Goal: Task Accomplishment & Management: Manage account settings

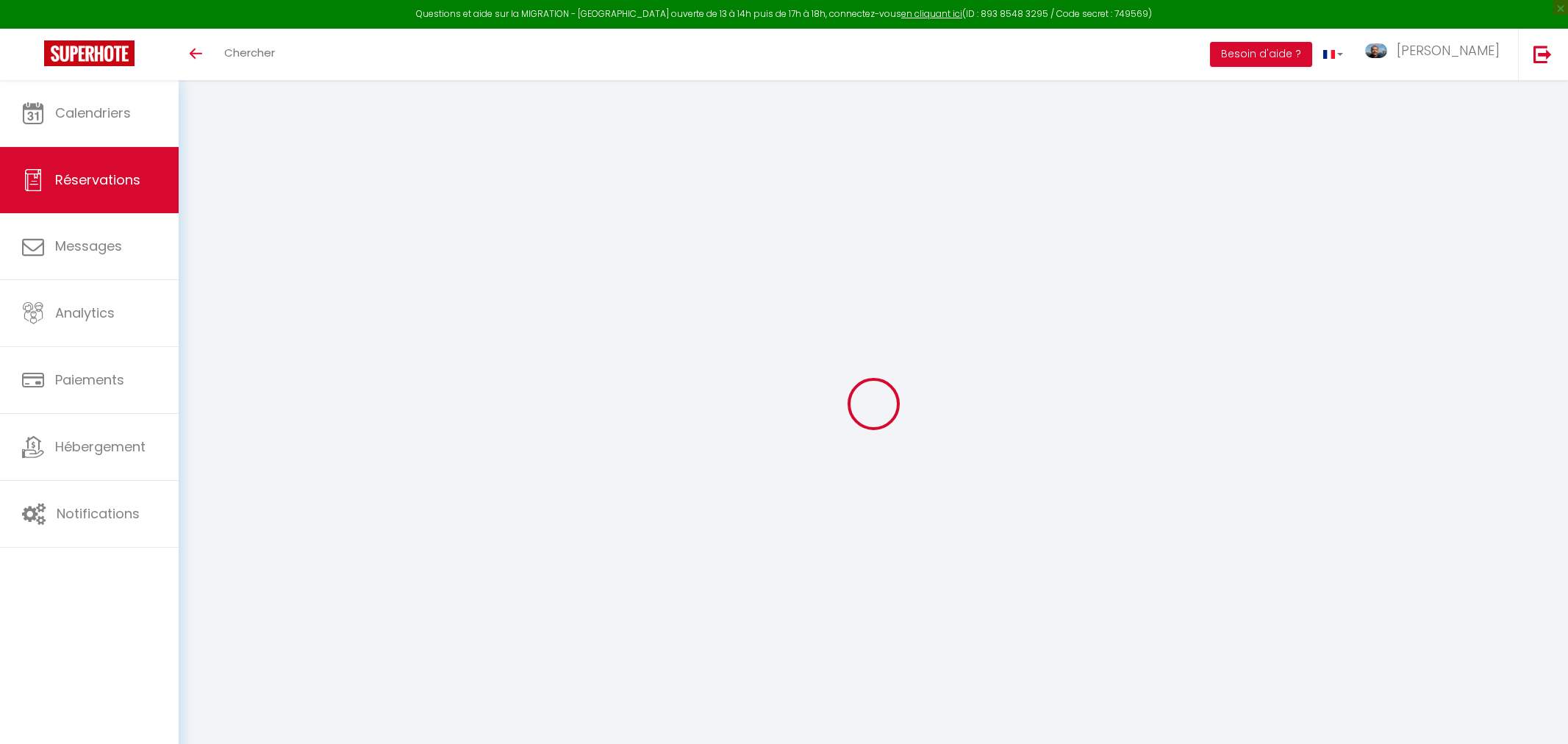
select select
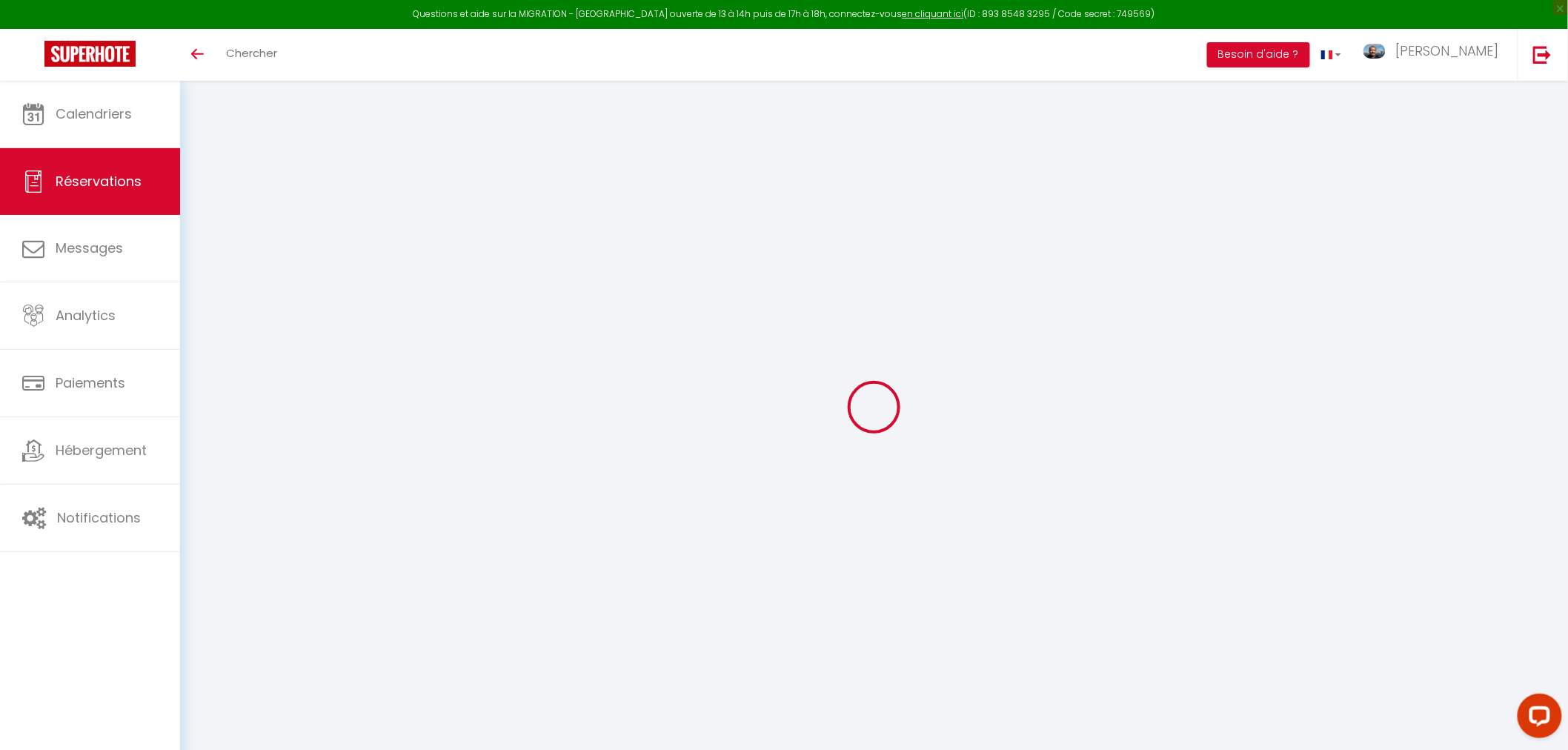
type input "[PERSON_NAME]"
type input "[EMAIL_ADDRESS][DOMAIN_NAME]"
type input "[PHONE_NUMBER]"
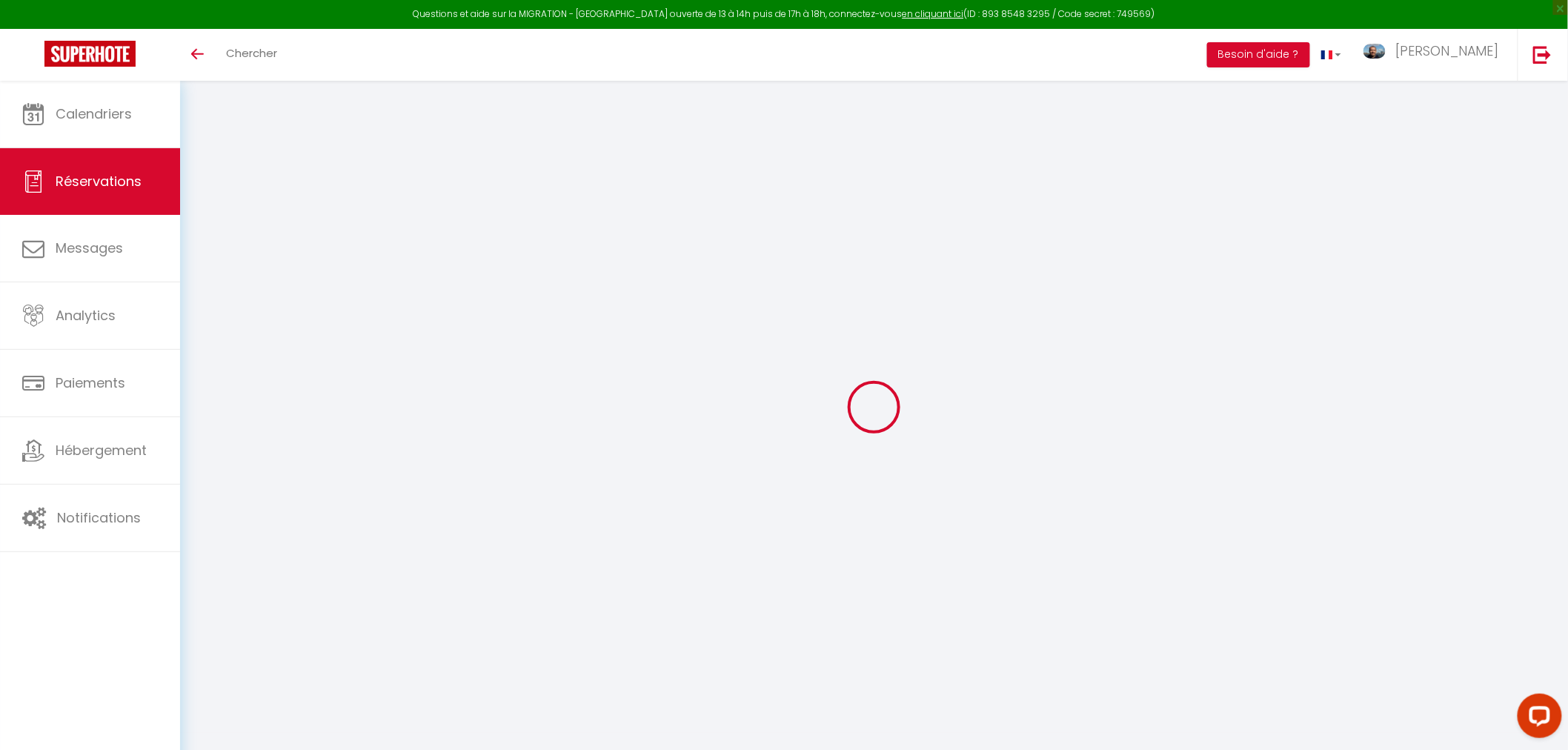
type input "0617799754"
select select "FR"
type input "176.44"
select select "64805"
select select "1"
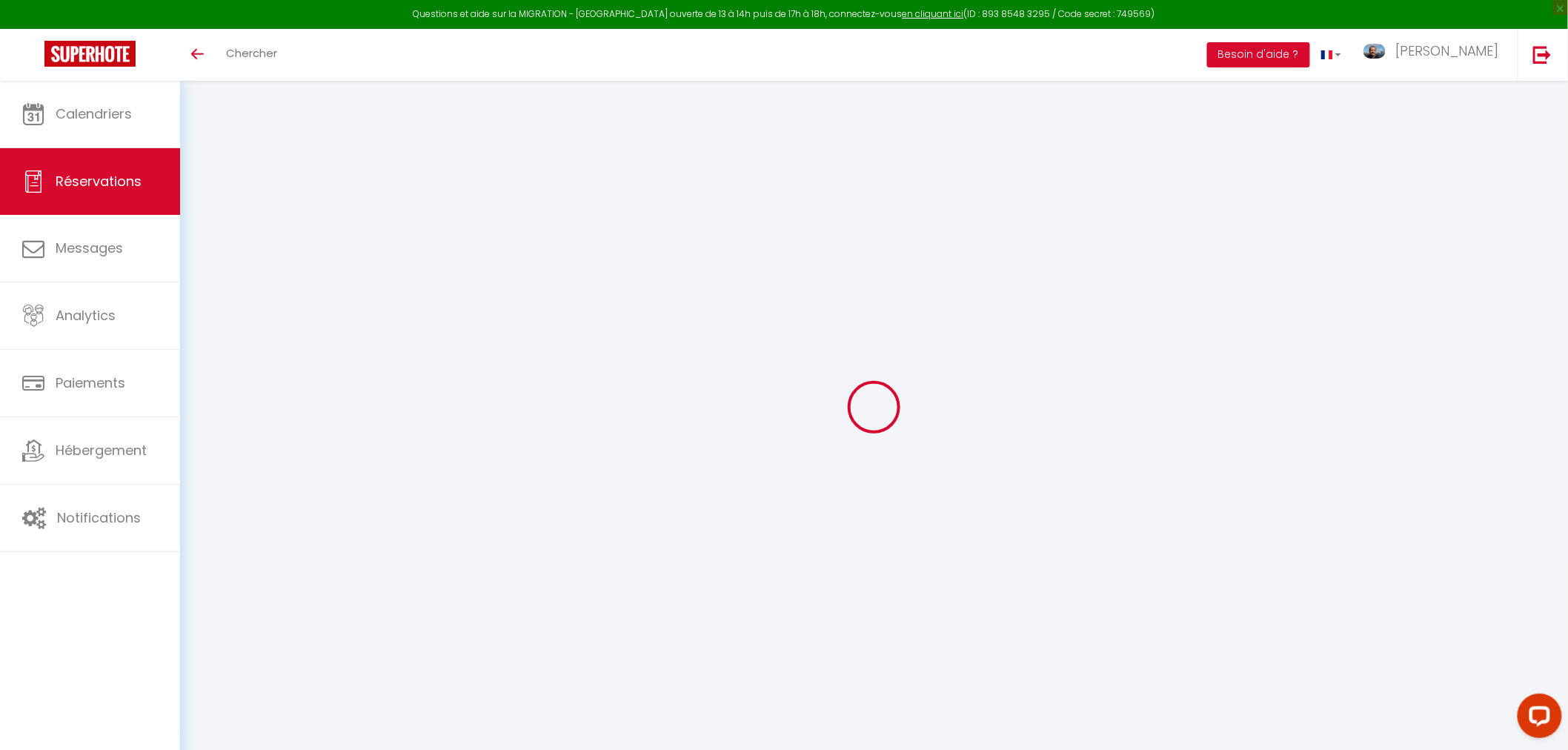
select select
type input "2"
select select "12"
select select "15"
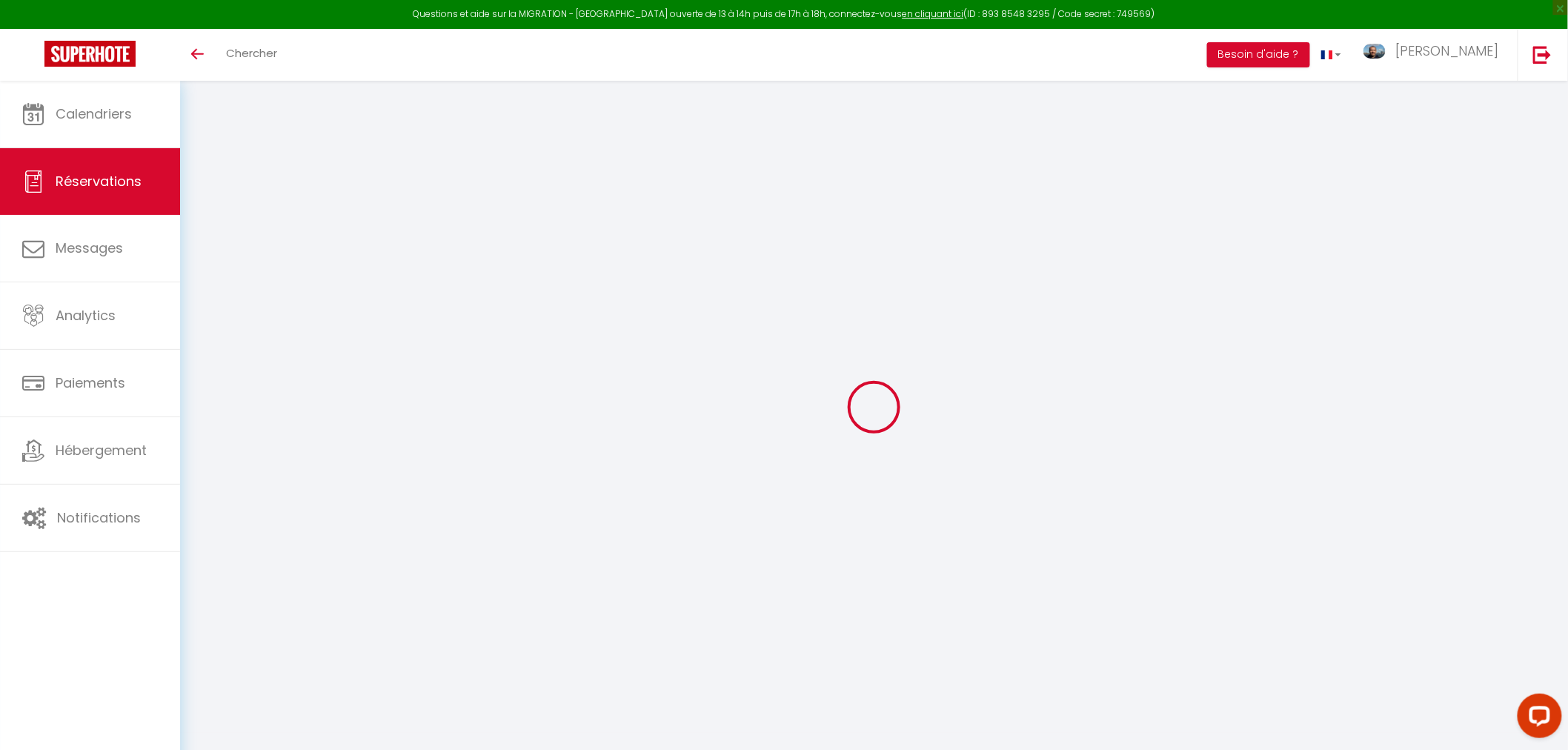
type input "1126"
checkbox input "false"
type input "0"
select select "2"
type input "50"
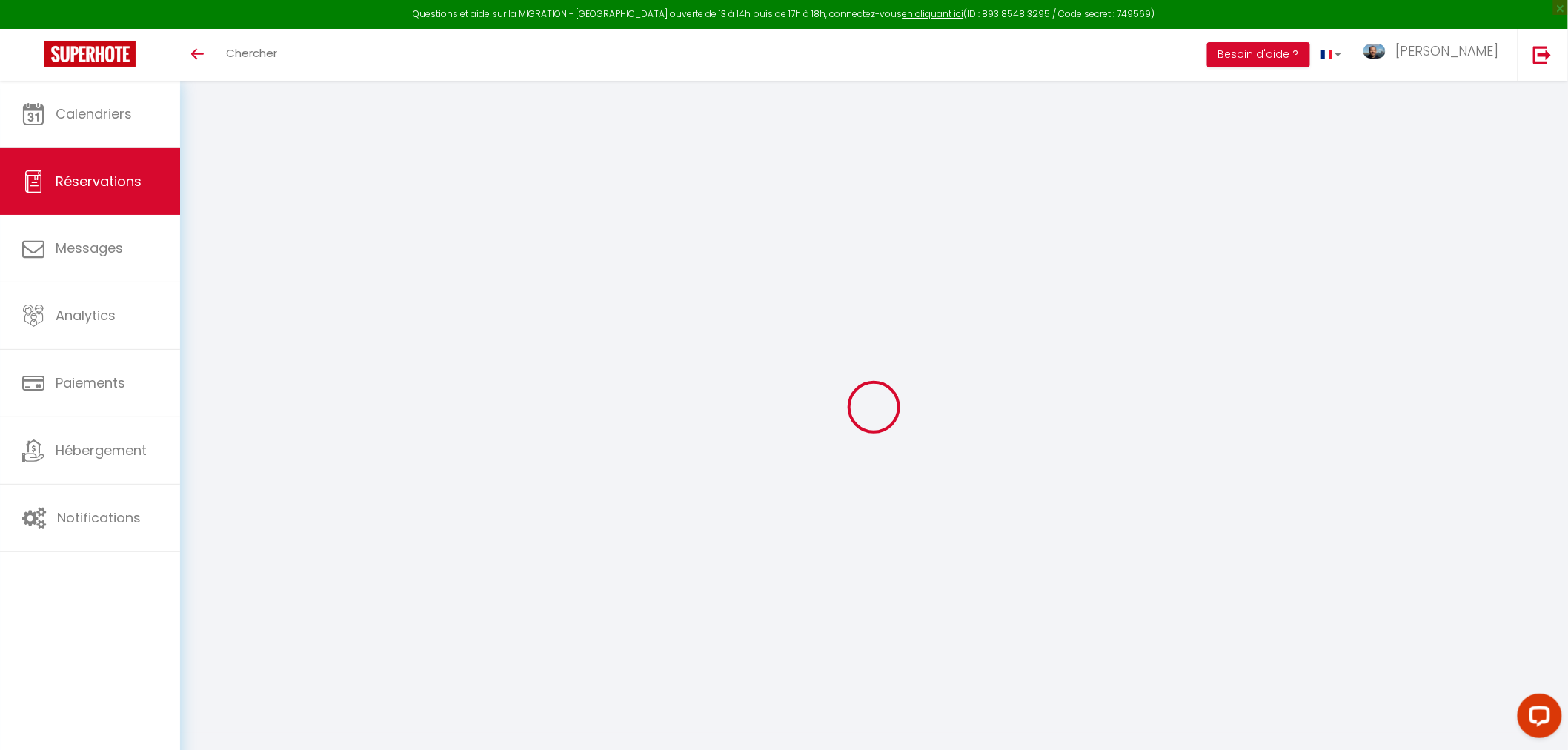
type input "0"
select select
checkbox input "false"
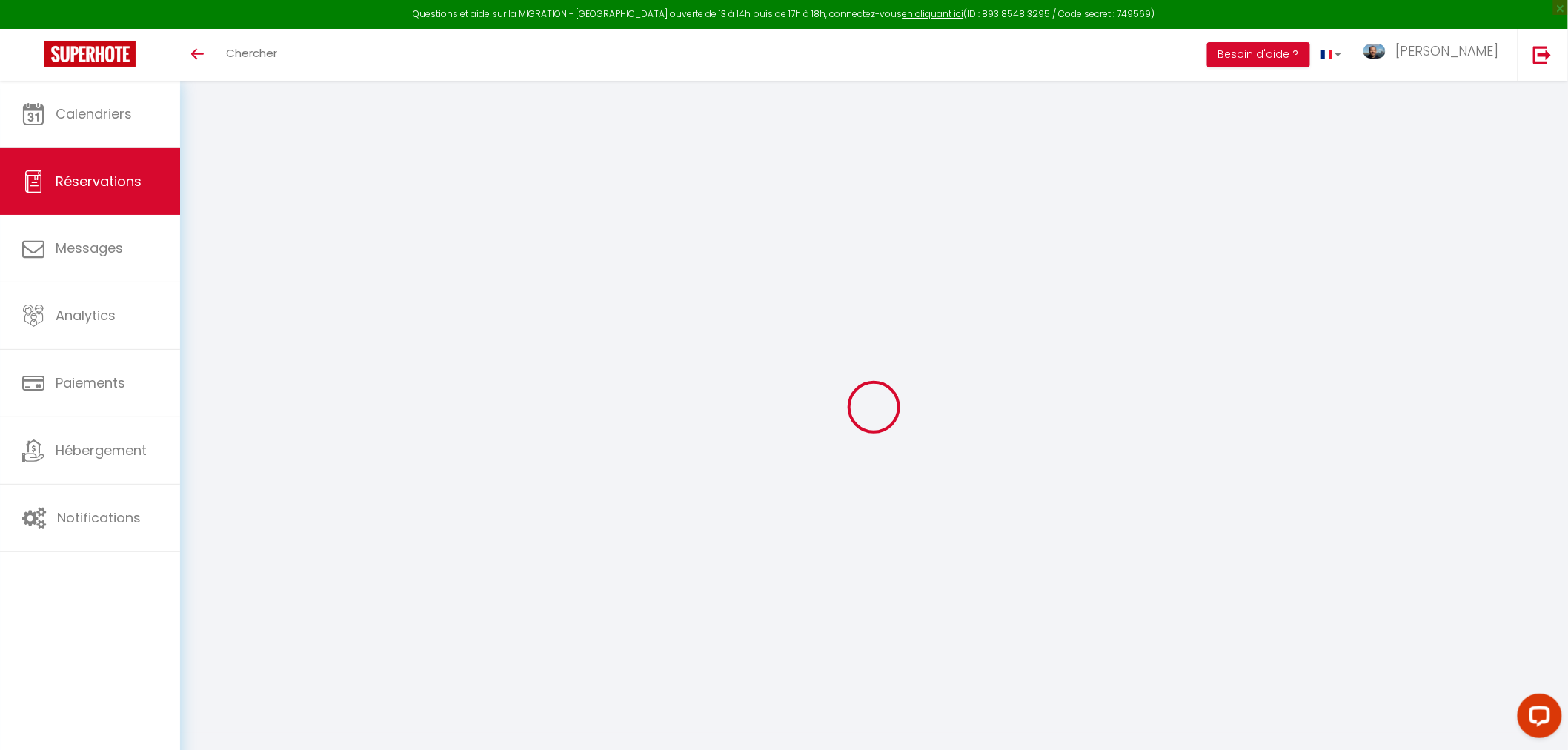
select select
checkbox input "false"
select select
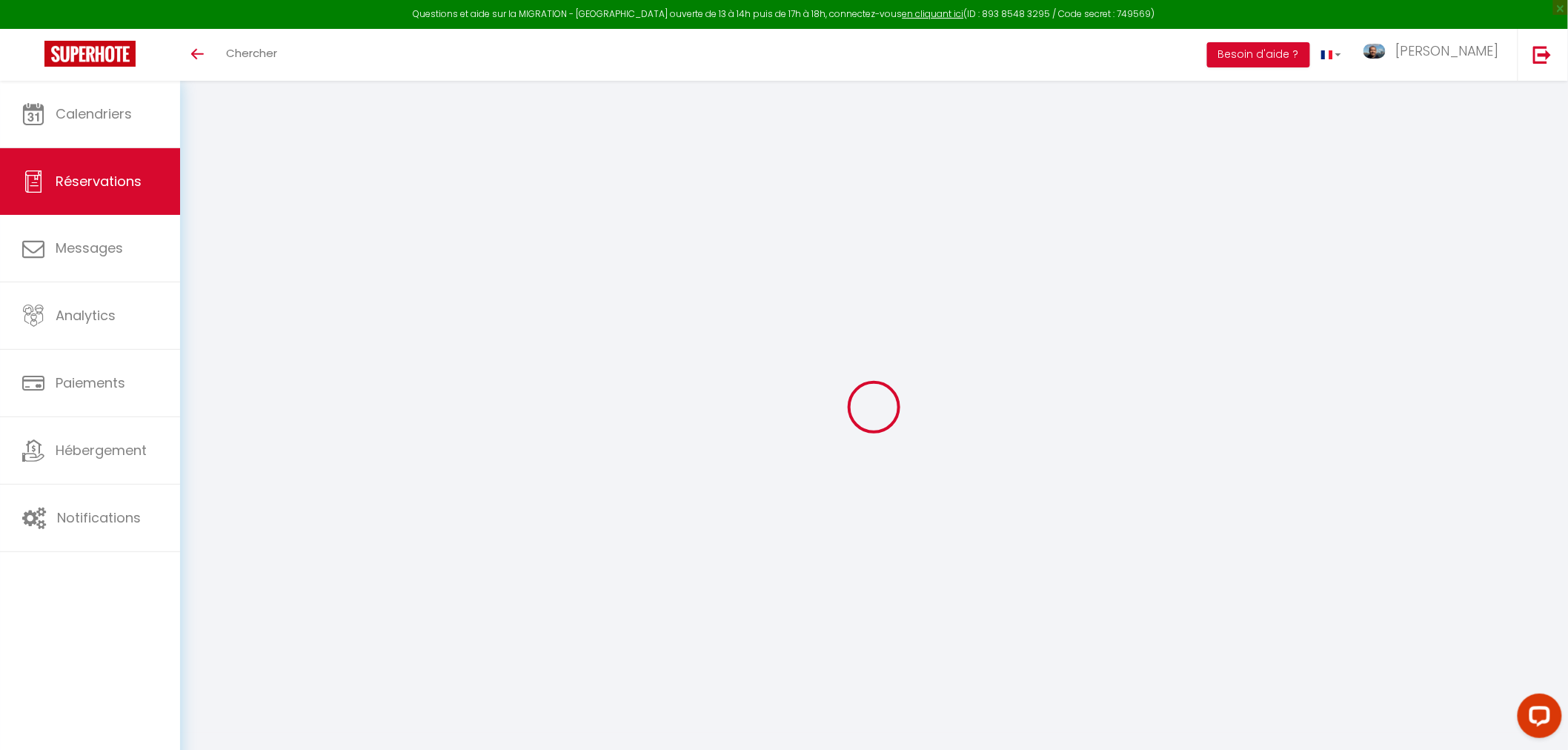
checkbox input "false"
type textarea "** THIS RESERVATION HAS BEEN PRE-PAID ** BOOKING NOTE : Payment charge is EUR 1…"
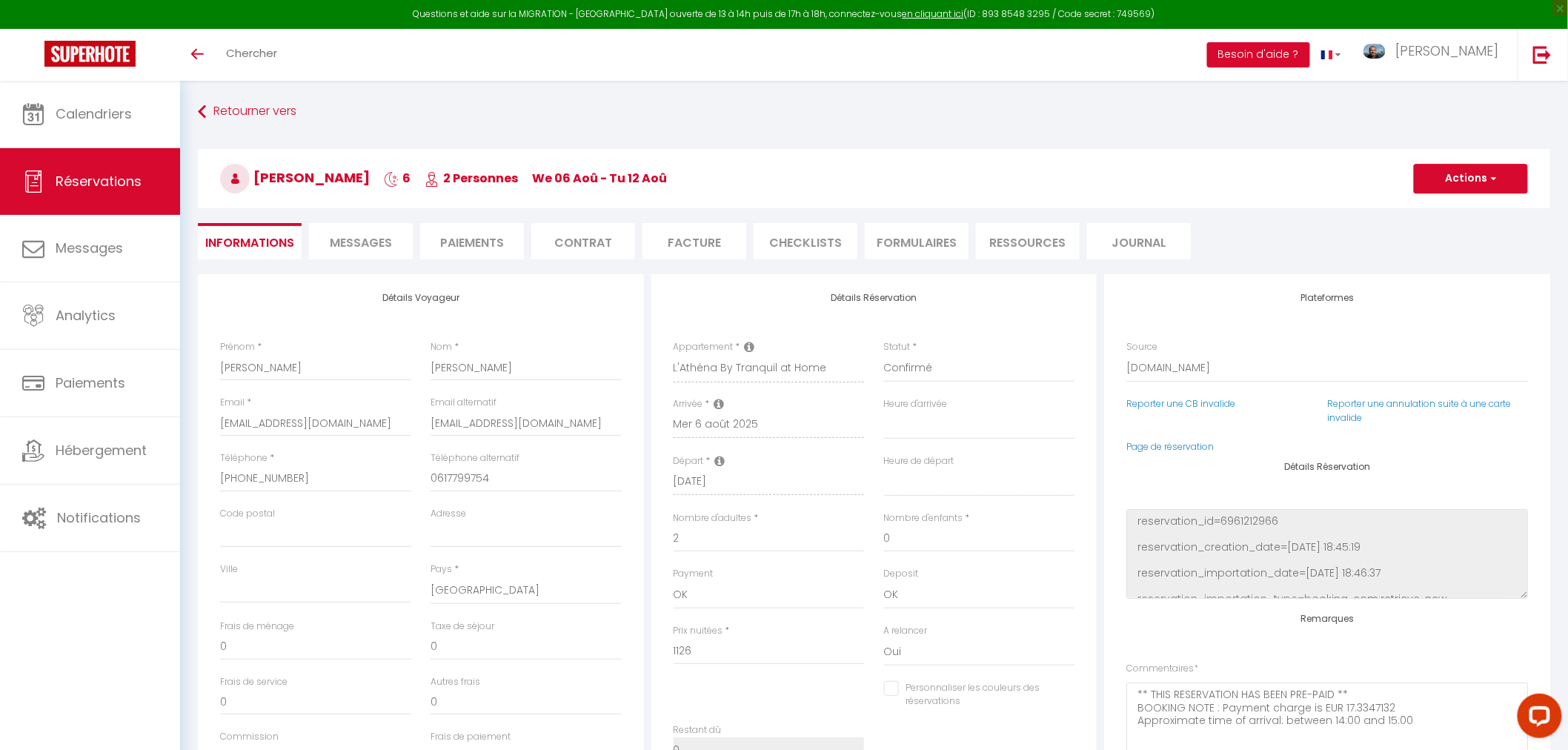
type input "50"
select select
checkbox input "false"
select select "17:00"
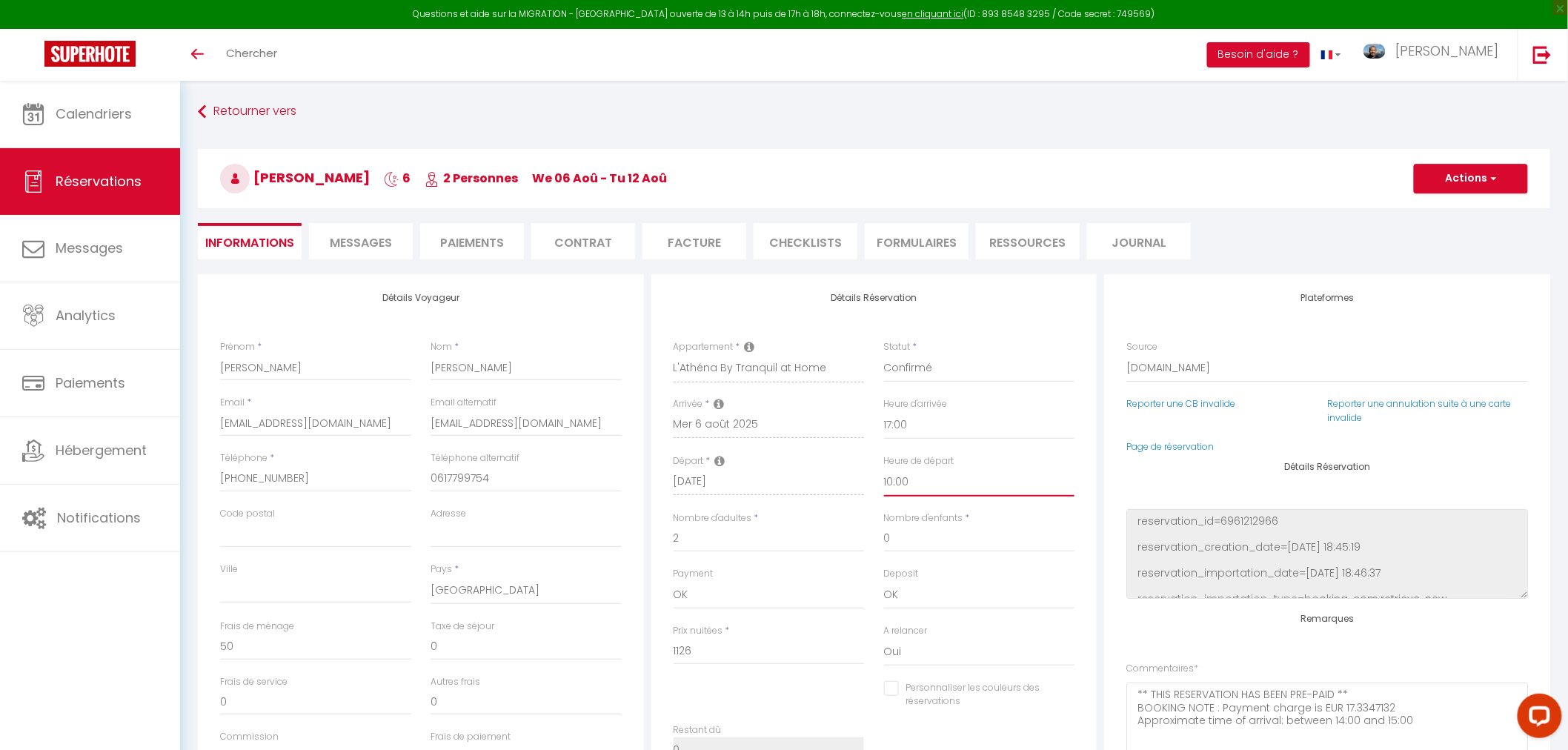
click at [907, 482] on select "00:00 00:30 01:00 01:30 02:00 02:30 03:00 03:30 04:00 04:30 05:00 05:30 06:00 0…" at bounding box center [979, 482] width 191 height 28
click at [884, 469] on select "00:00 00:30 01:00 01:30 02:00 02:30 03:00 03:30 04:00 04:30 05:00 05:30 06:00 0…" at bounding box center [979, 482] width 191 height 28
click at [934, 478] on select "00:00 00:30 01:00 01:30 02:00 02:30 03:00 03:30 04:00 04:30 05:00 05:30 06:00 0…" at bounding box center [979, 482] width 191 height 28
click at [884, 469] on select "00:00 00:30 01:00 01:30 02:00 02:30 03:00 03:30 04:00 04:30 05:00 05:30 06:00 0…" at bounding box center [979, 482] width 191 height 28
click at [942, 482] on select "00:00 00:30 01:00 01:30 02:00 02:30 03:00 03:30 04:00 04:30 05:00 05:30 06:00 0…" at bounding box center [979, 482] width 191 height 28
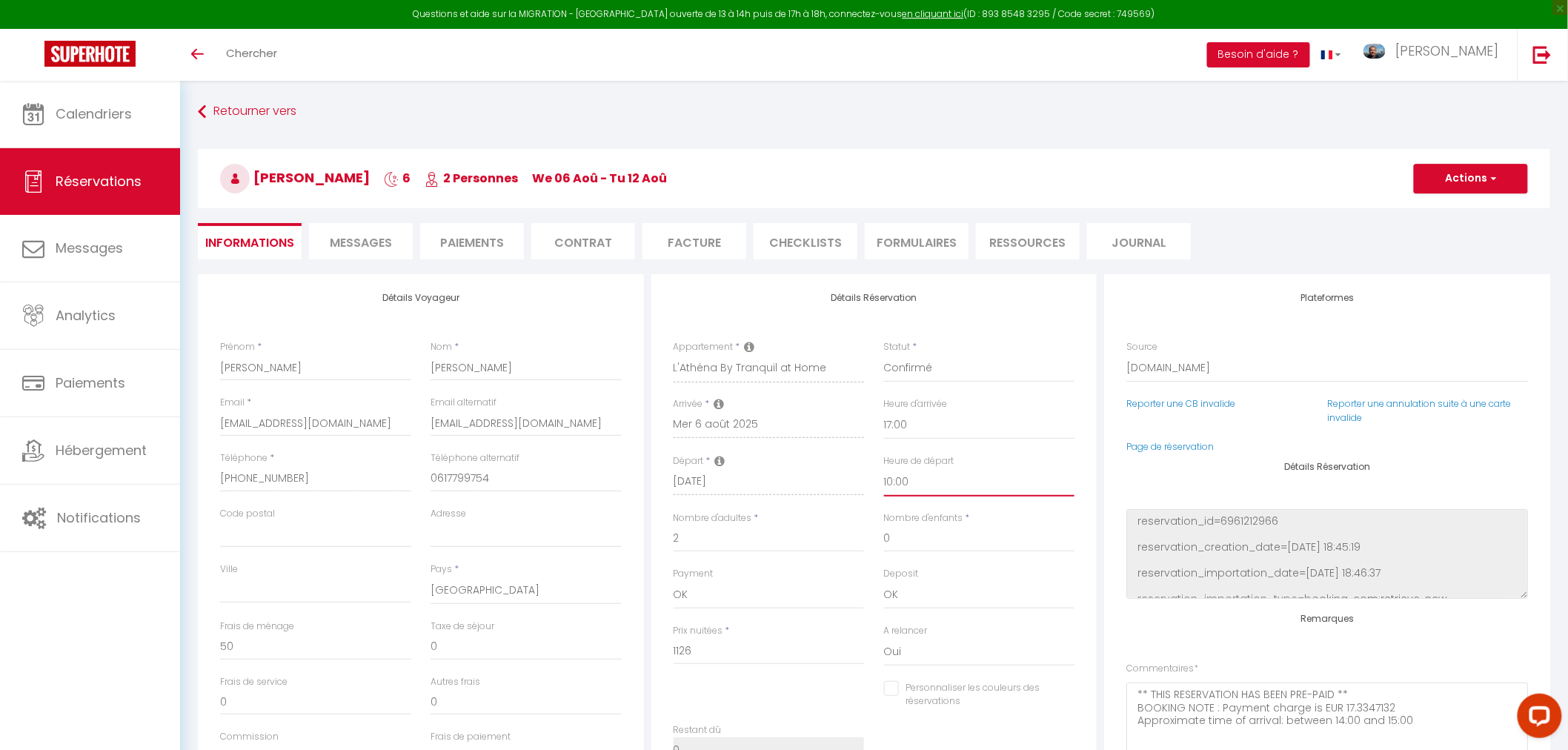
select select "10:30"
click at [884, 469] on select "00:00 00:30 01:00 01:30 02:00 02:30 03:00 03:30 04:00 04:30 05:00 05:30 06:00 0…" at bounding box center [979, 482] width 191 height 28
checkbox input "false"
click at [1037, 316] on div "Détails Réservation Appartement * L'Aigue Marine by Tranquil at Home Le Vintage…" at bounding box center [874, 535] width 447 height 523
click at [921, 476] on select "00:00 00:30 01:00 01:30 02:00 02:30 03:00 03:30 04:00 04:30 05:00 05:30 06:00 0…" at bounding box center [979, 482] width 191 height 28
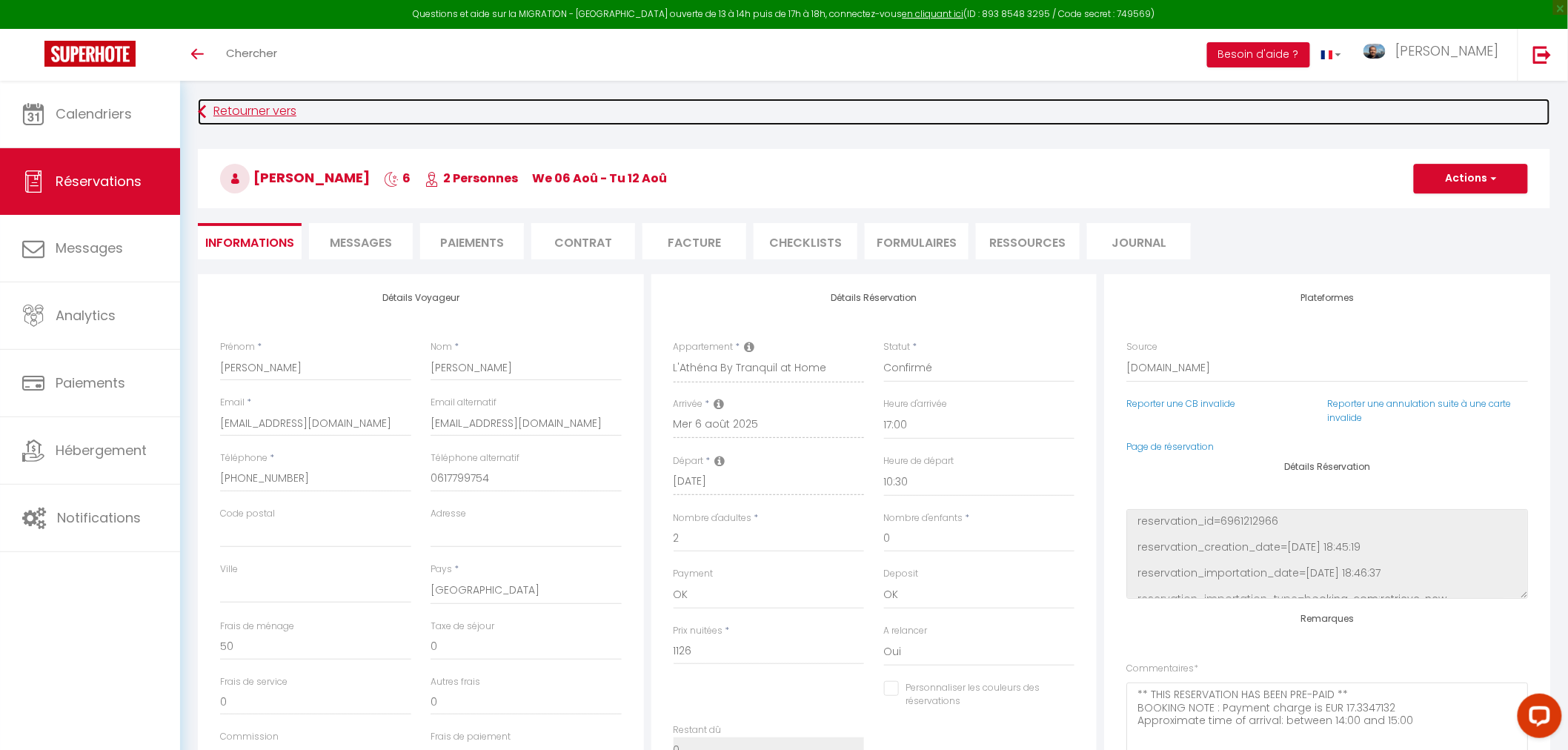
click at [1156, 105] on link "Retourner vers" at bounding box center [874, 111] width 1352 height 26
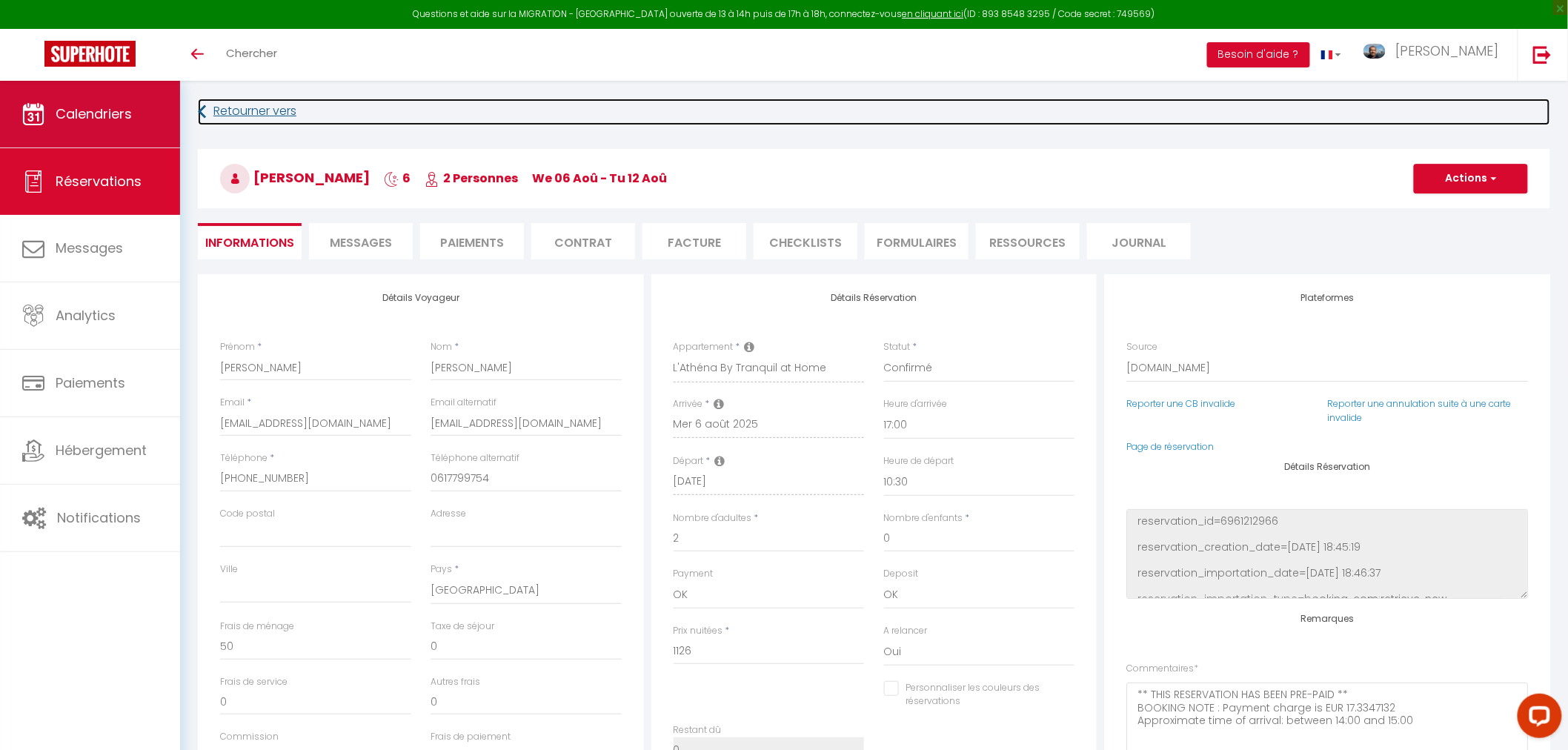
click at [137, 115] on link "Calendriers" at bounding box center [89, 113] width 180 height 67
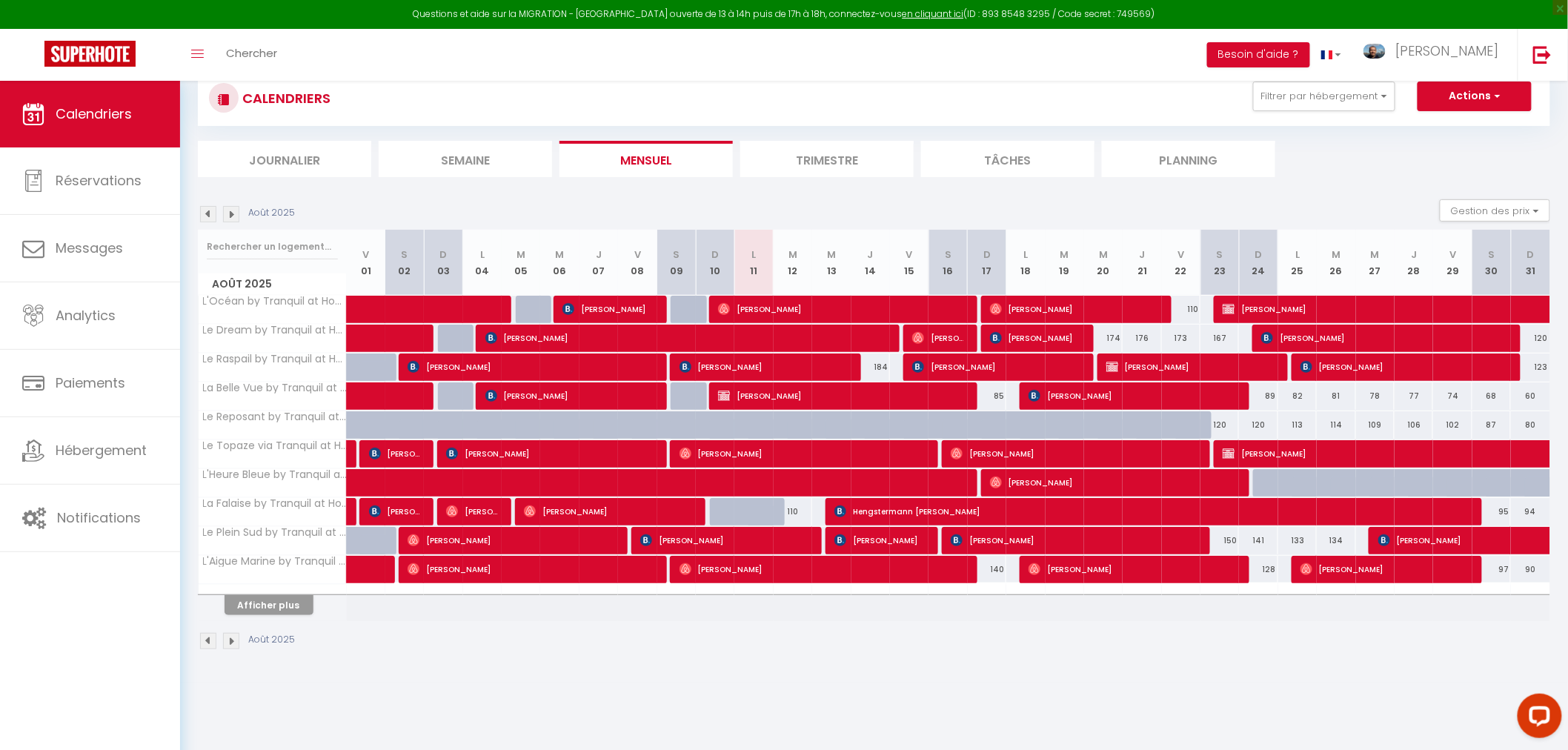
scroll to position [80, 0]
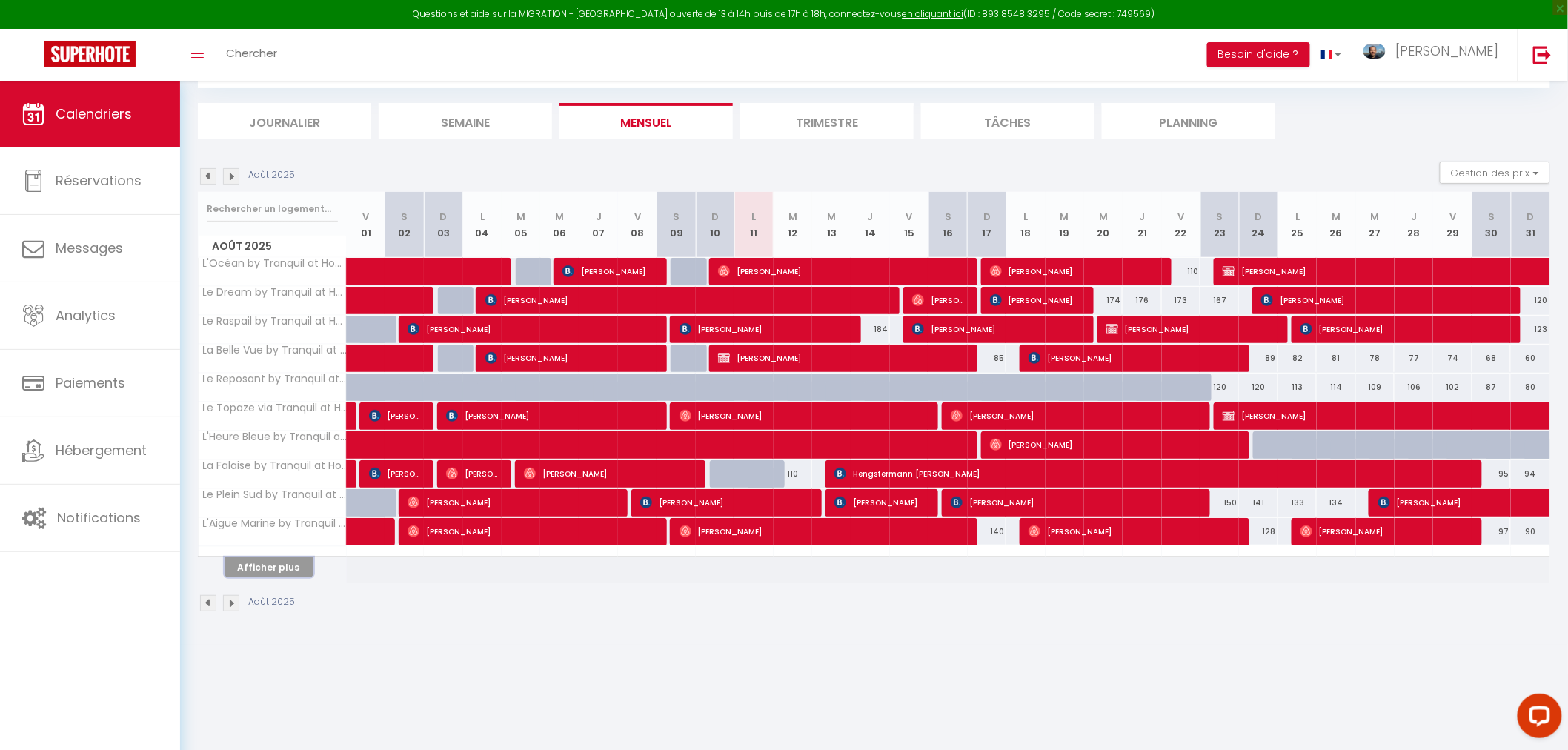
click at [268, 561] on button "Afficher plus" at bounding box center [268, 567] width 89 height 20
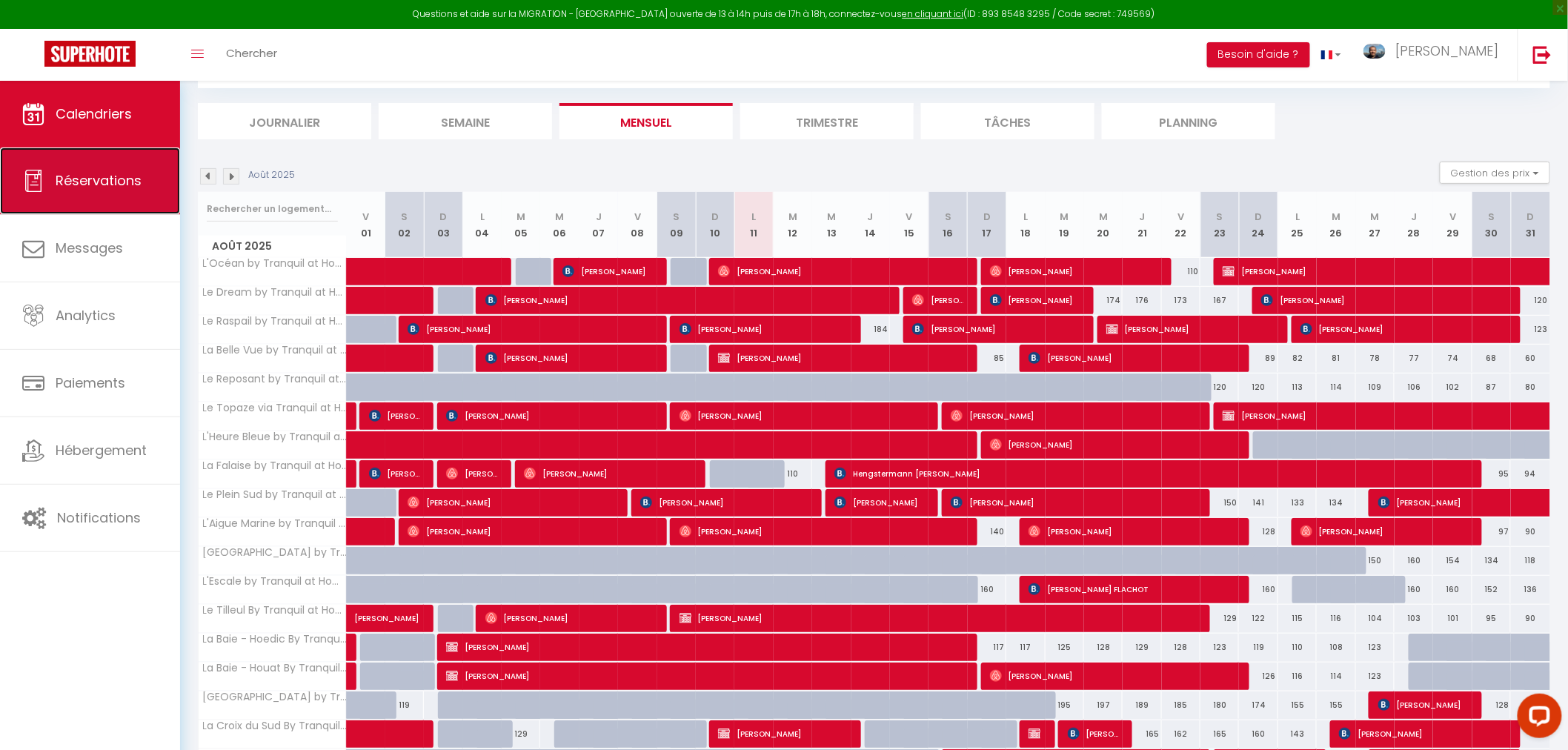
click at [83, 190] on link "Réservations" at bounding box center [89, 181] width 180 height 67
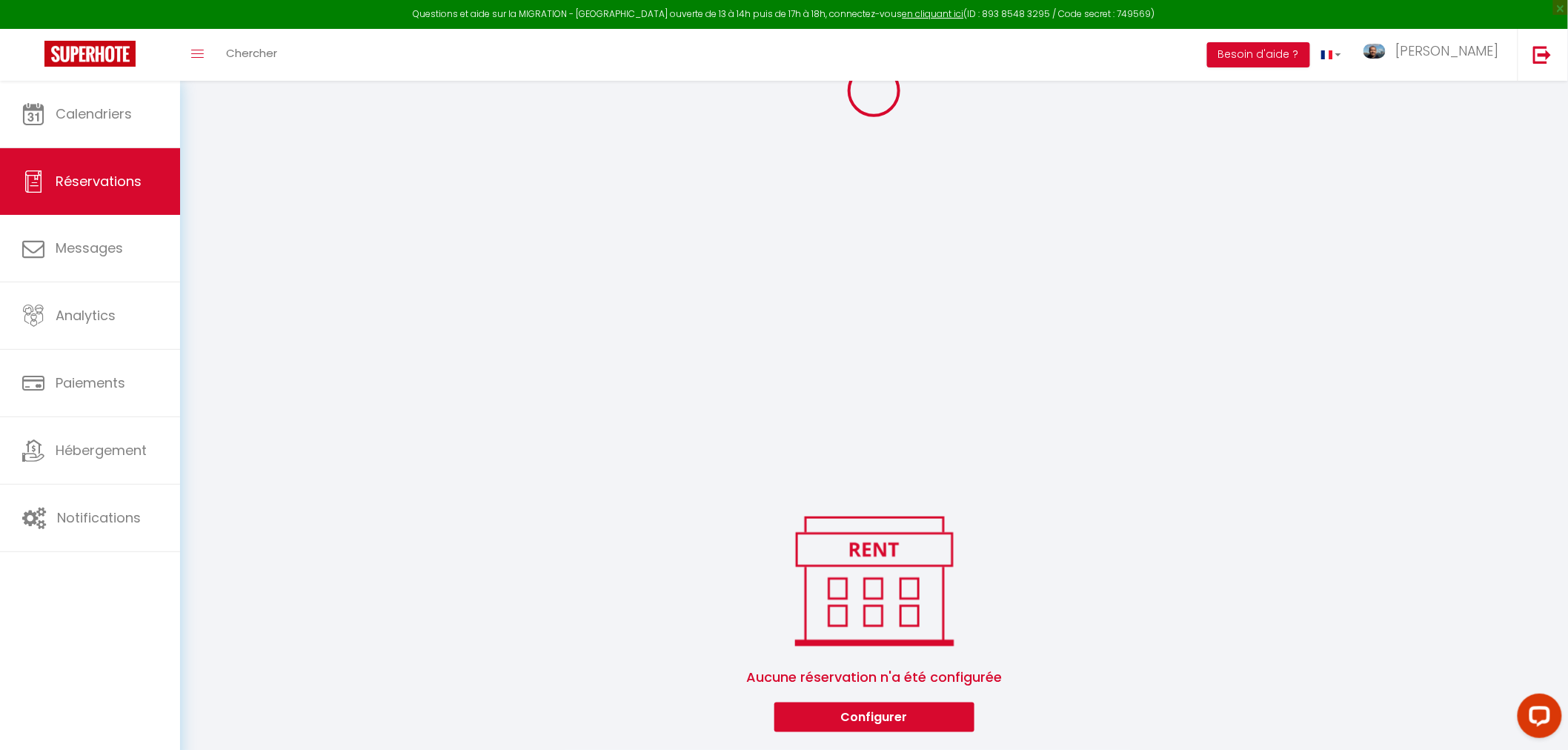
scroll to position [1147, 0]
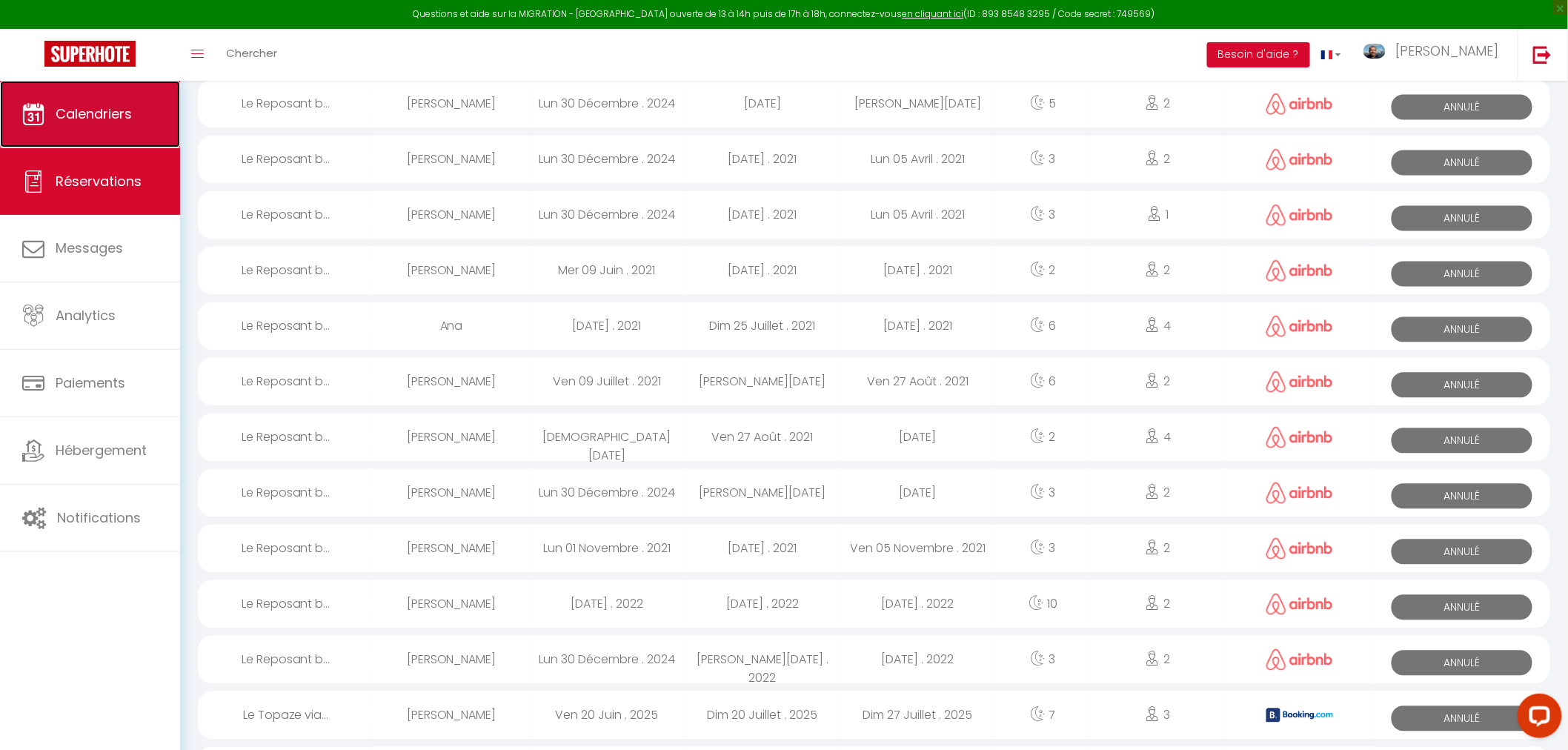
click at [64, 128] on link "Calendriers" at bounding box center [89, 113] width 180 height 67
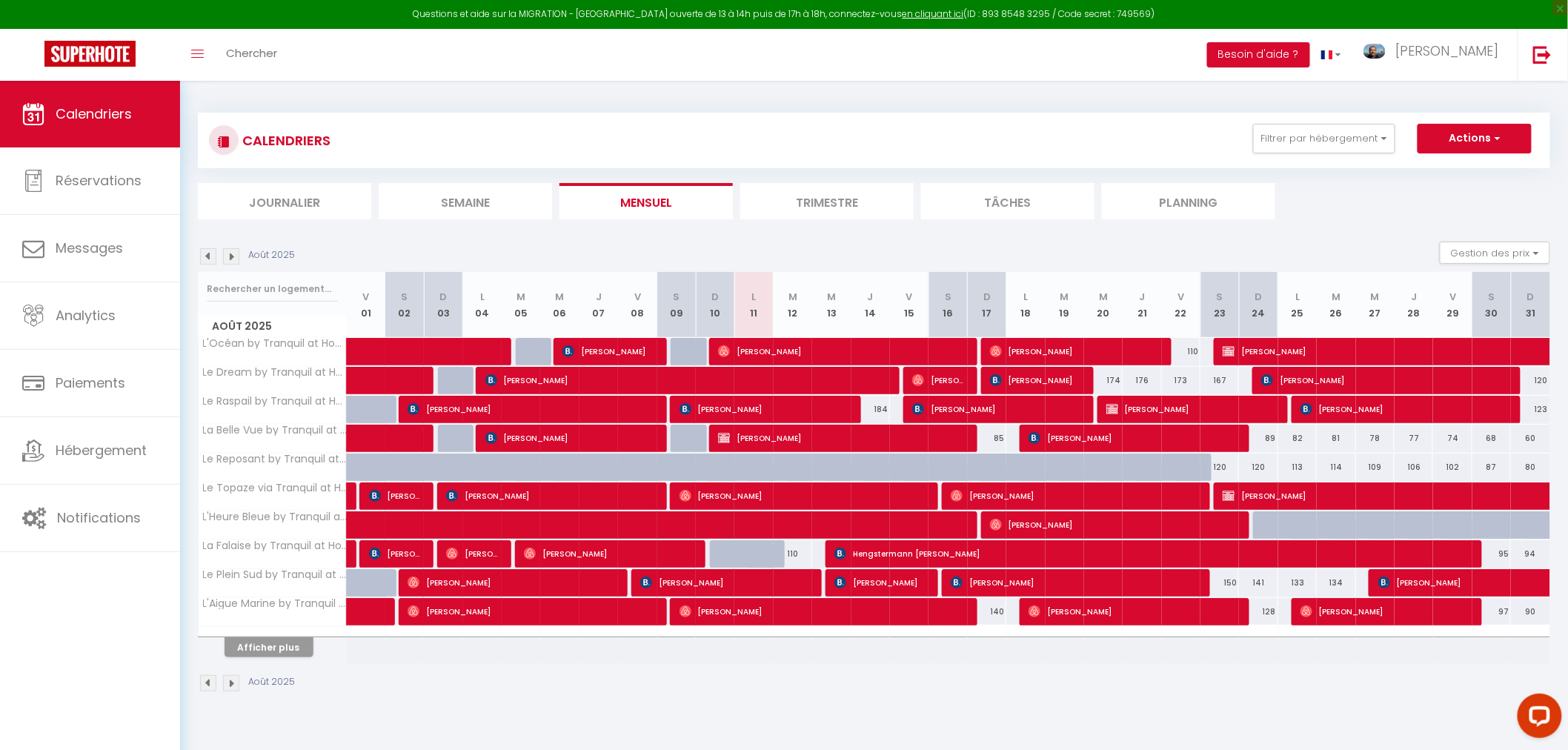
click at [437, 206] on li "Semaine" at bounding box center [466, 201] width 174 height 37
select select
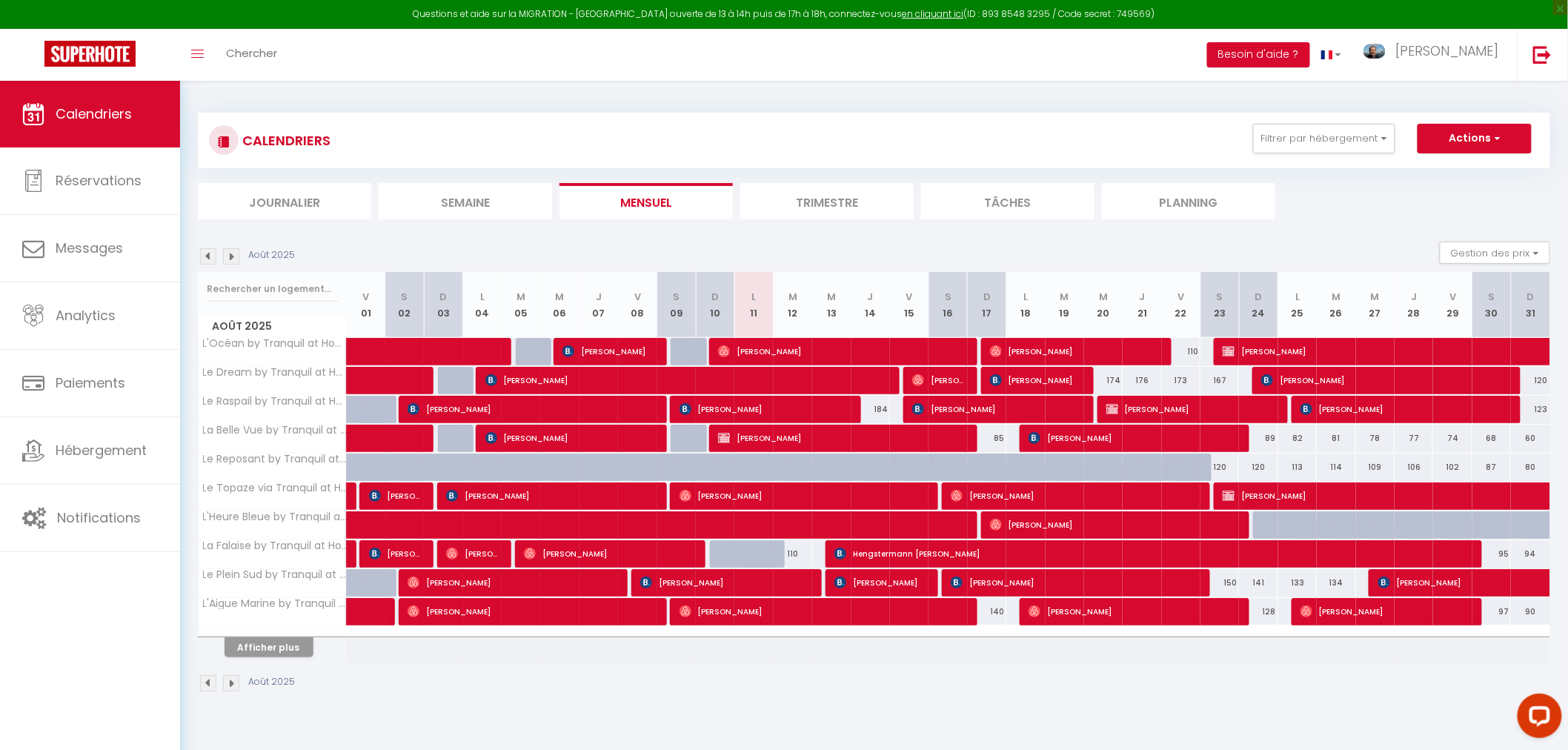
select select
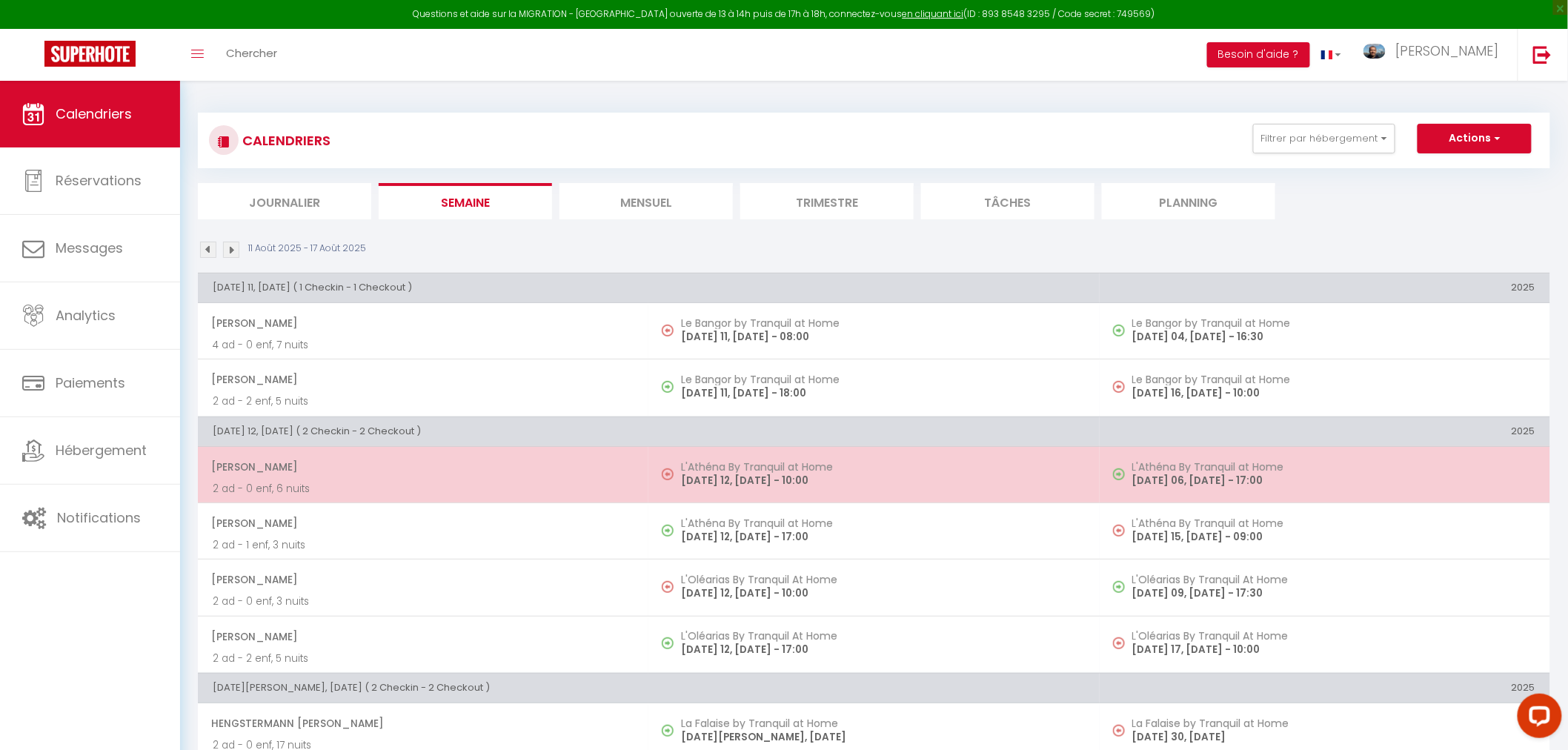
click at [542, 485] on p "2 ad - 0 enf, 6 nuits" at bounding box center [423, 489] width 421 height 16
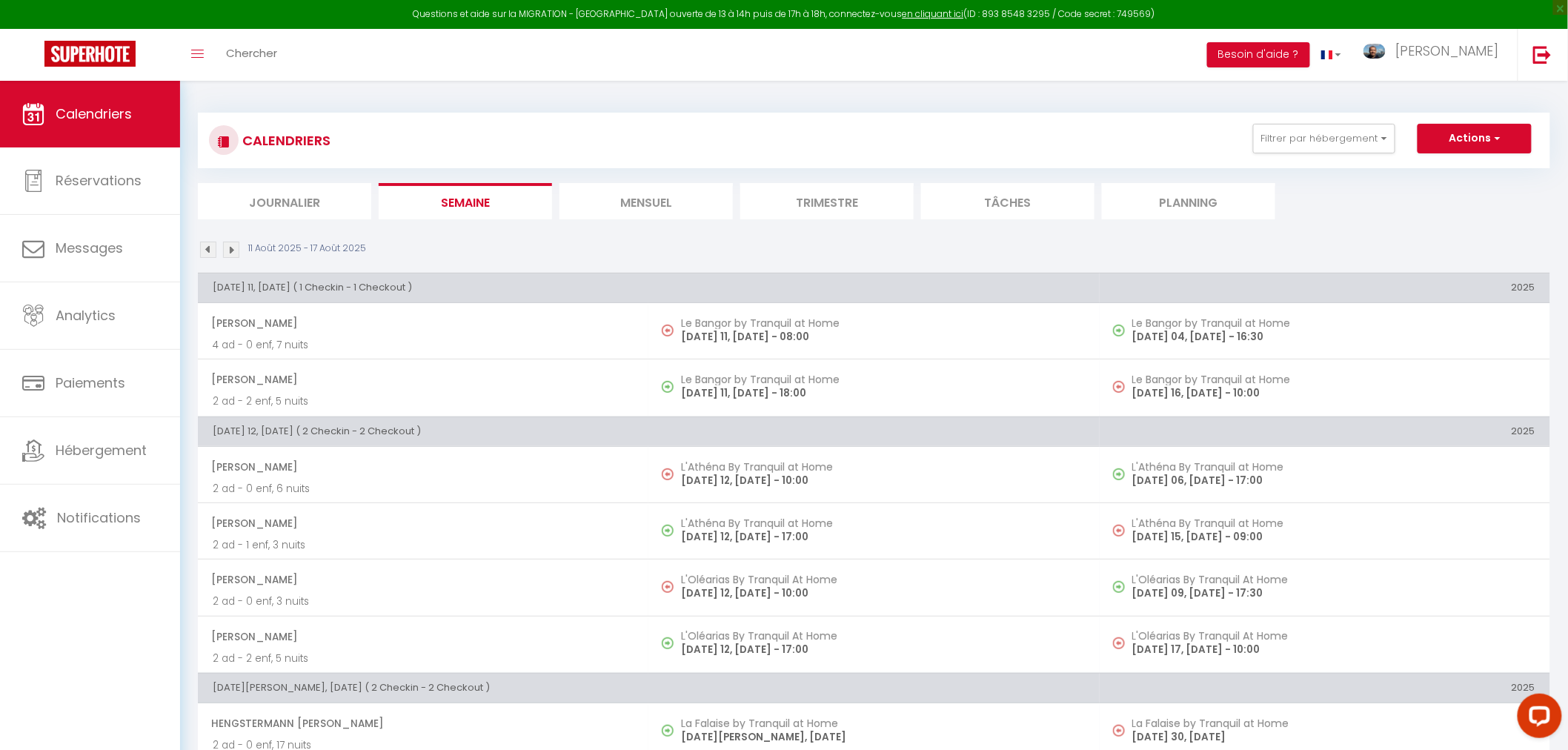
select select "OK"
select select "0"
select select "1"
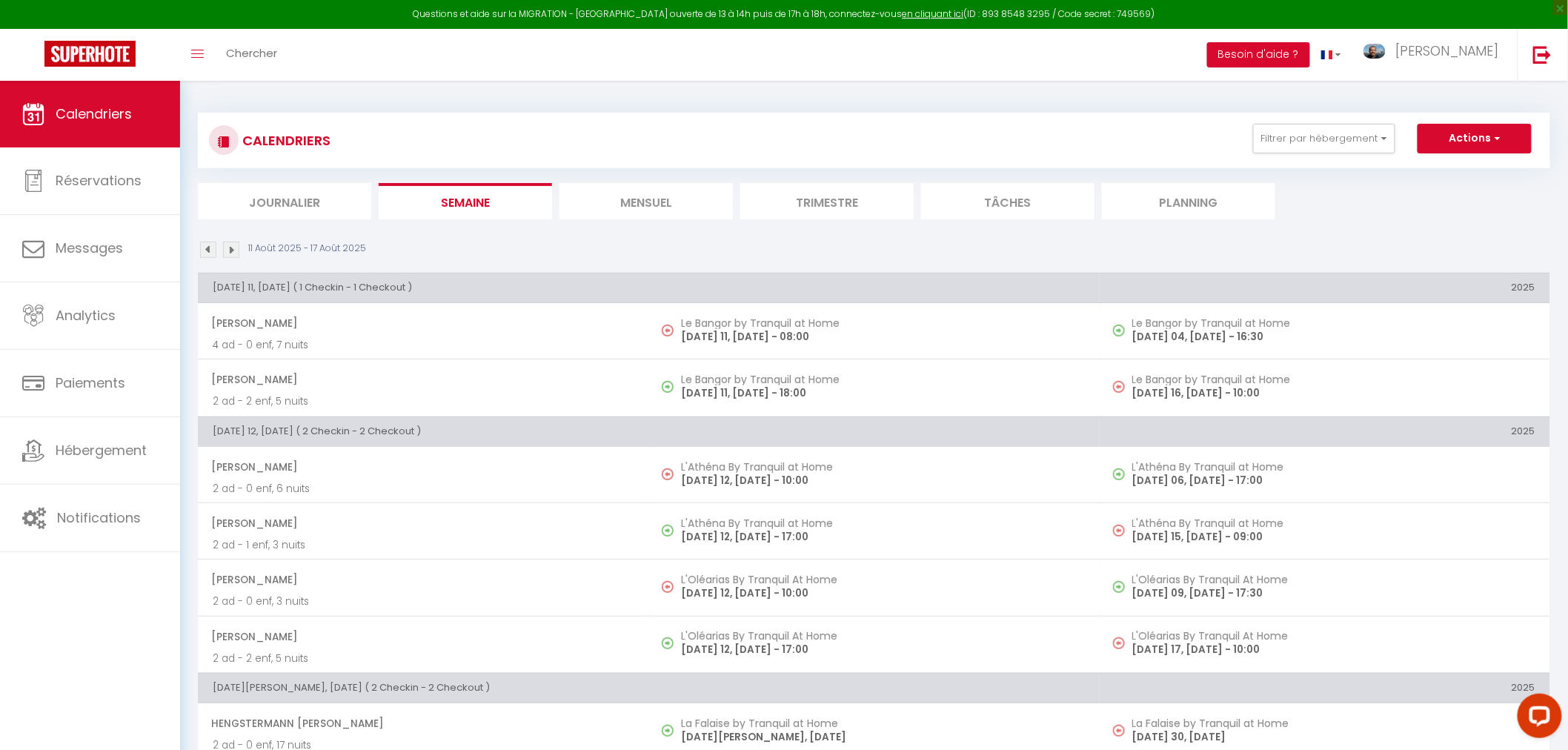
select select
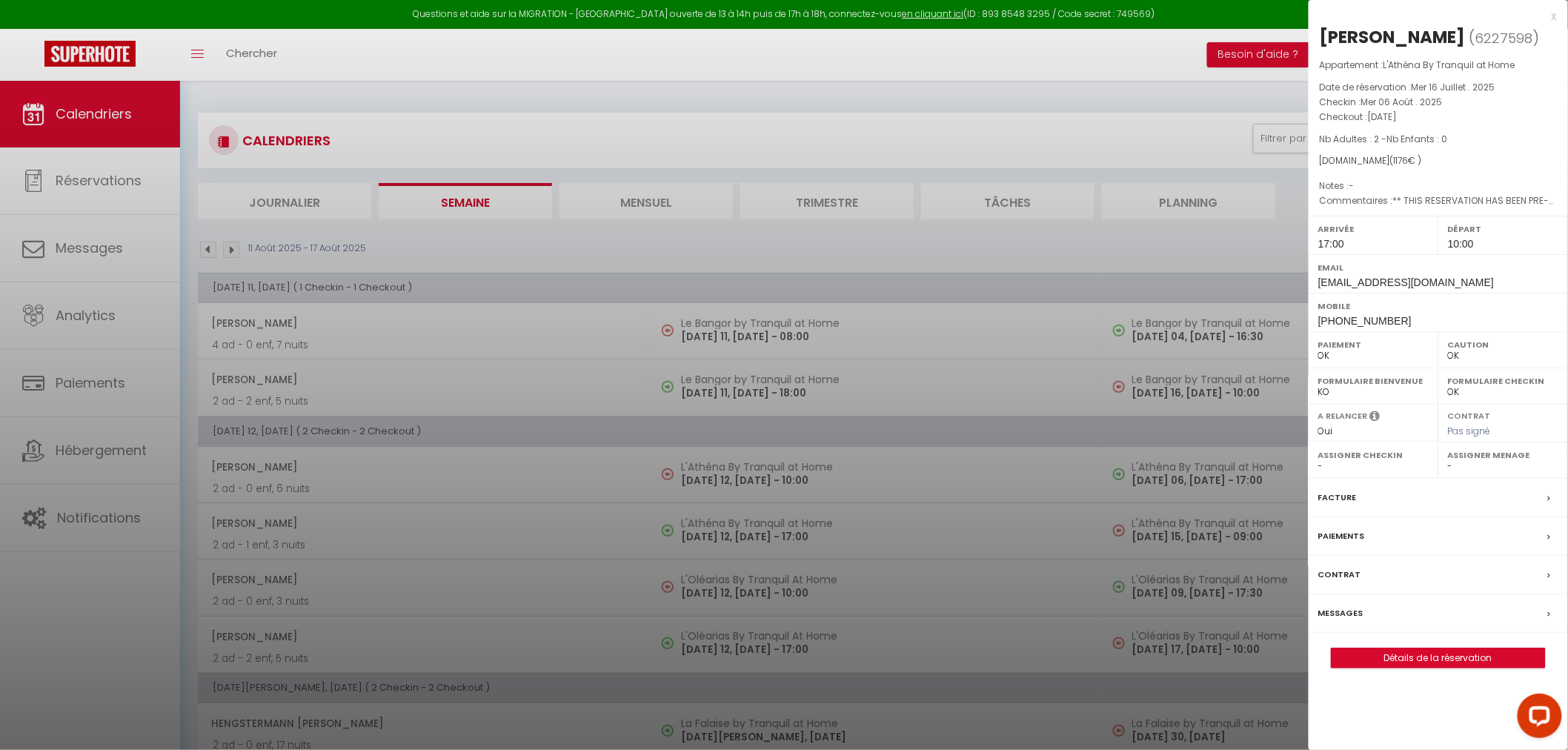
click at [437, 378] on div at bounding box center [784, 375] width 1568 height 750
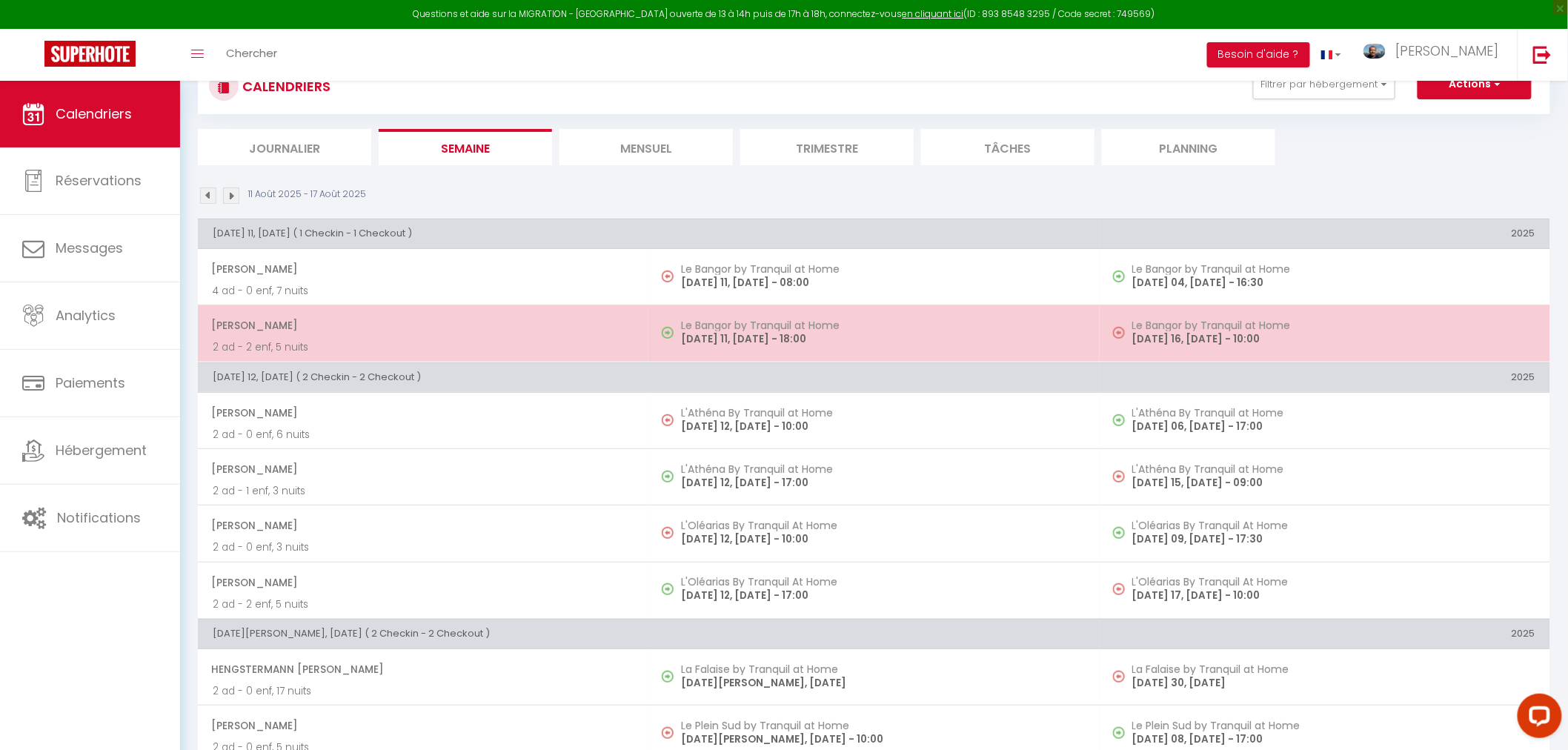
scroll to position [82, 0]
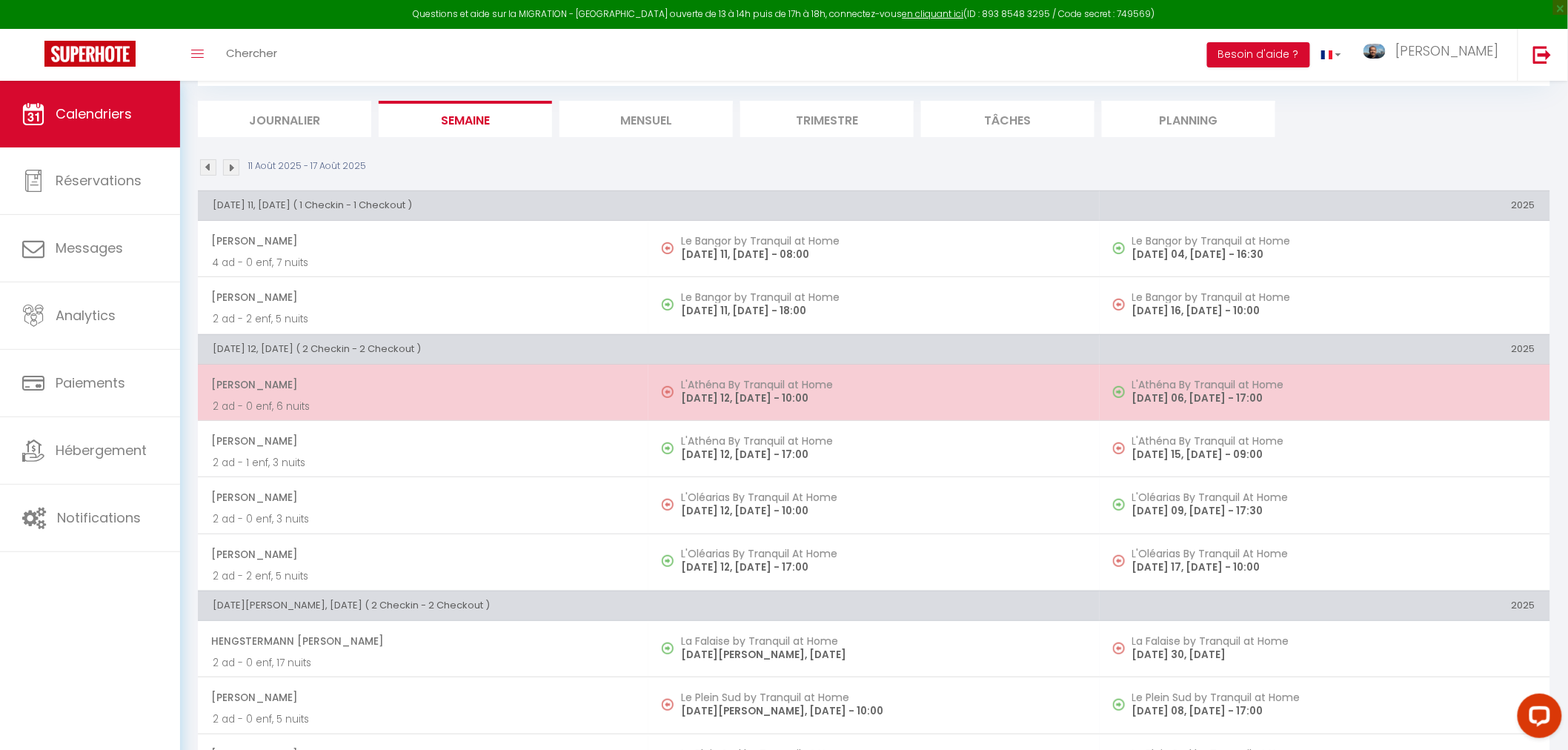
click at [443, 399] on p "2 ad - 0 enf, 6 nuits" at bounding box center [423, 407] width 421 height 16
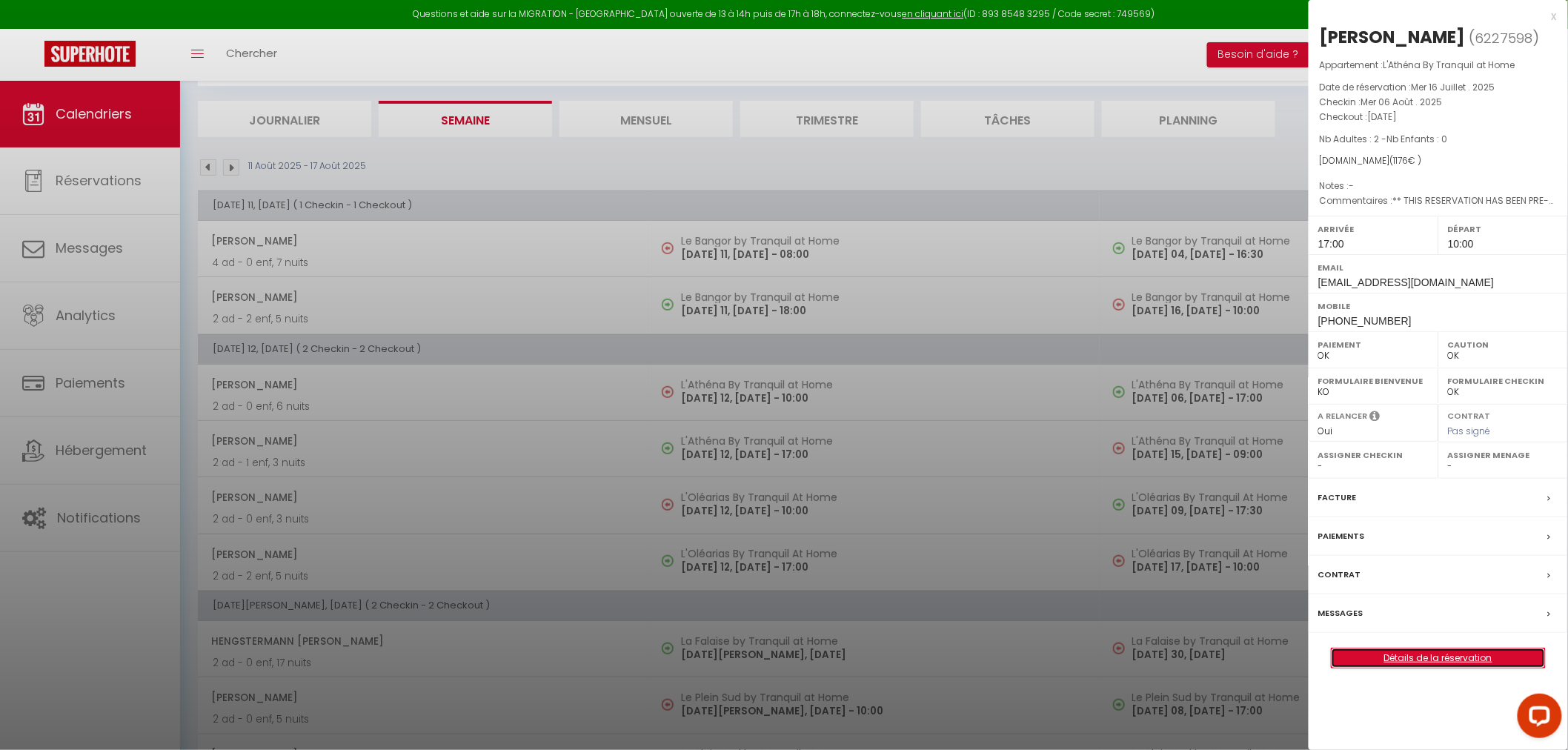
click at [1374, 658] on link "Détails de la réservation" at bounding box center [1438, 658] width 214 height 19
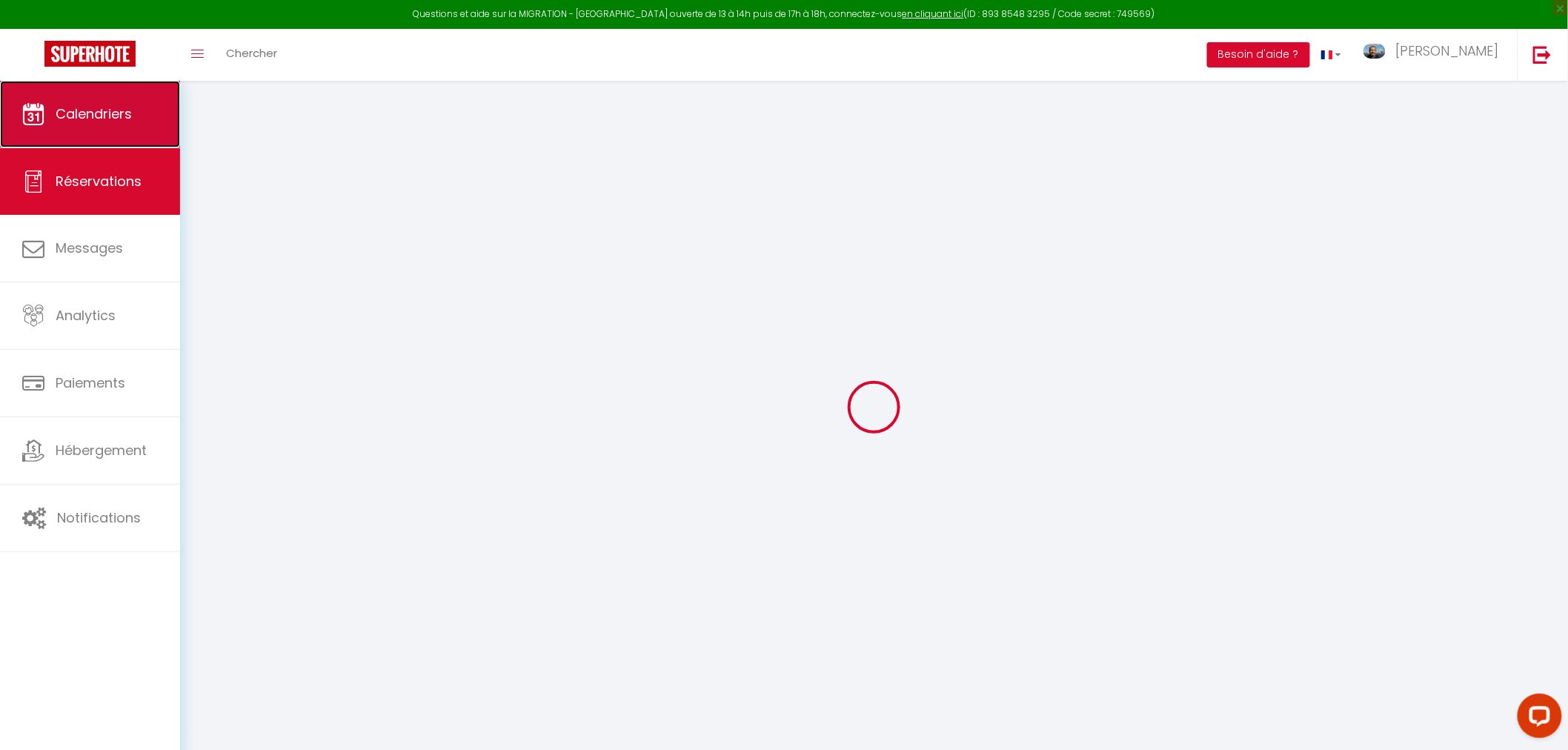
click at [53, 108] on link "Calendriers" at bounding box center [89, 113] width 180 height 67
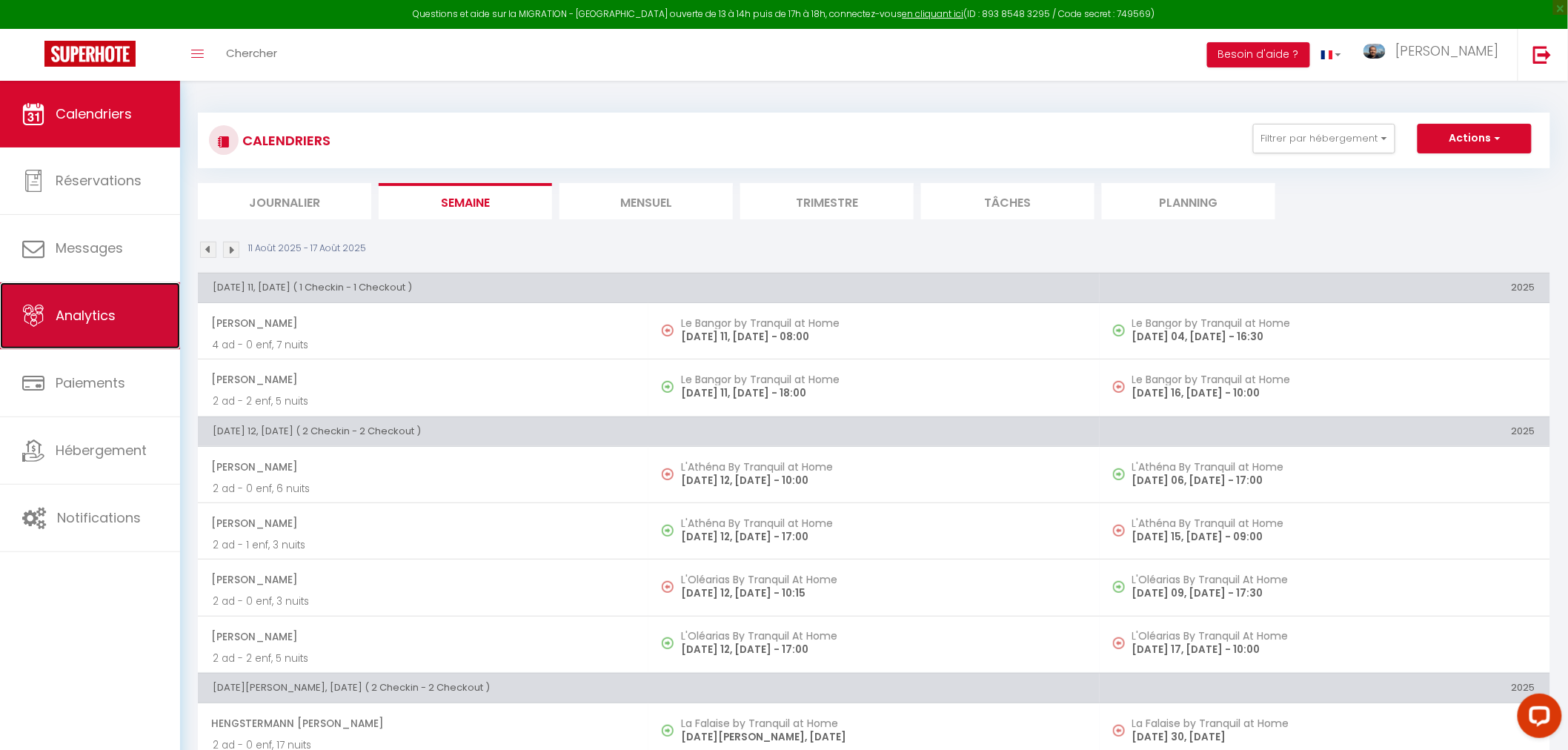
click at [92, 314] on span "Analytics" at bounding box center [86, 315] width 60 height 18
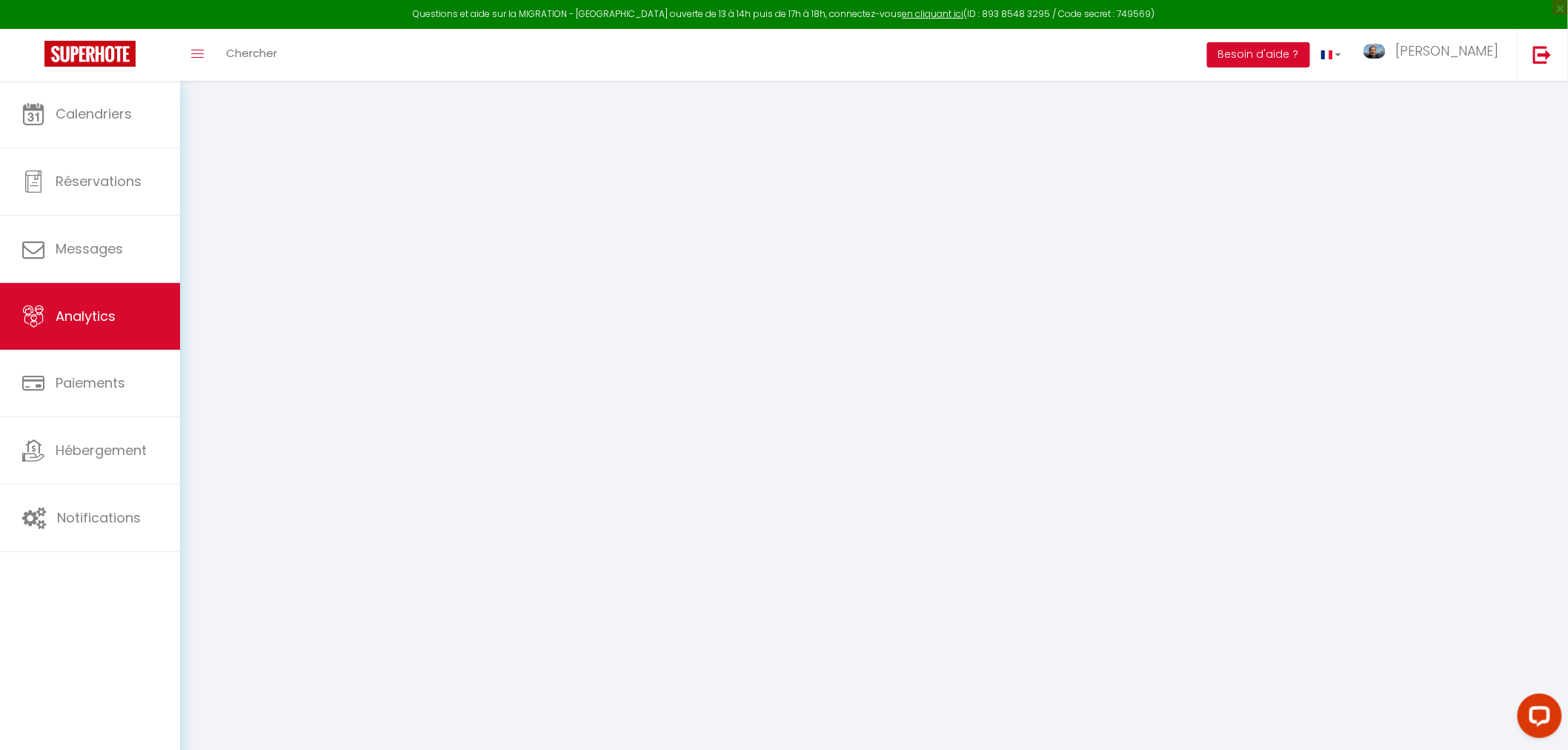
select select "2025"
select select "8"
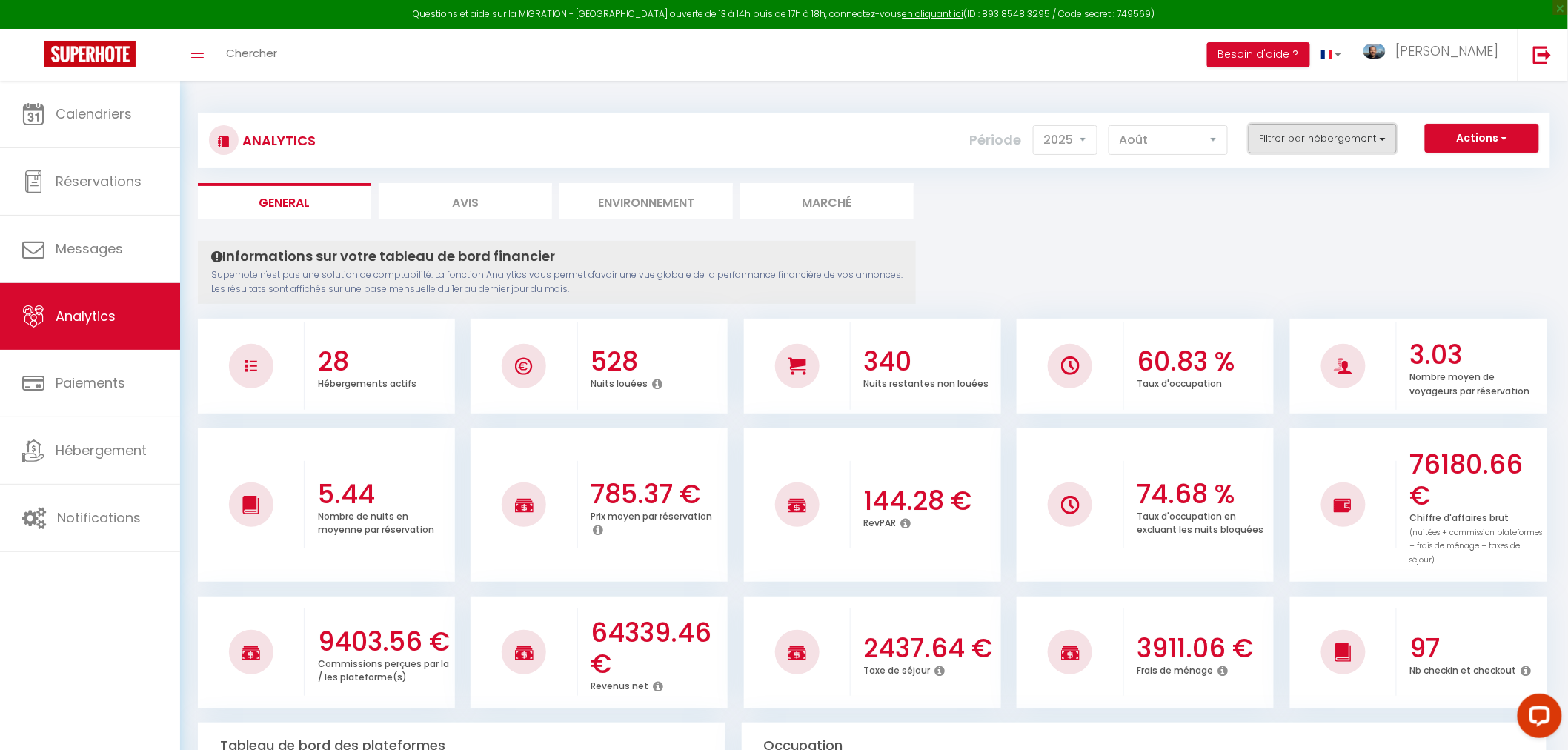
click at [1306, 146] on button "Filtrer par hébergement" at bounding box center [1323, 139] width 148 height 29
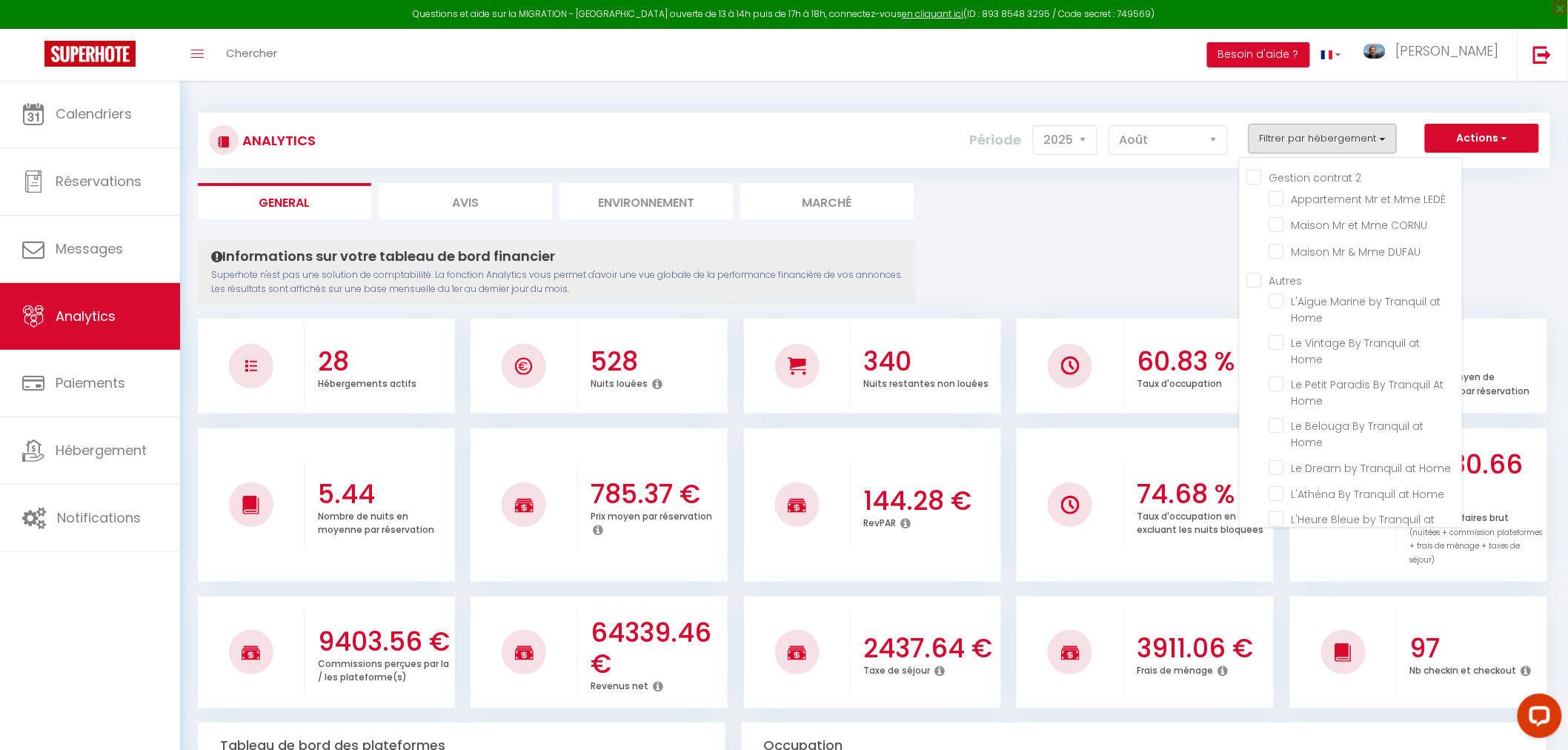
click at [1253, 285] on ul "Autres L'Aigue Marine by Tranquil at Home Le Vintage By Tranquil at Home Le Pet…" at bounding box center [1354, 753] width 215 height 962
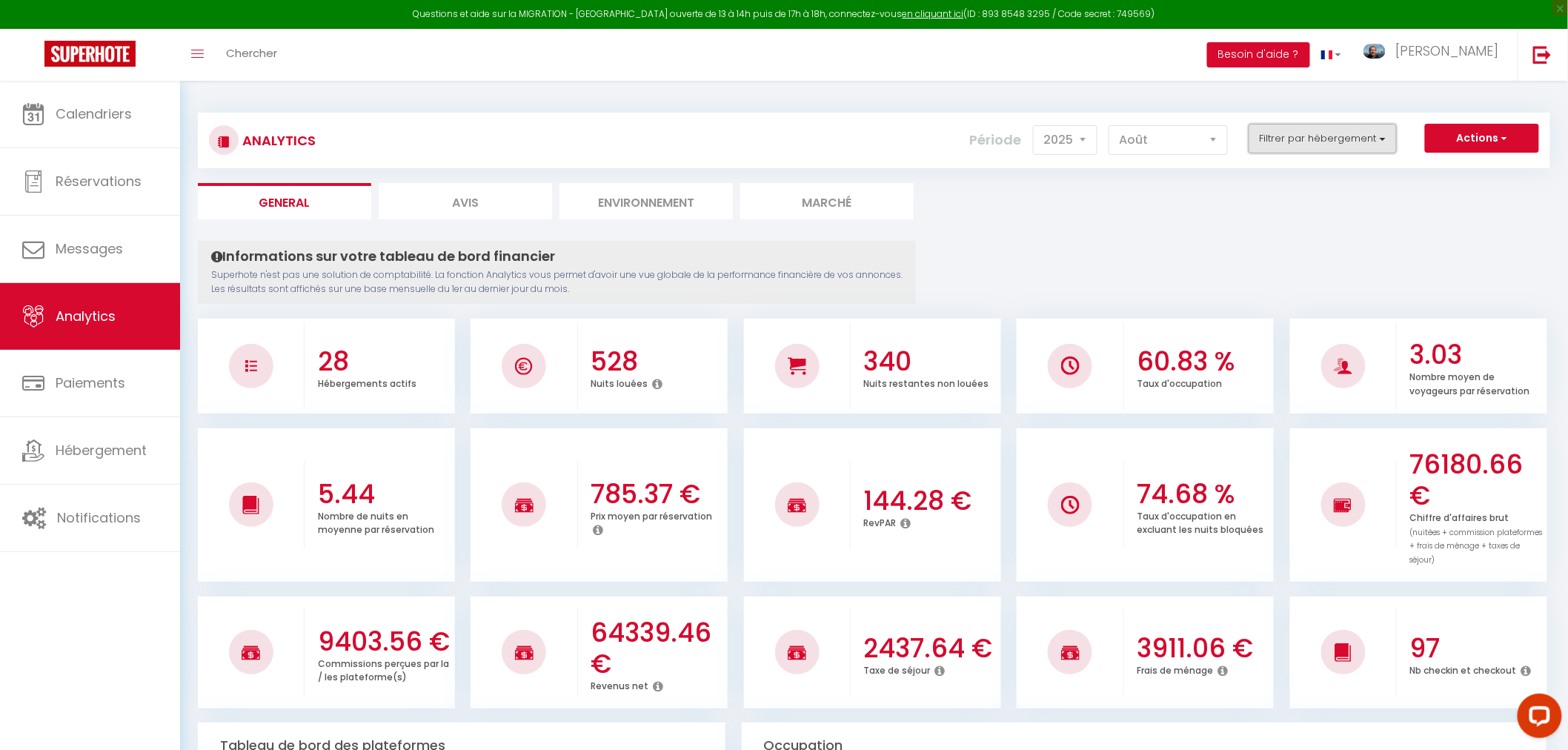
click at [1278, 136] on button "Filtrer par hébergement" at bounding box center [1323, 139] width 148 height 29
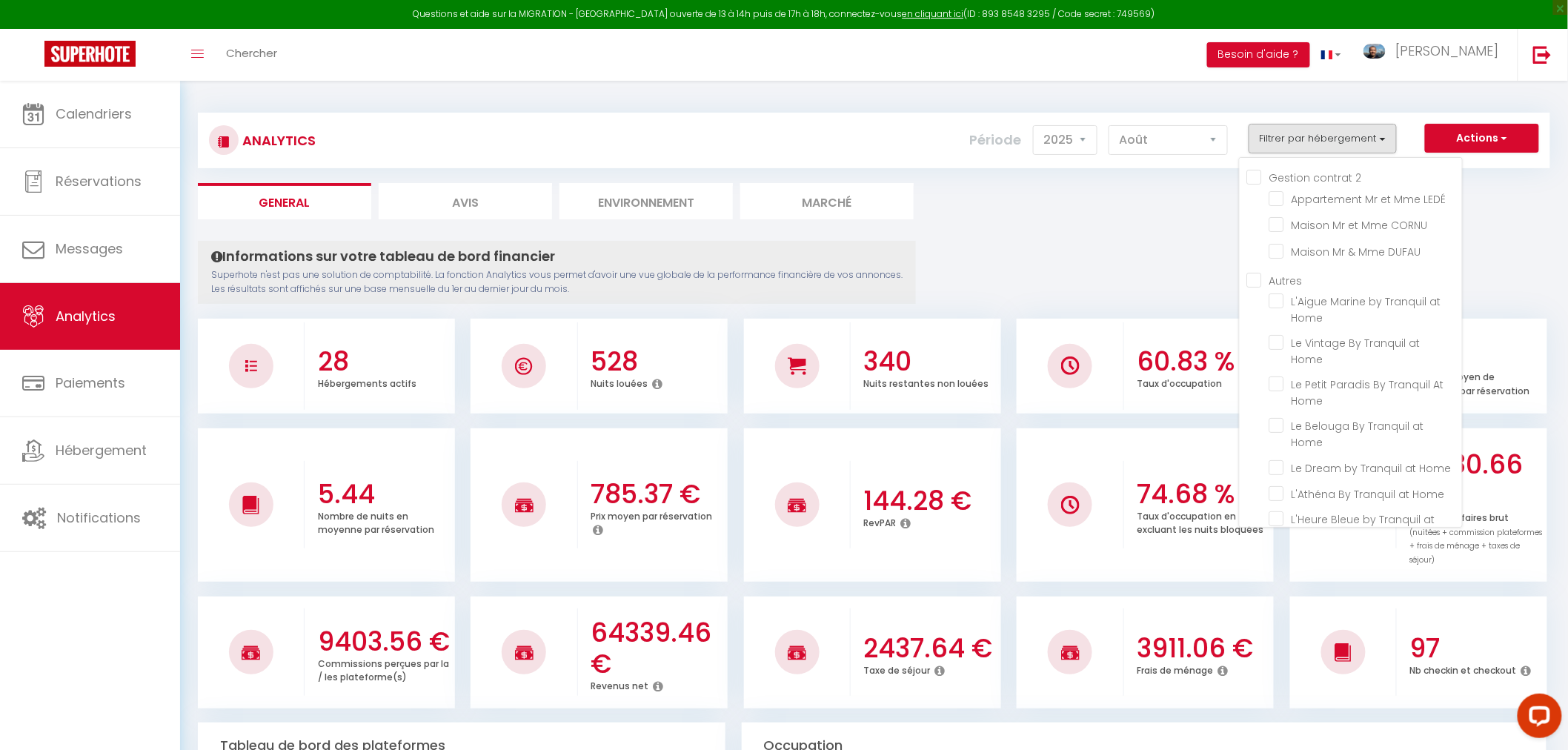
click at [1257, 274] on input "Autres" at bounding box center [1354, 280] width 215 height 15
checkbox input "true"
checkbox LEDÉ "false"
checkbox CORNU "false"
checkbox DUFAU "false"
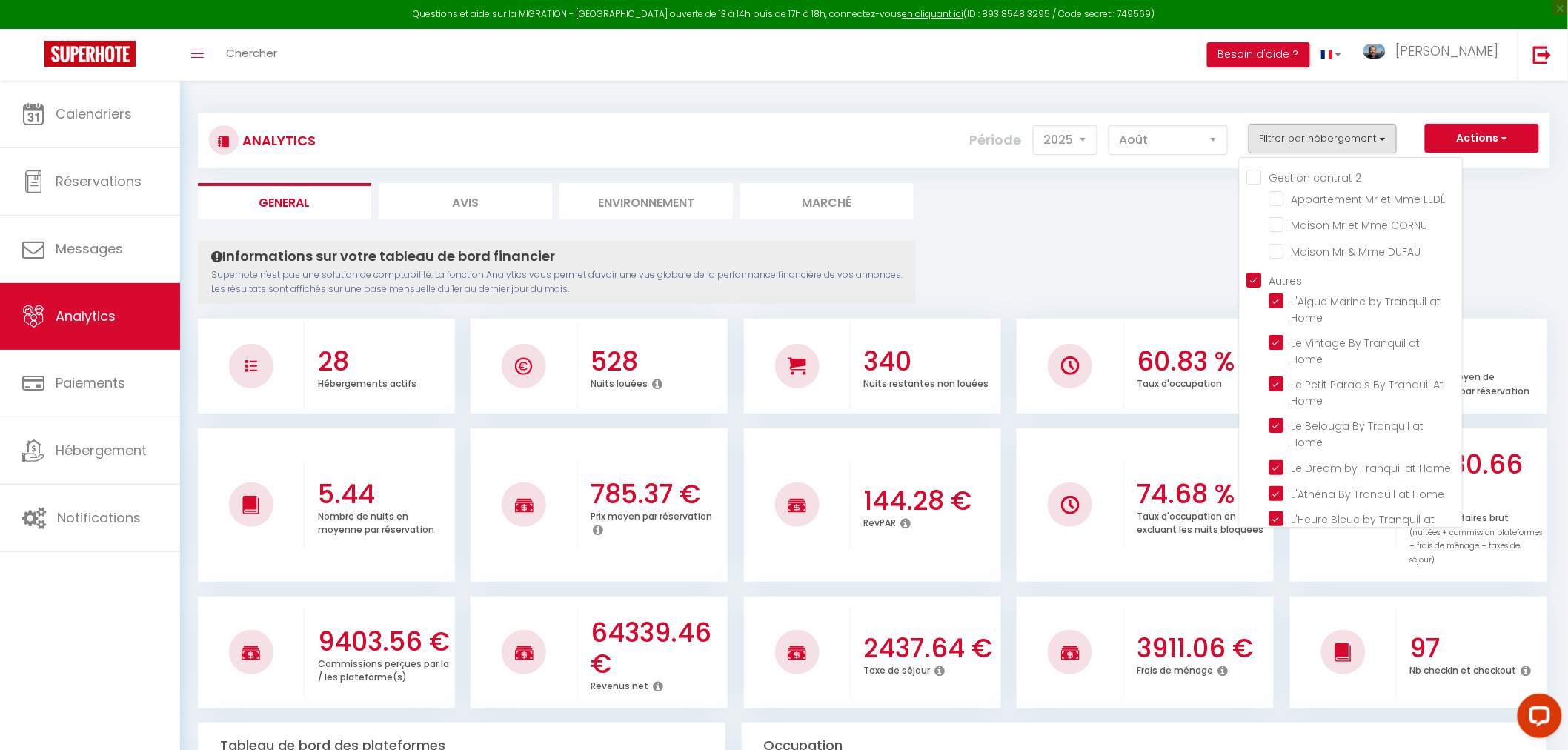
checkbox Home "true"
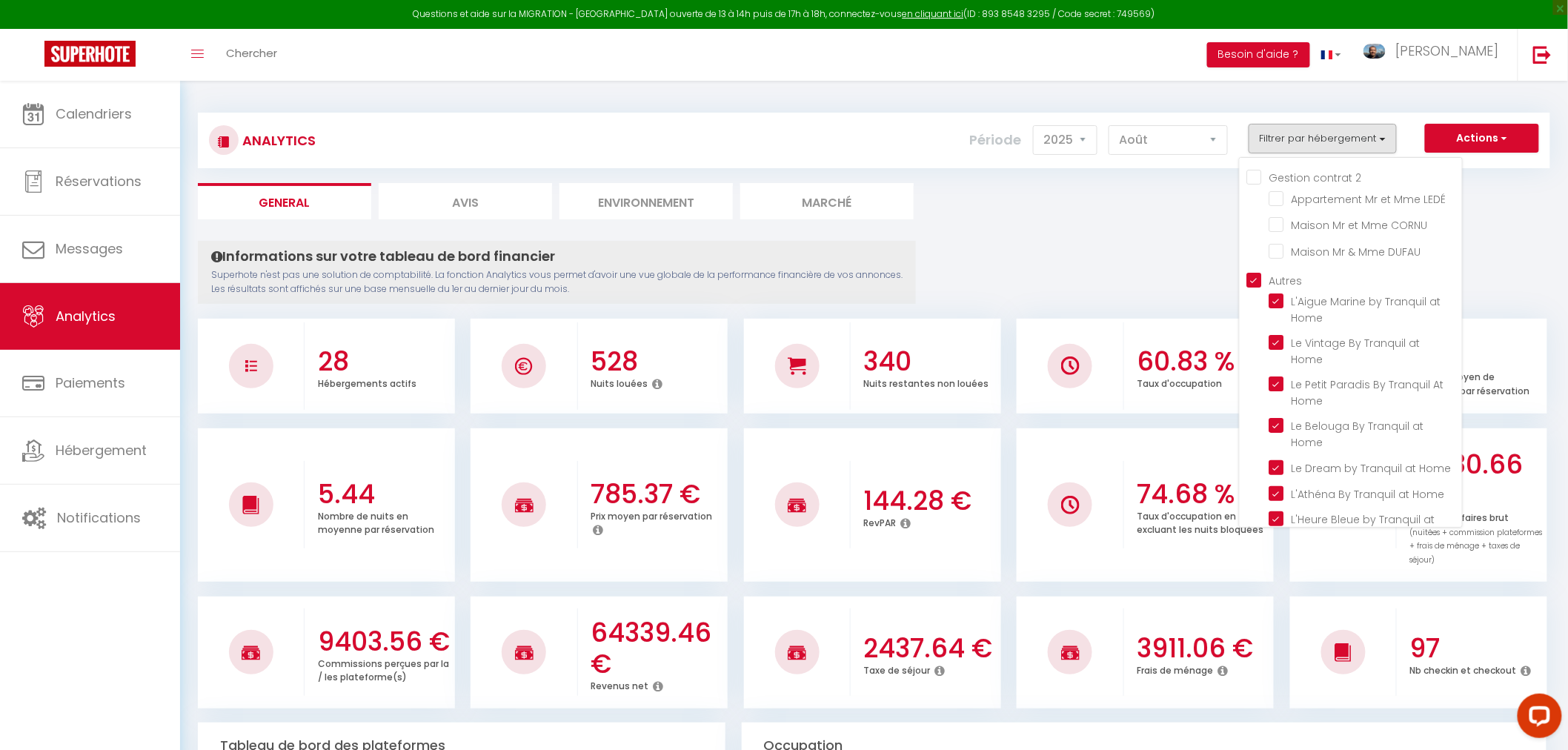
checkbox Home "true"
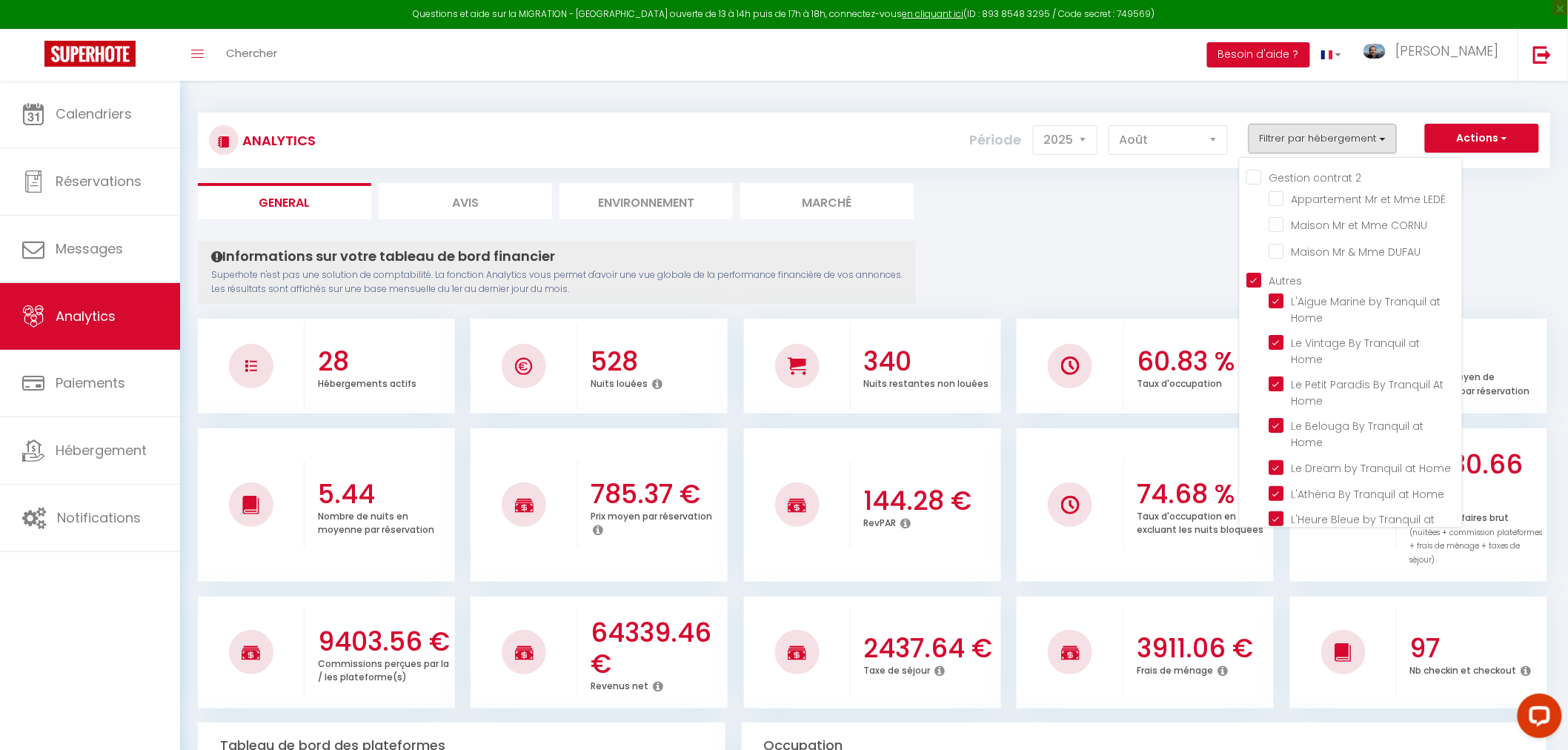
checkbox Home "true"
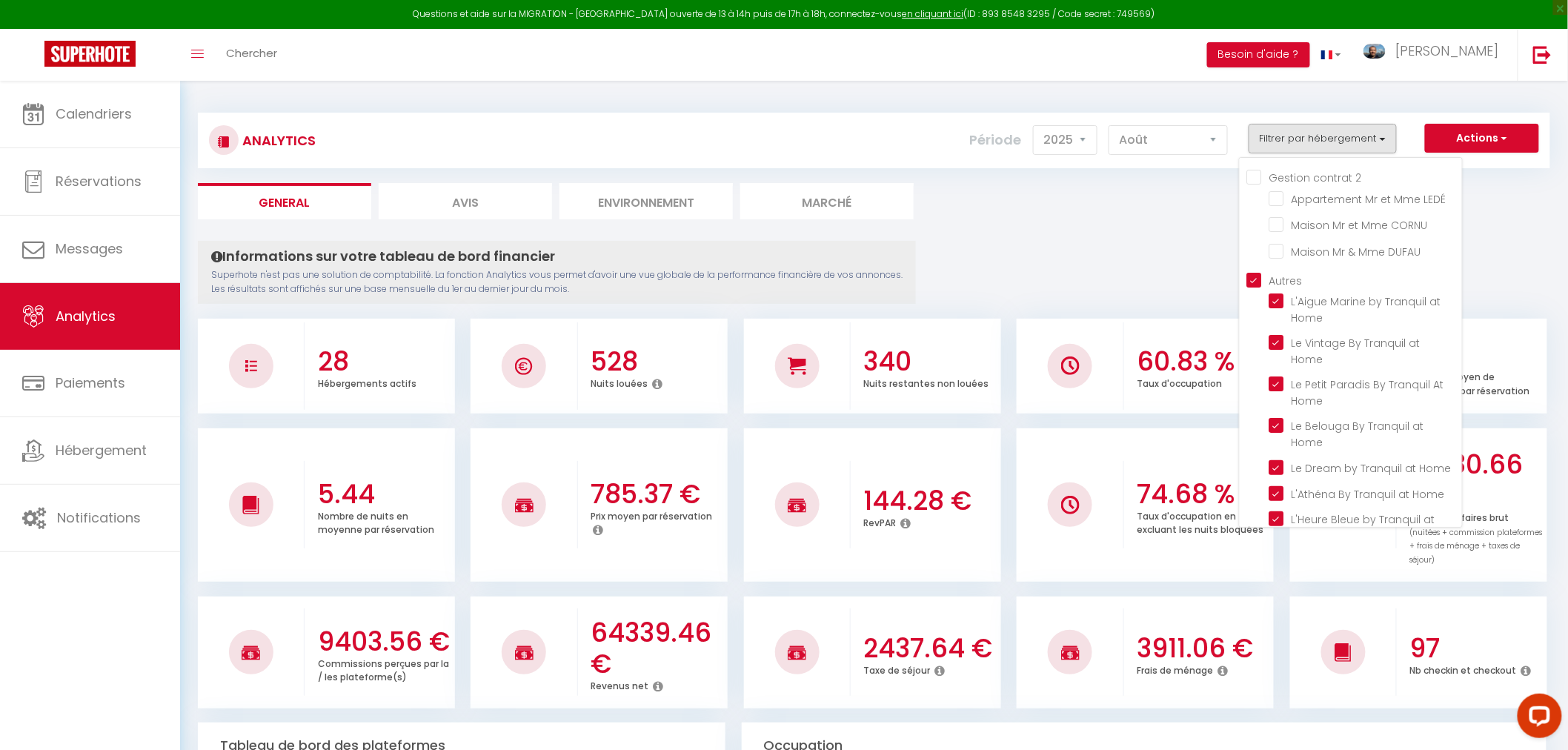
checkbox Home "true"
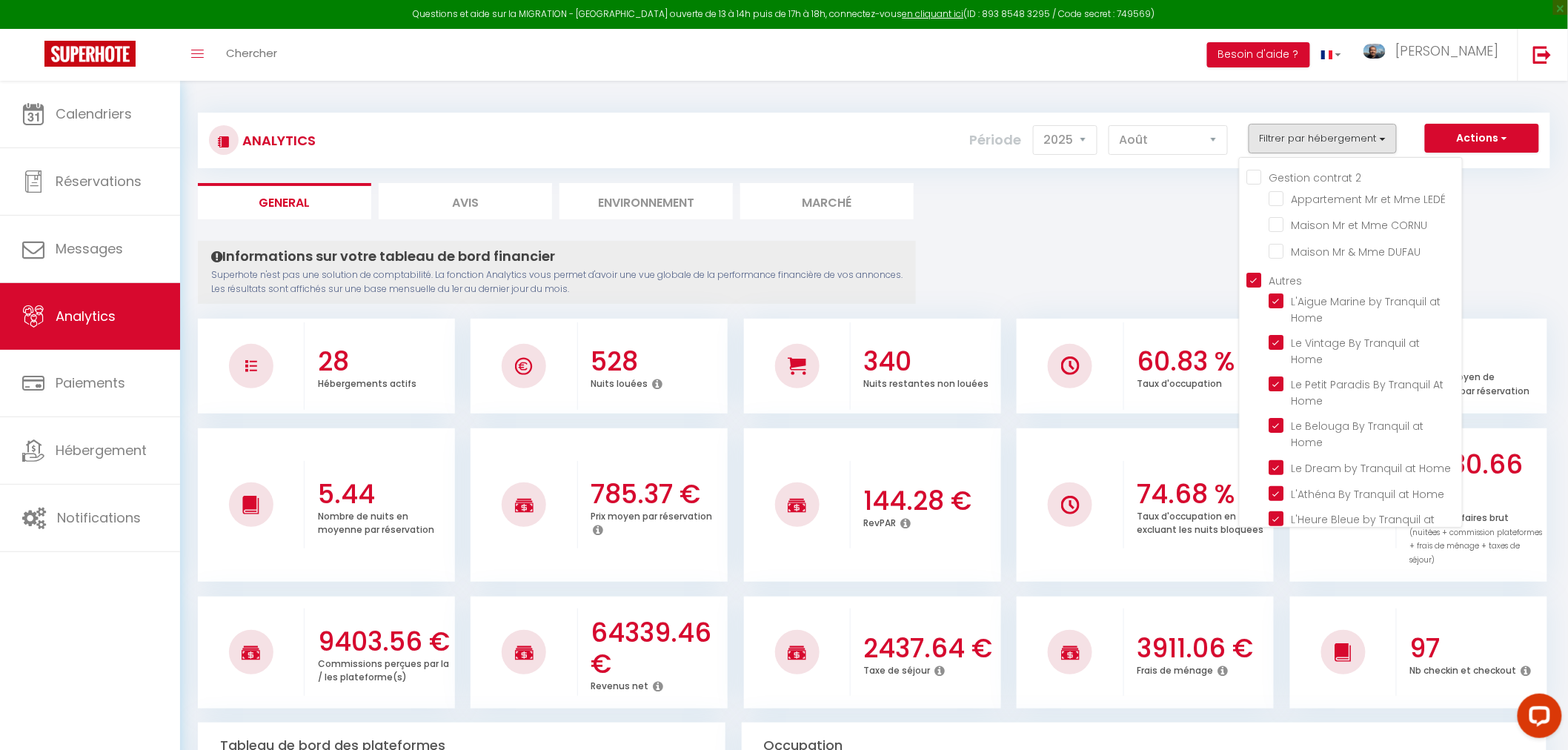
checkbox Home "true"
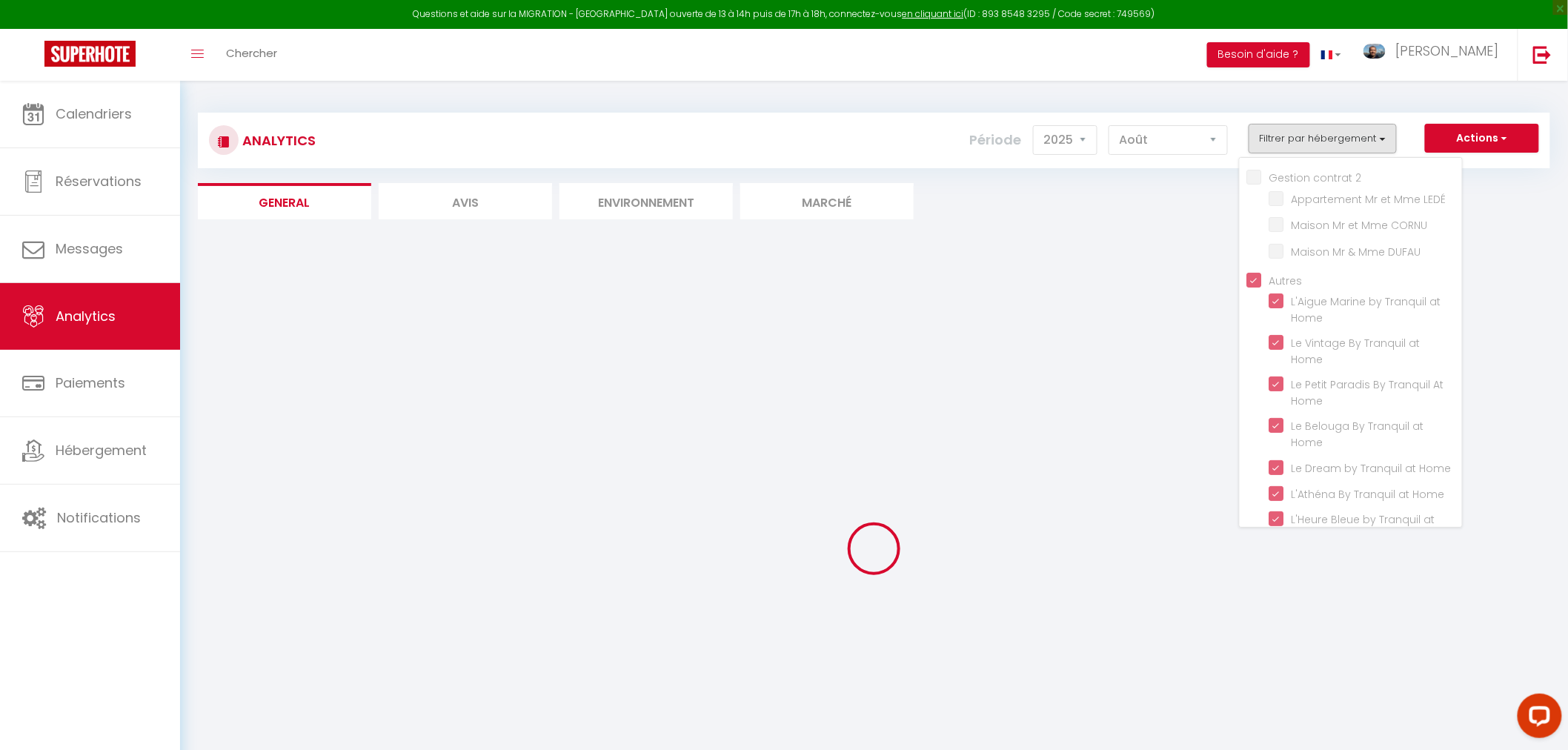
checkbox LEDÉ "false"
checkbox CORNU "false"
checkbox DUFAU "false"
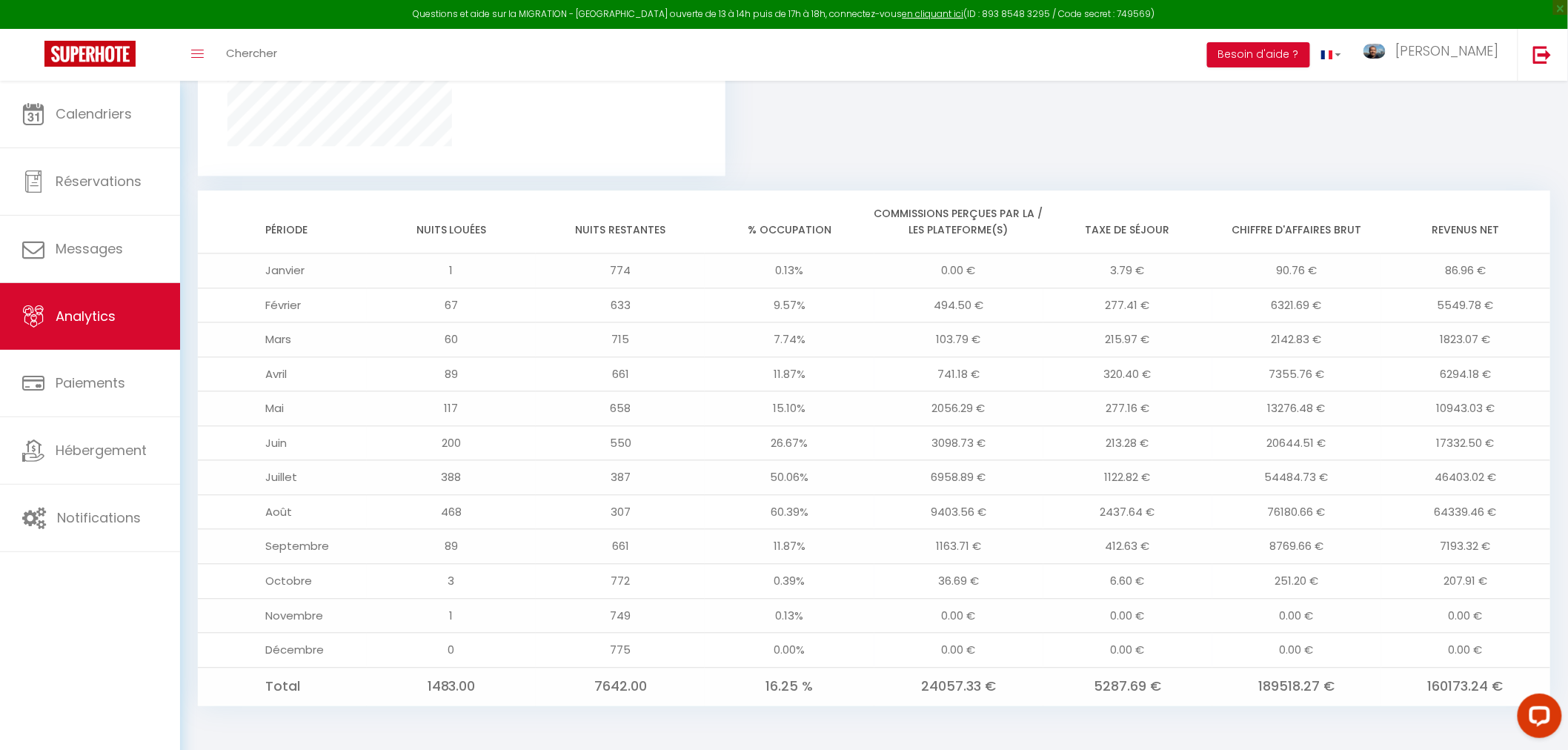
scroll to position [1165, 0]
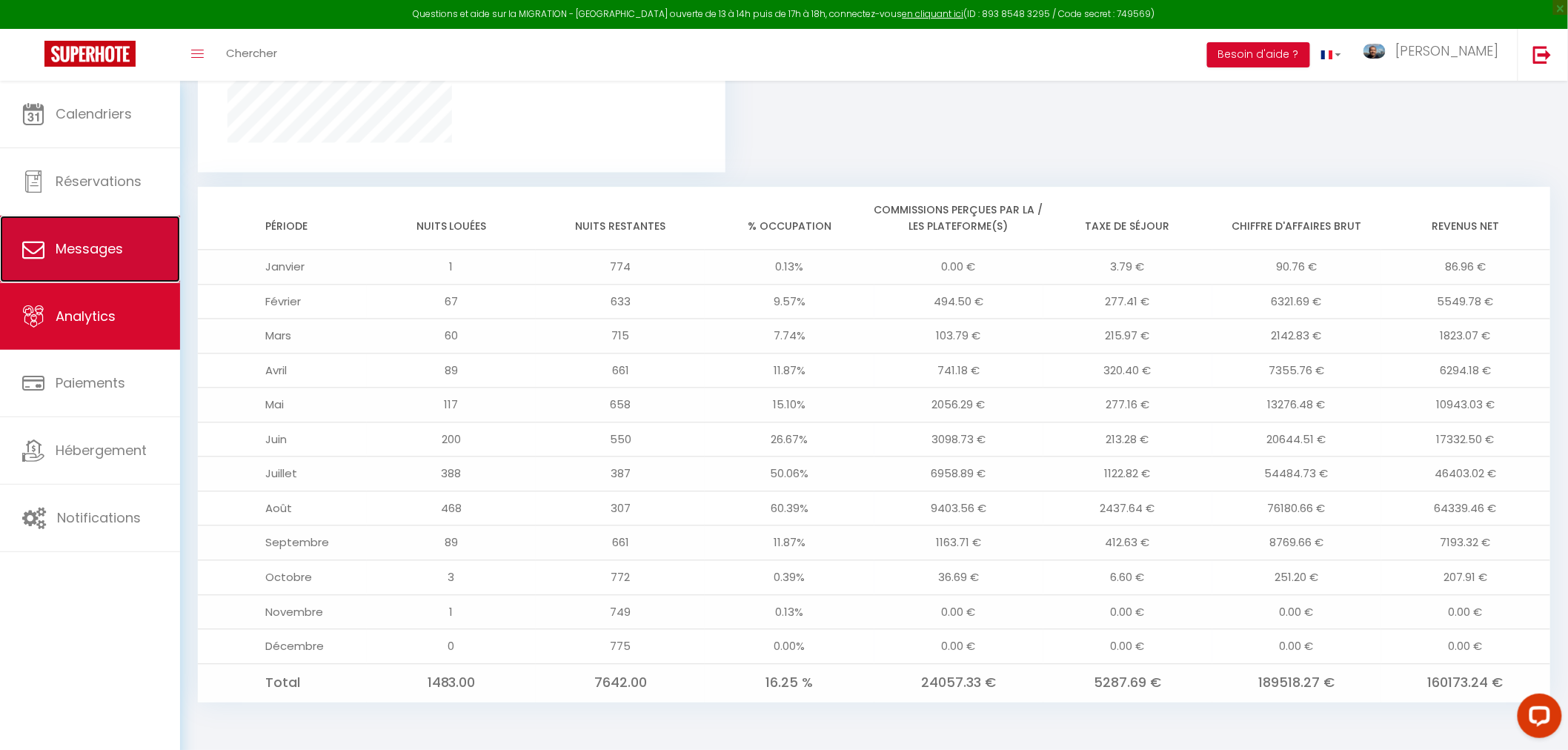
click at [83, 260] on link "Messages" at bounding box center [89, 248] width 180 height 67
select select "message"
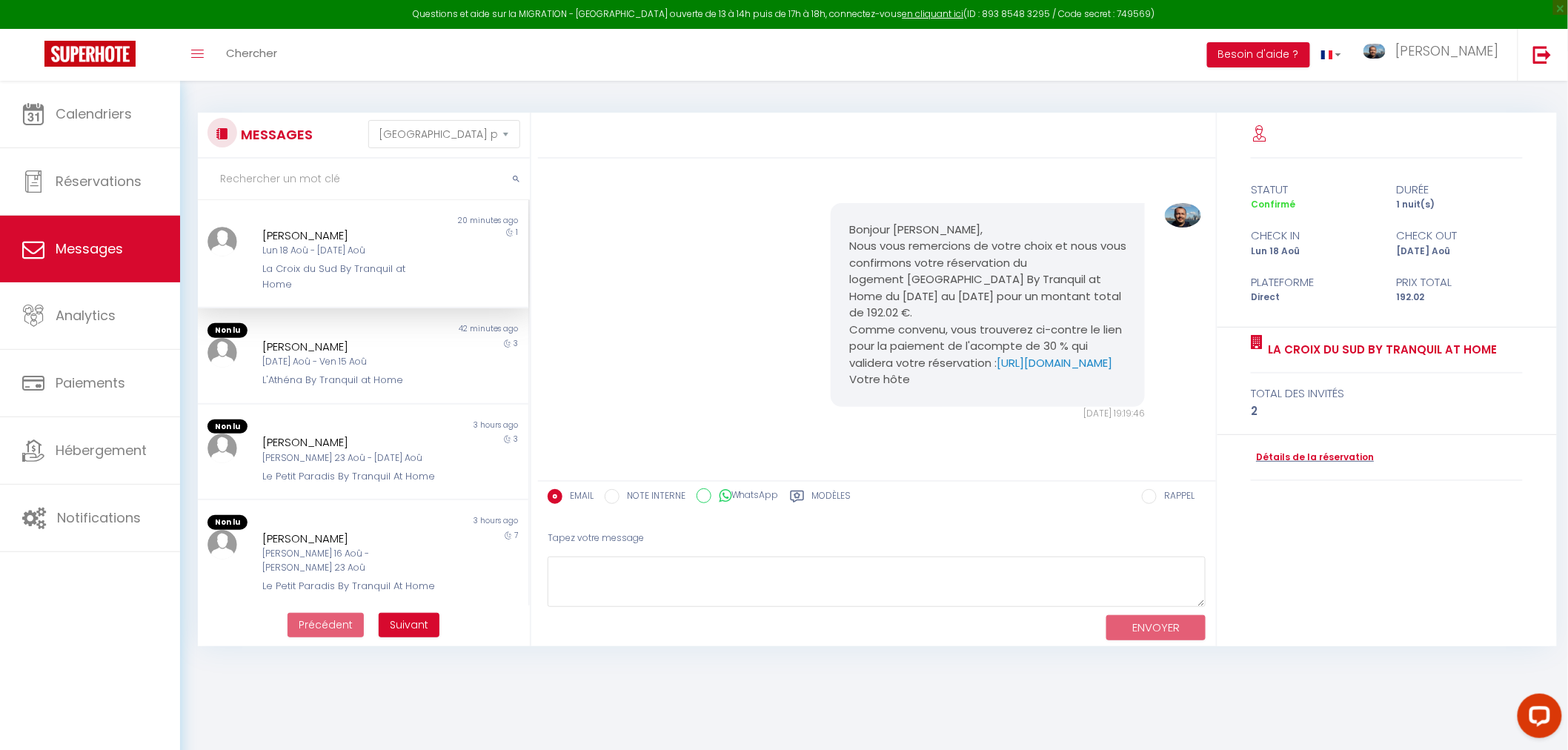
scroll to position [1760, 0]
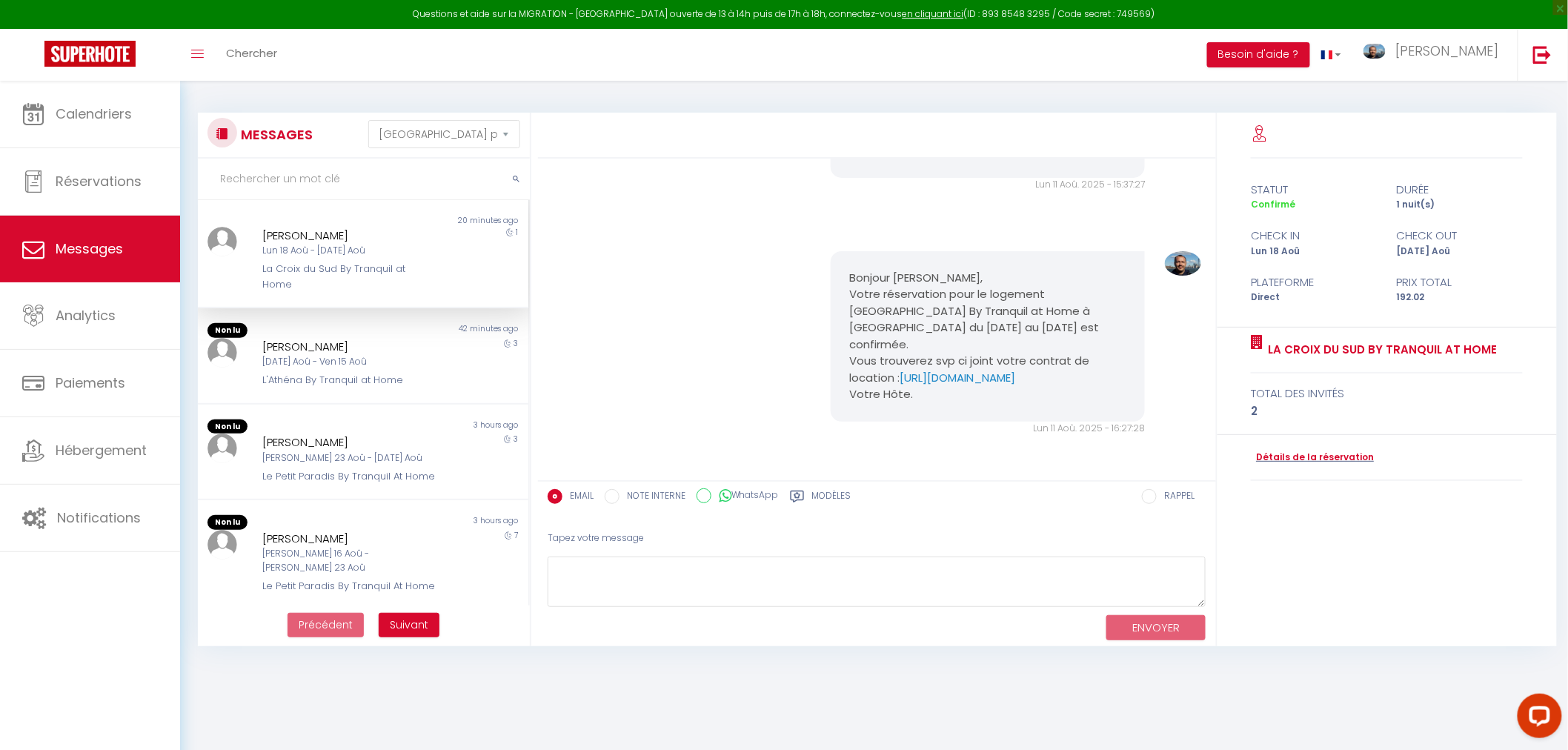
click at [371, 280] on div "La Croix du Sud By Tranquil at Home" at bounding box center [349, 276] width 174 height 30
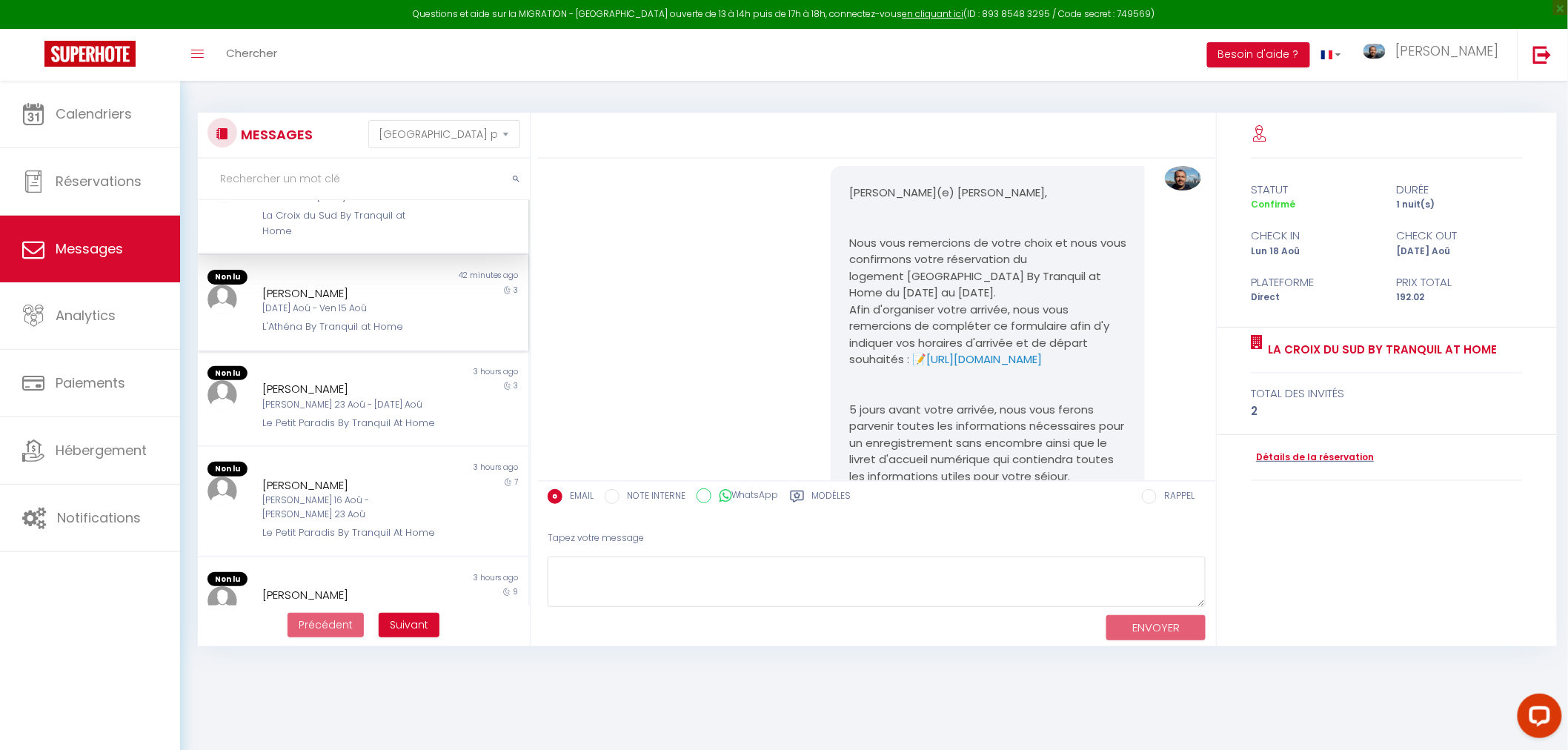
scroll to position [82, 0]
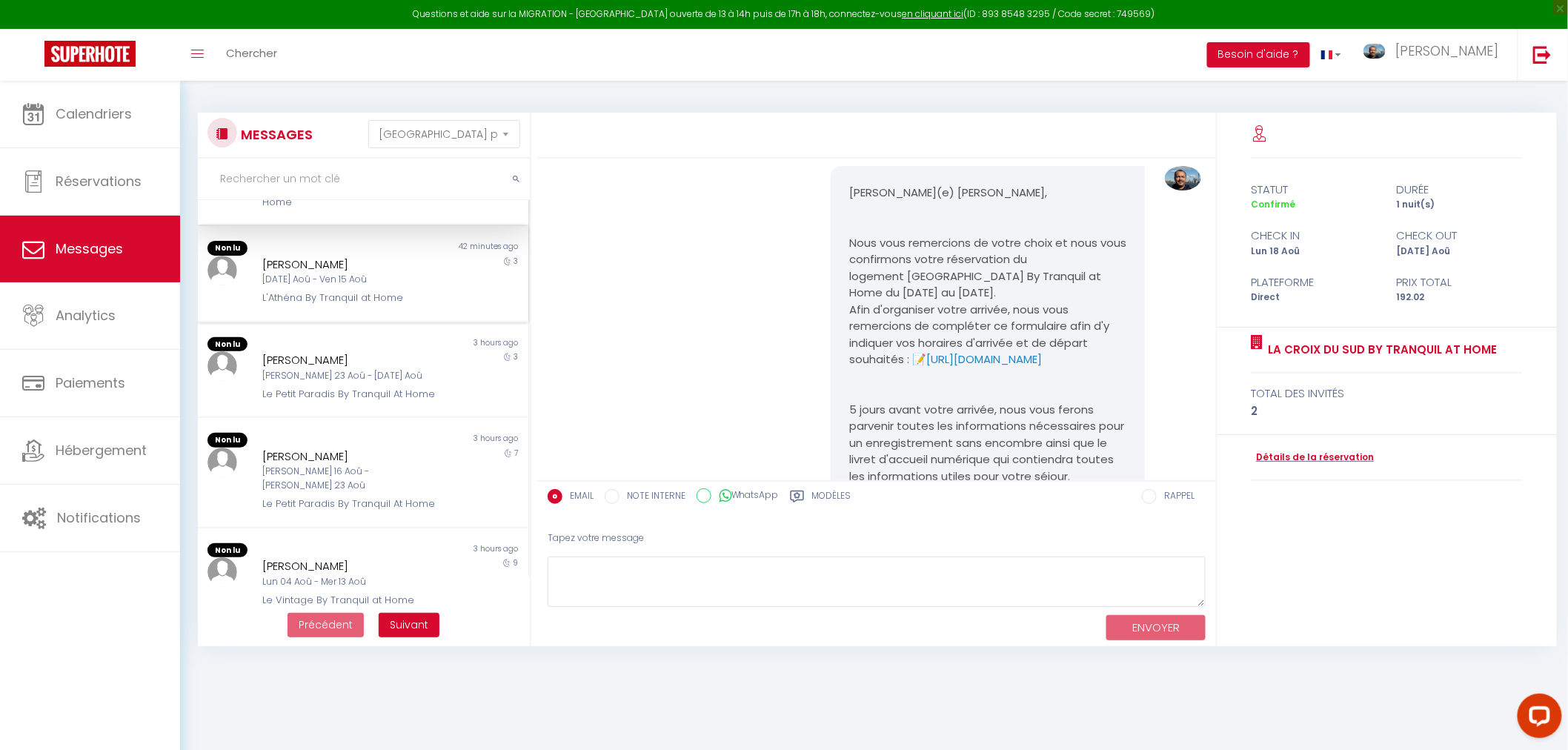
click at [353, 300] on div "L'Athéna By Tranquil at Home" at bounding box center [349, 298] width 174 height 15
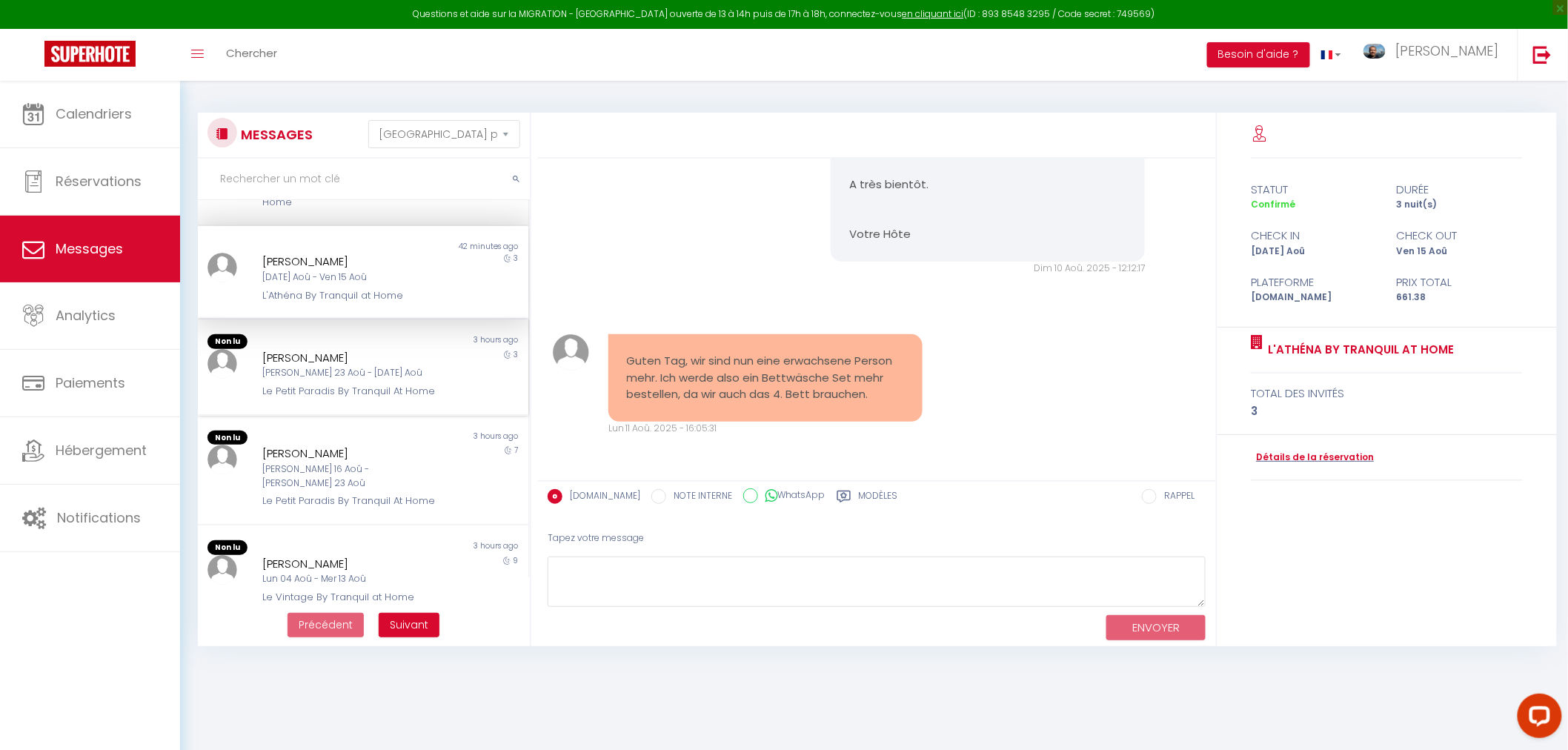
click at [373, 380] on div "[PERSON_NAME] [PERSON_NAME] 23 Aoû - [DATE] Aoû Le Petit Paradis By Tranquil At…" at bounding box center [349, 374] width 193 height 50
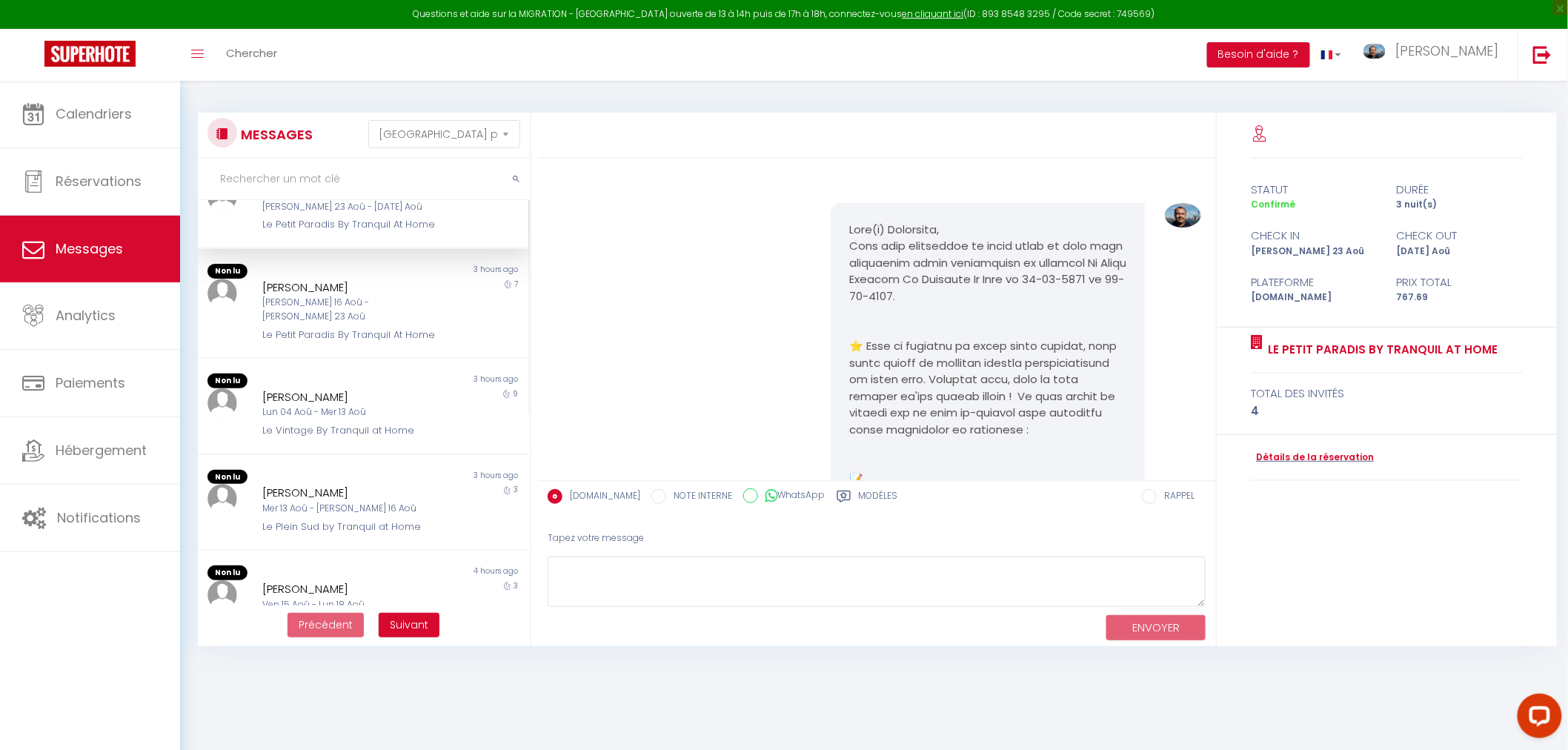
scroll to position [247, 0]
click at [347, 419] on div "Lun 04 Aoû - Mer 13 Aoû" at bounding box center [349, 411] width 174 height 14
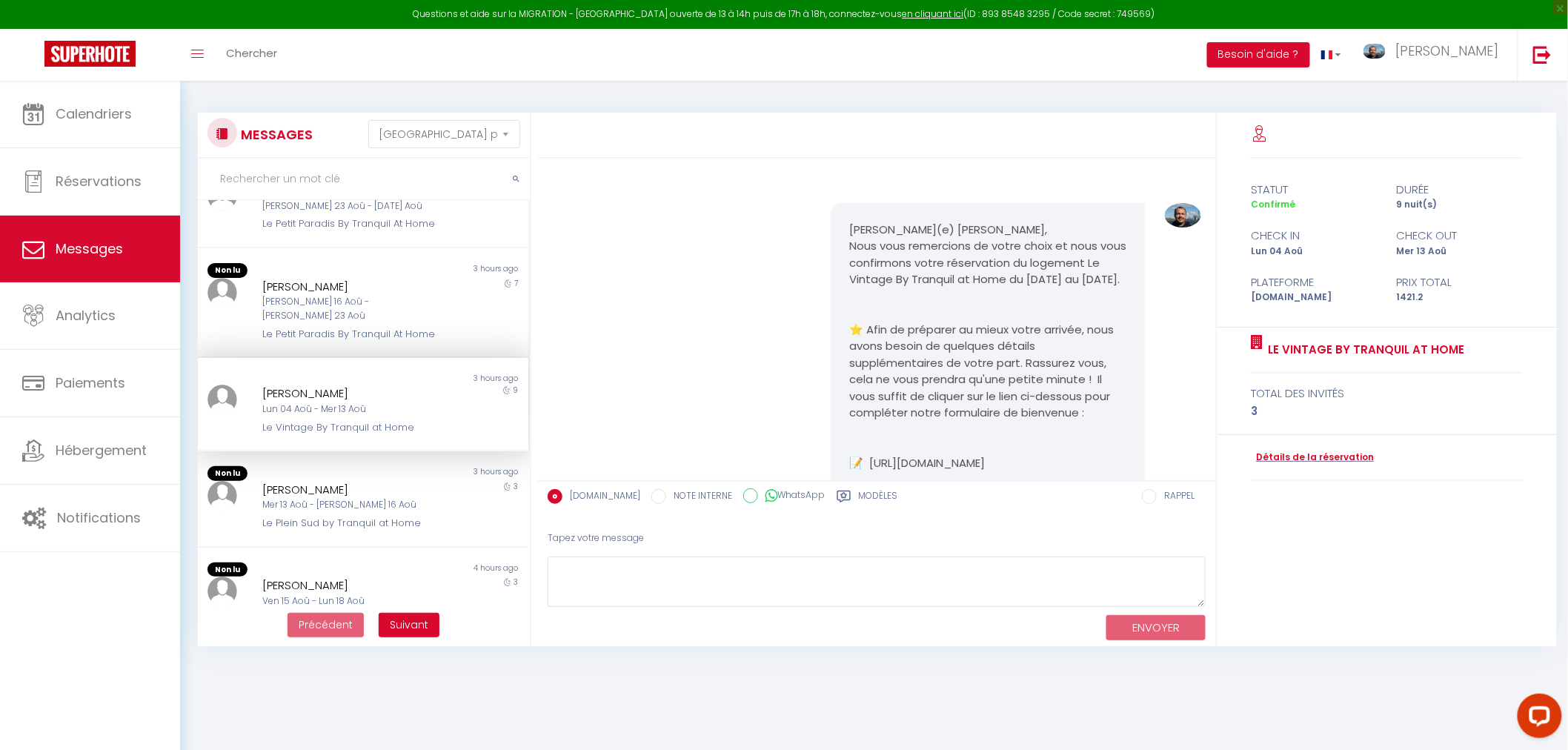
scroll to position [3257, 0]
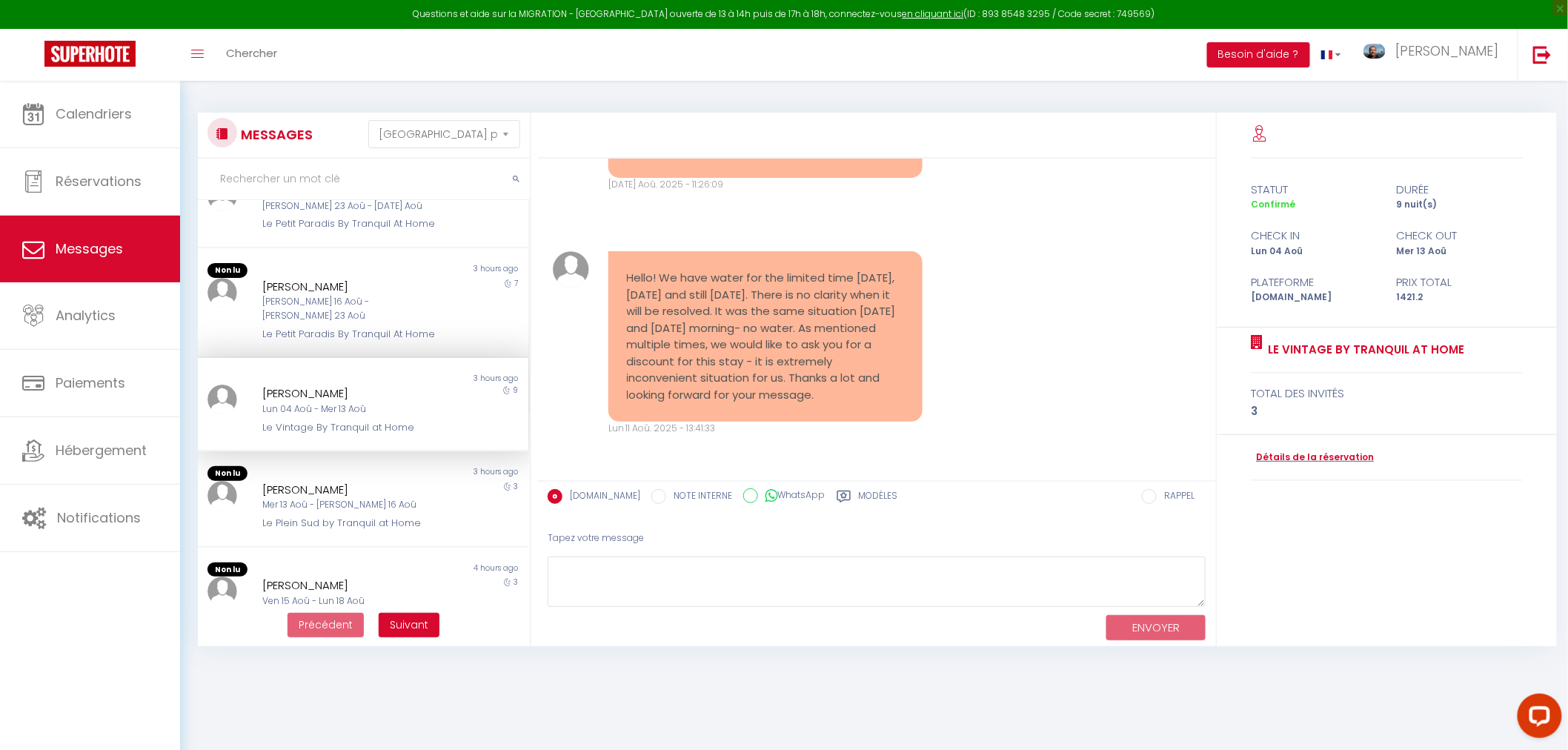
drag, startPoint x: 859, startPoint y: 396, endPoint x: 627, endPoint y: 278, distance: 260.3
click at [627, 278] on pre "Hello! We have water for the limited time [DATE], [DATE] and still [DATE]. Ther…" at bounding box center [766, 336] width 278 height 133
copy pre "Hello! We have water for the limited time [DATE], [DATE] and still [DATE]. Ther…"
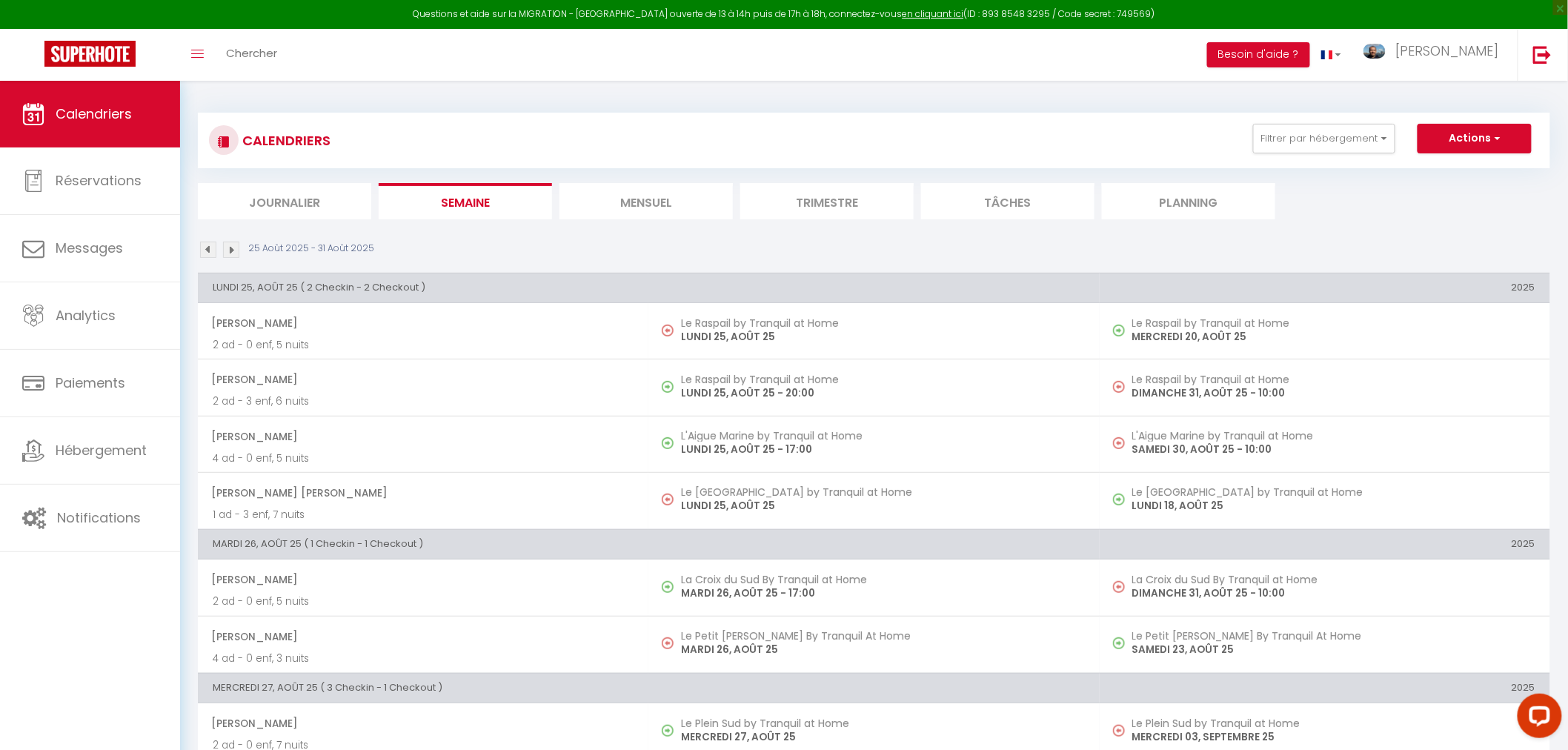
click at [668, 191] on li "Mensuel" at bounding box center [647, 201] width 174 height 37
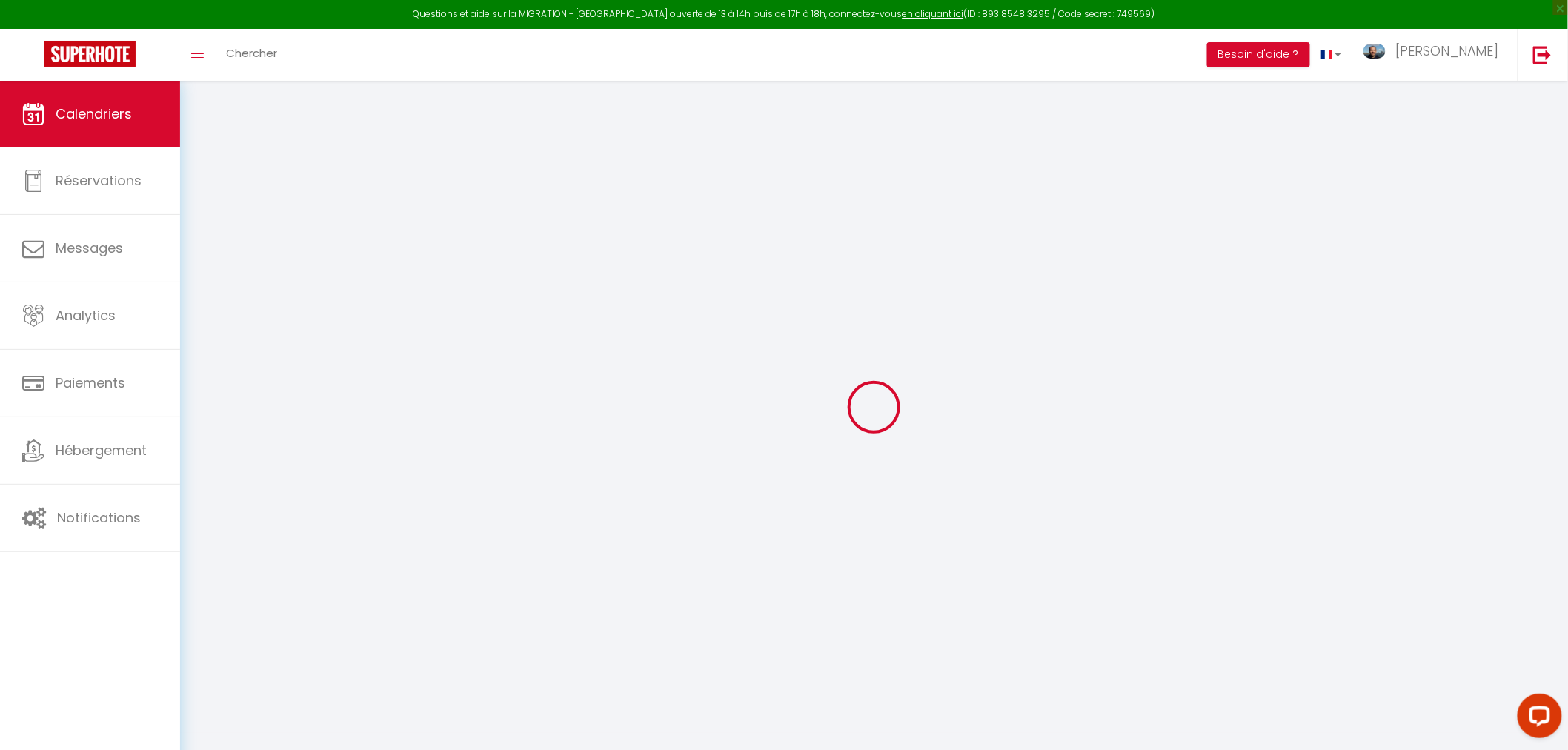
select select
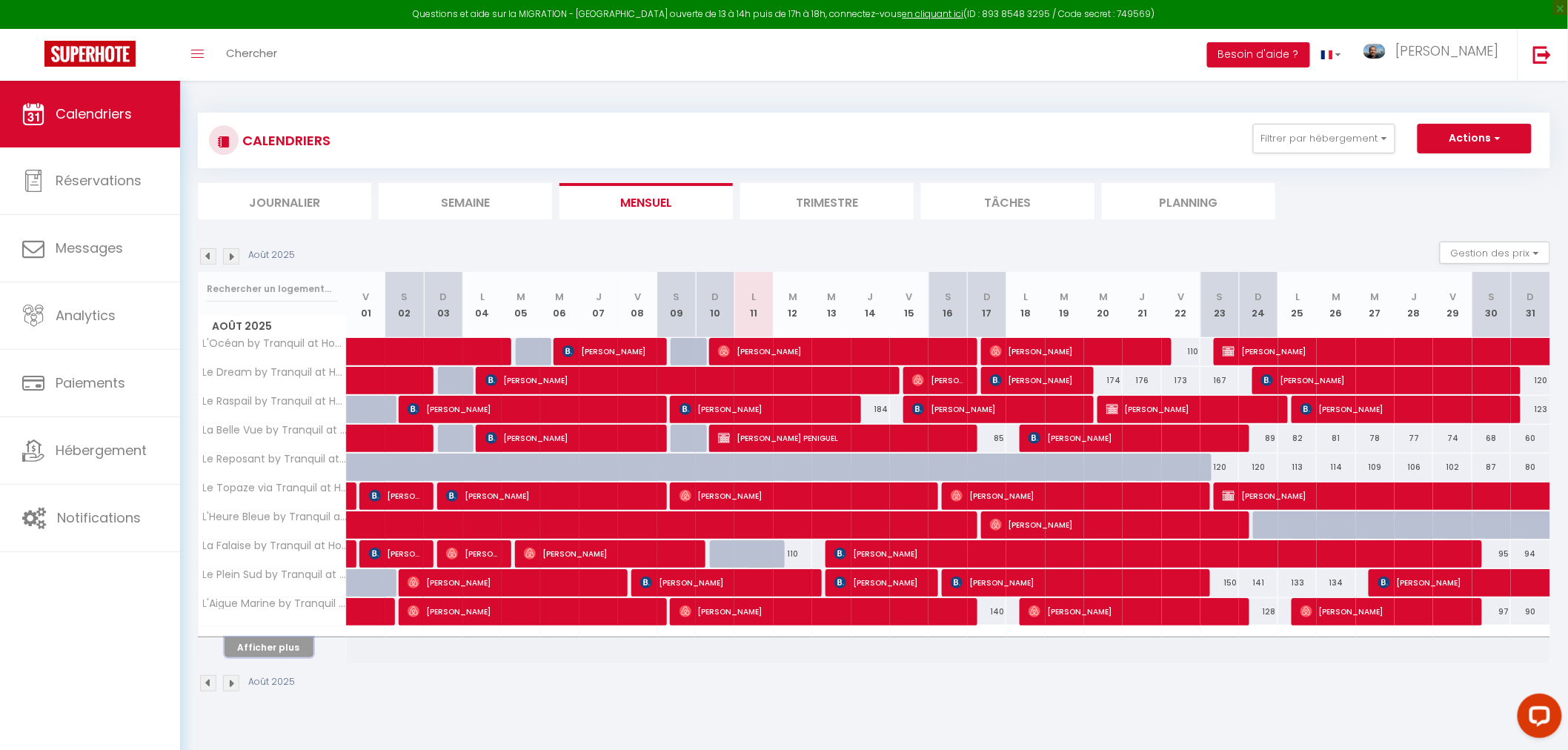
click at [269, 642] on button "Afficher plus" at bounding box center [268, 648] width 89 height 20
select select
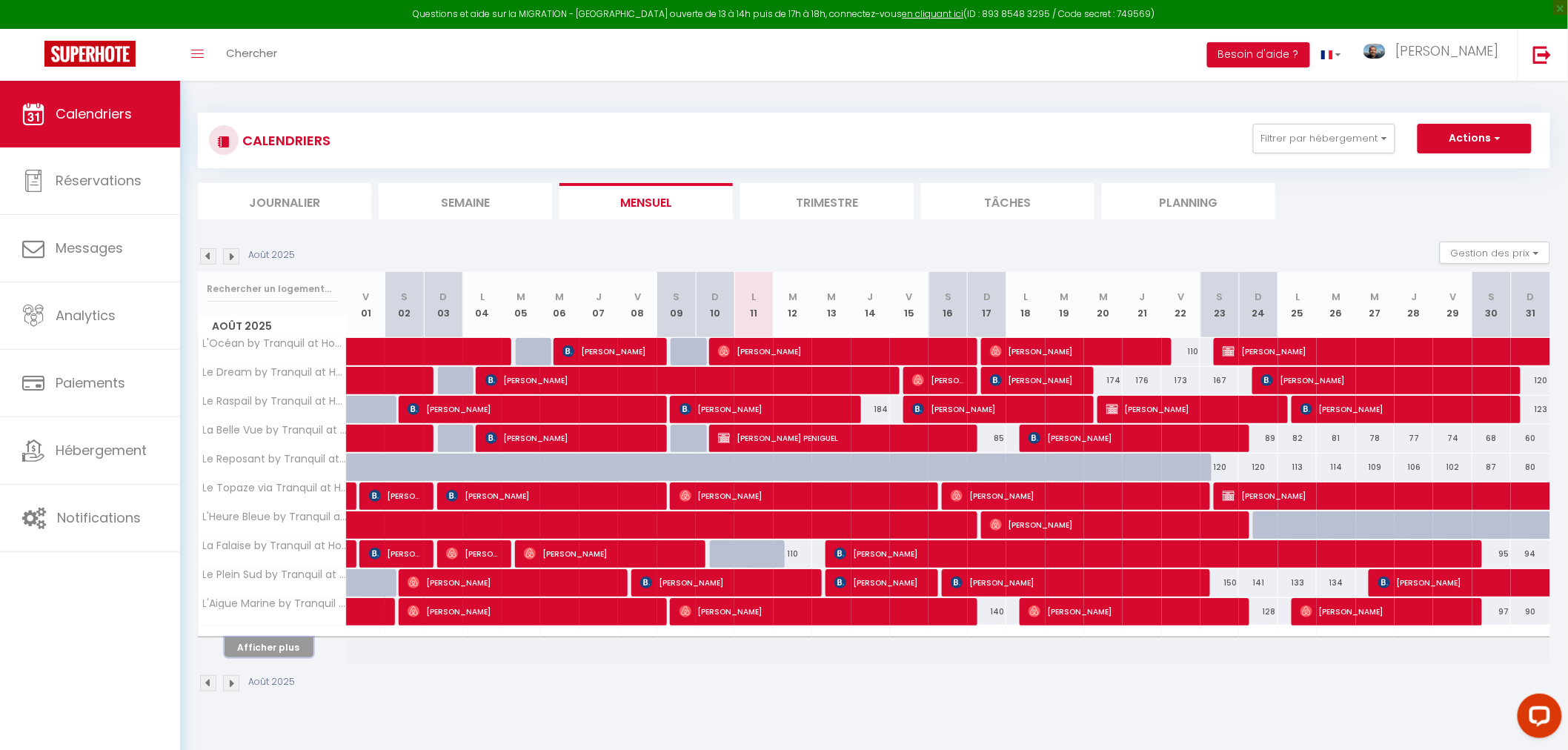
select select
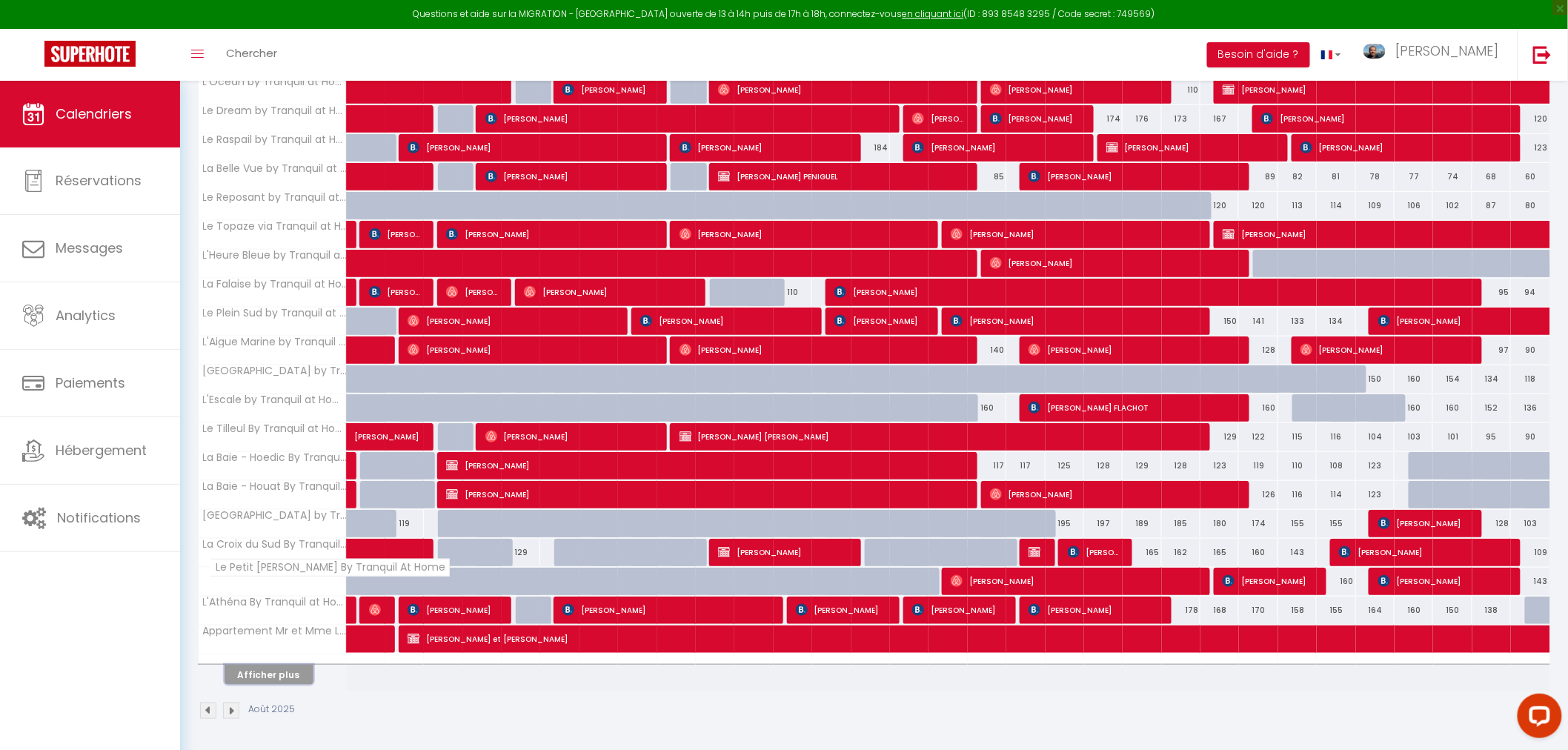
scroll to position [265, 0]
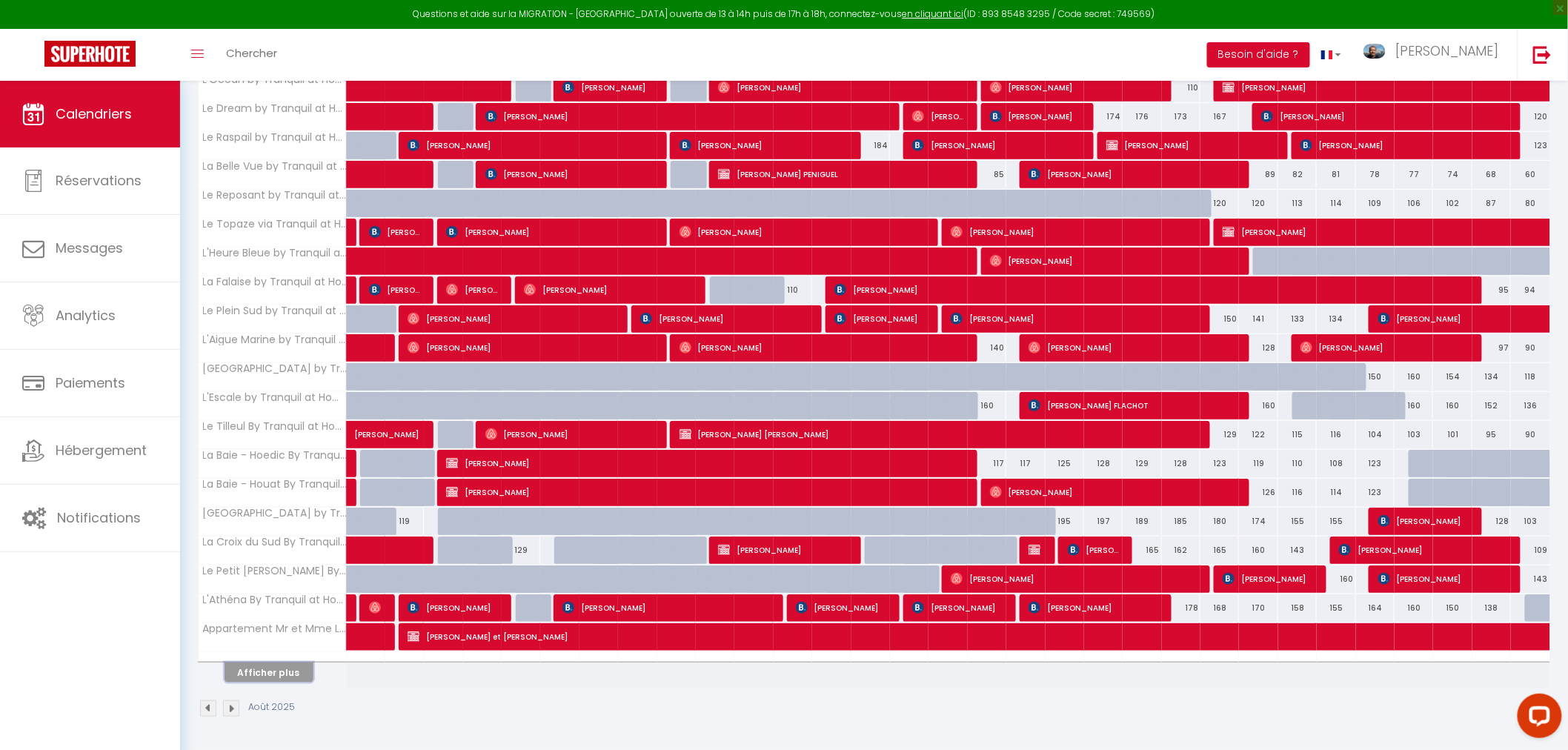
click at [261, 668] on button "Afficher plus" at bounding box center [268, 673] width 89 height 20
select select
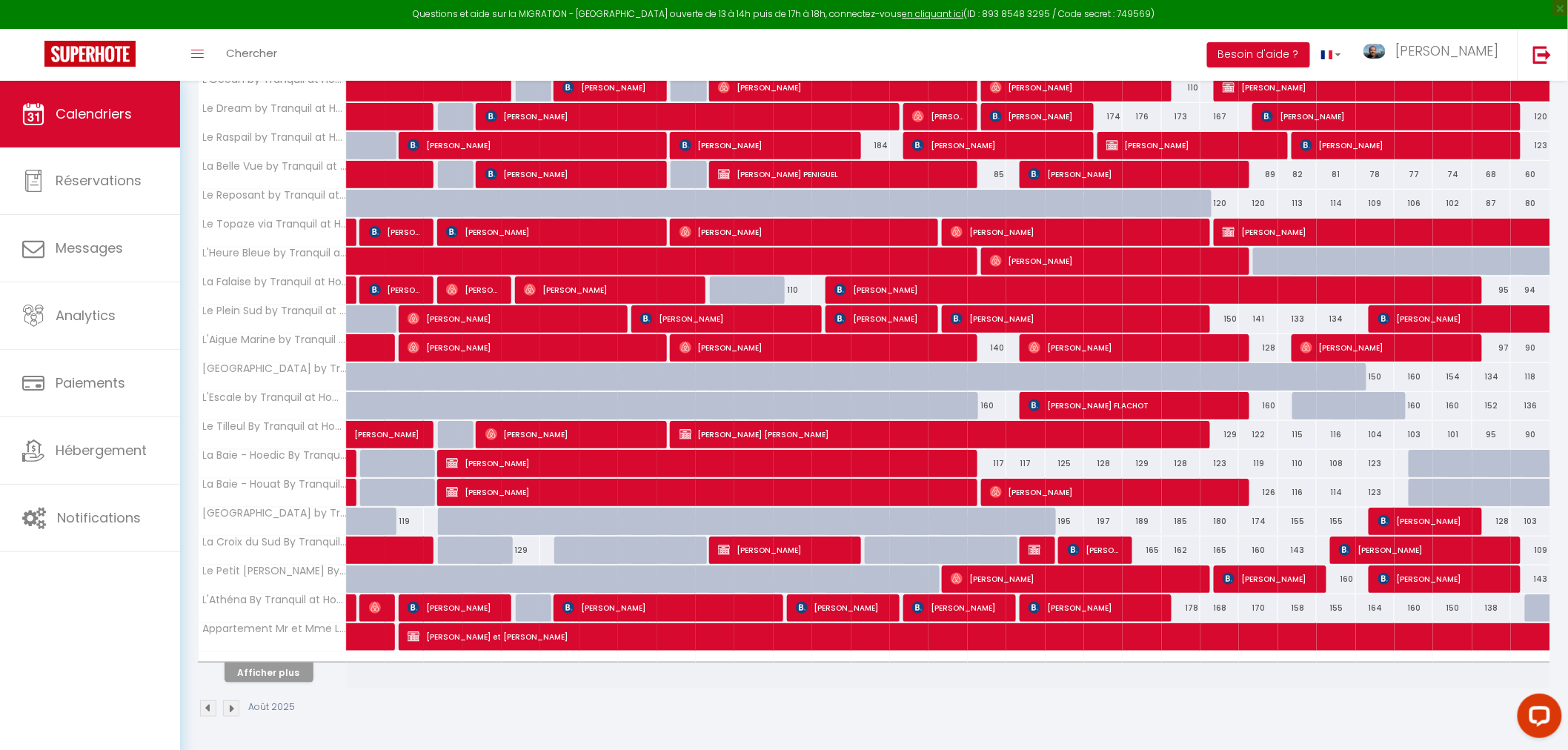
select select
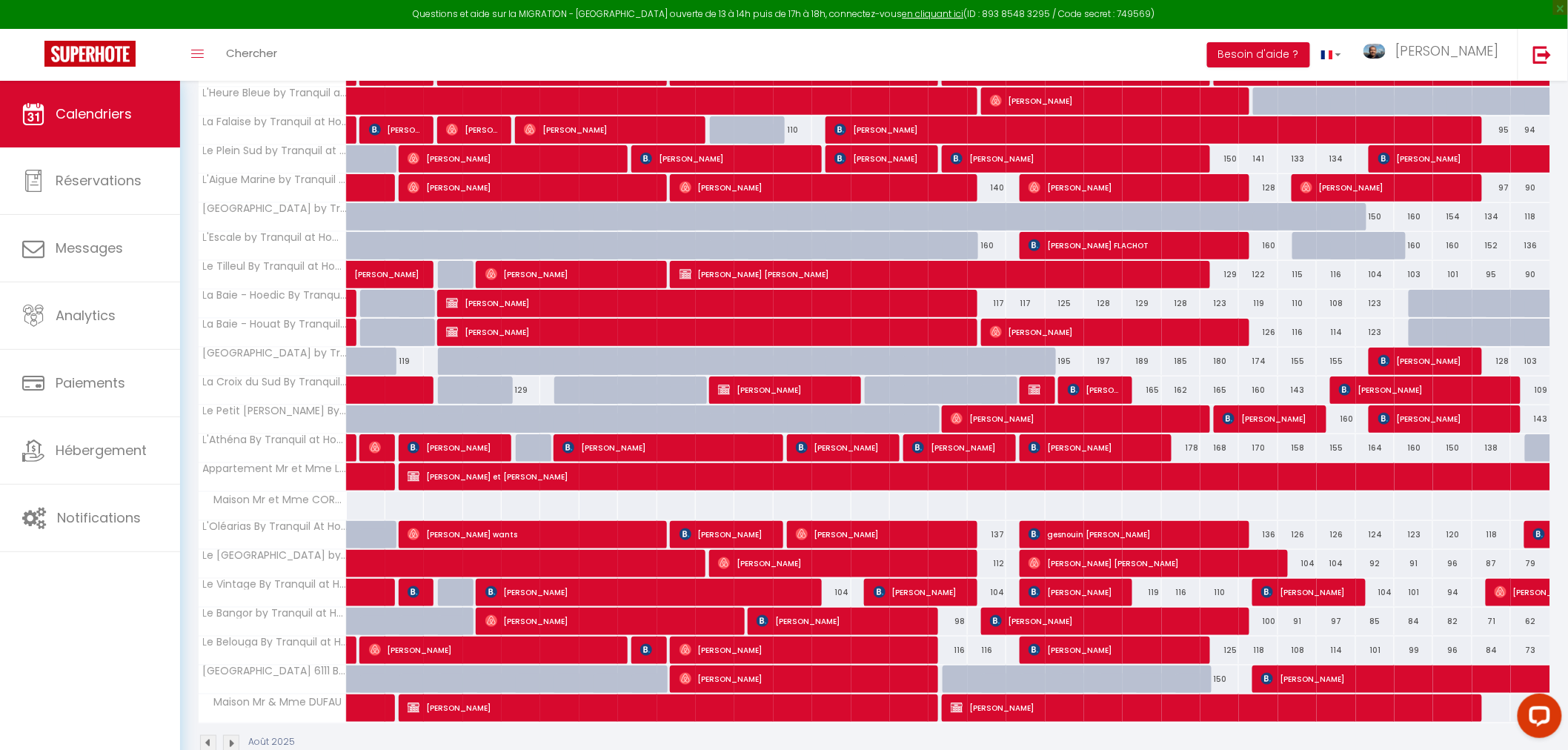
scroll to position [430, 0]
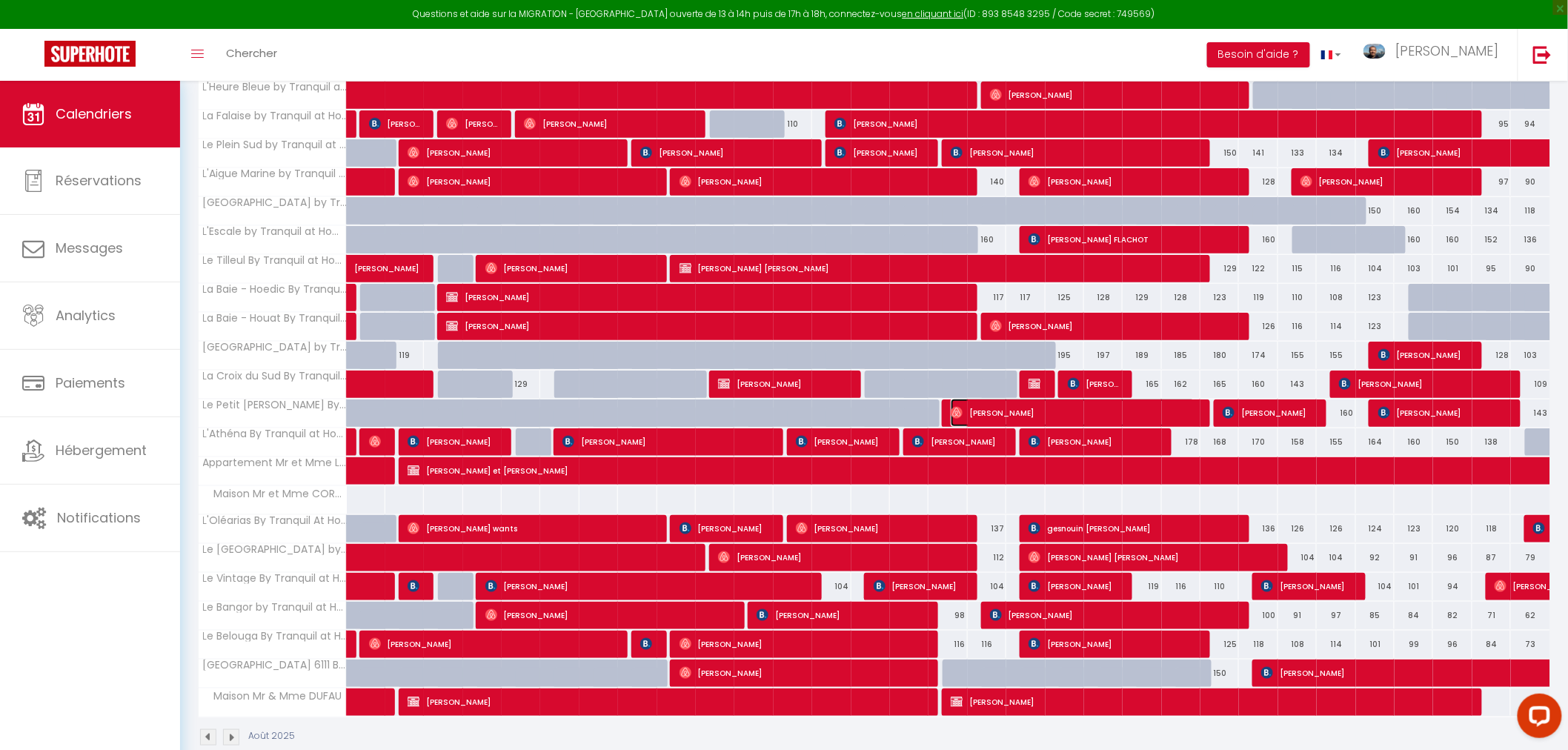
click at [1033, 410] on span "[PERSON_NAME]" at bounding box center [1072, 413] width 244 height 28
select select "OK"
select select "1"
select select "0"
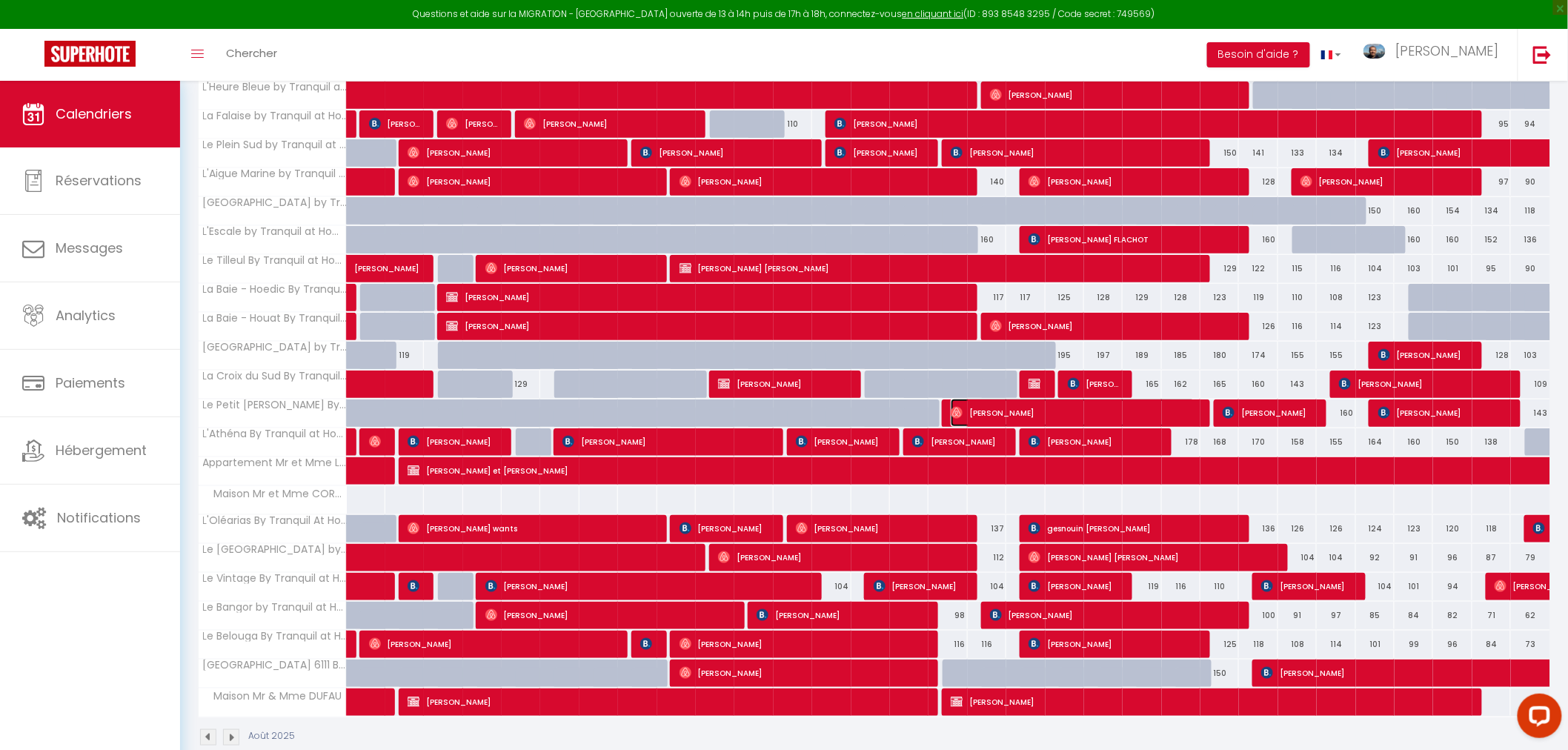
select select "1"
select select
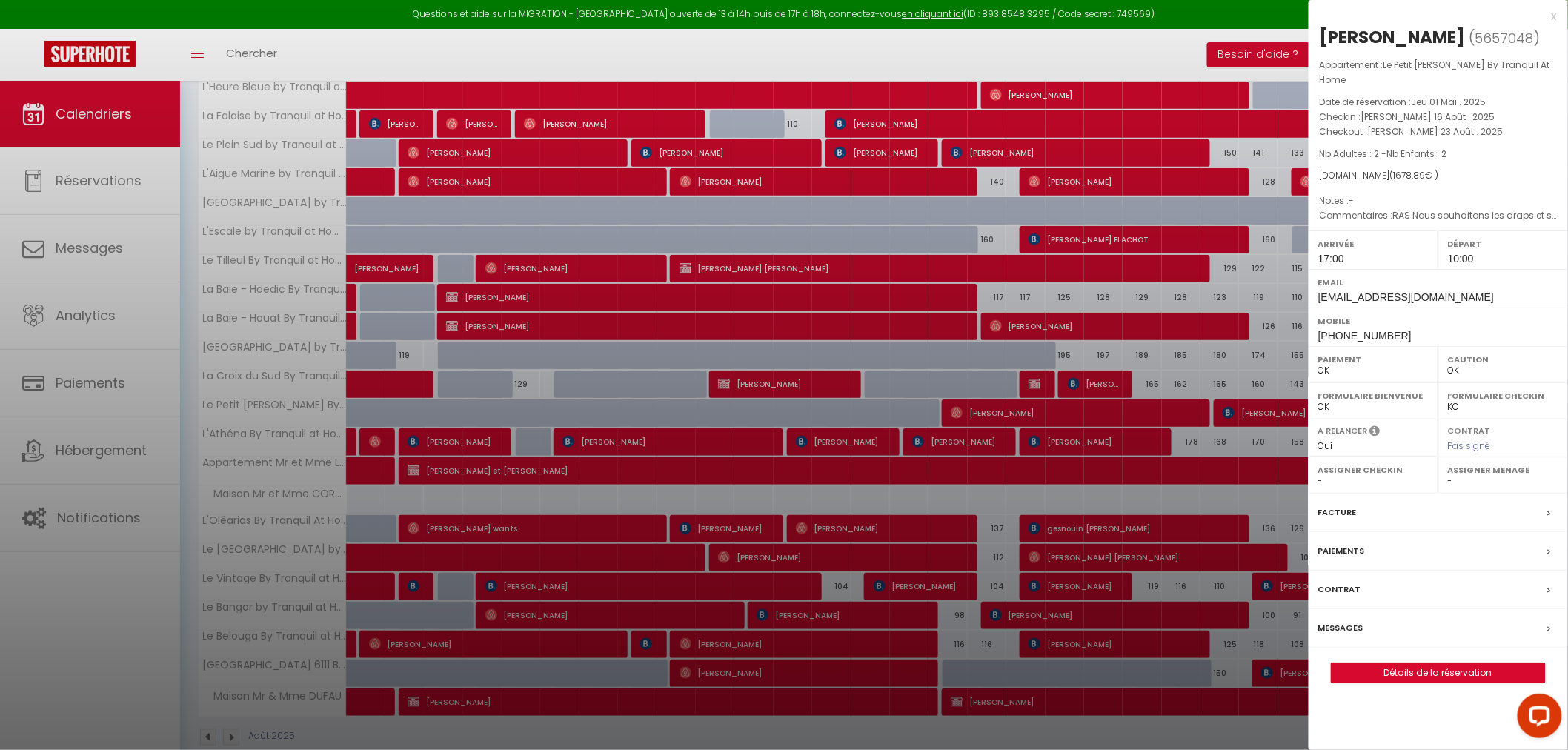
click at [248, 470] on div at bounding box center [784, 375] width 1568 height 750
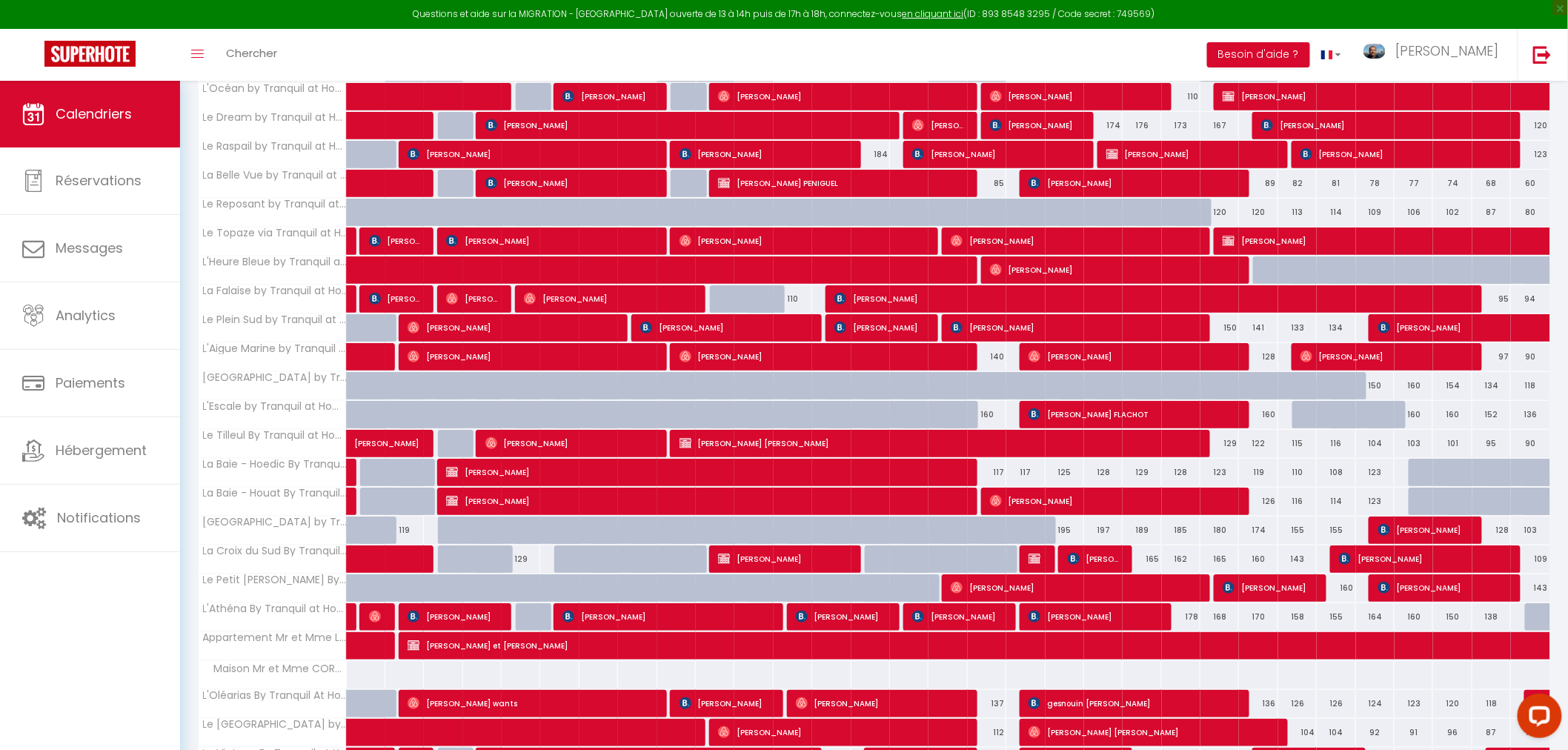
scroll to position [213, 0]
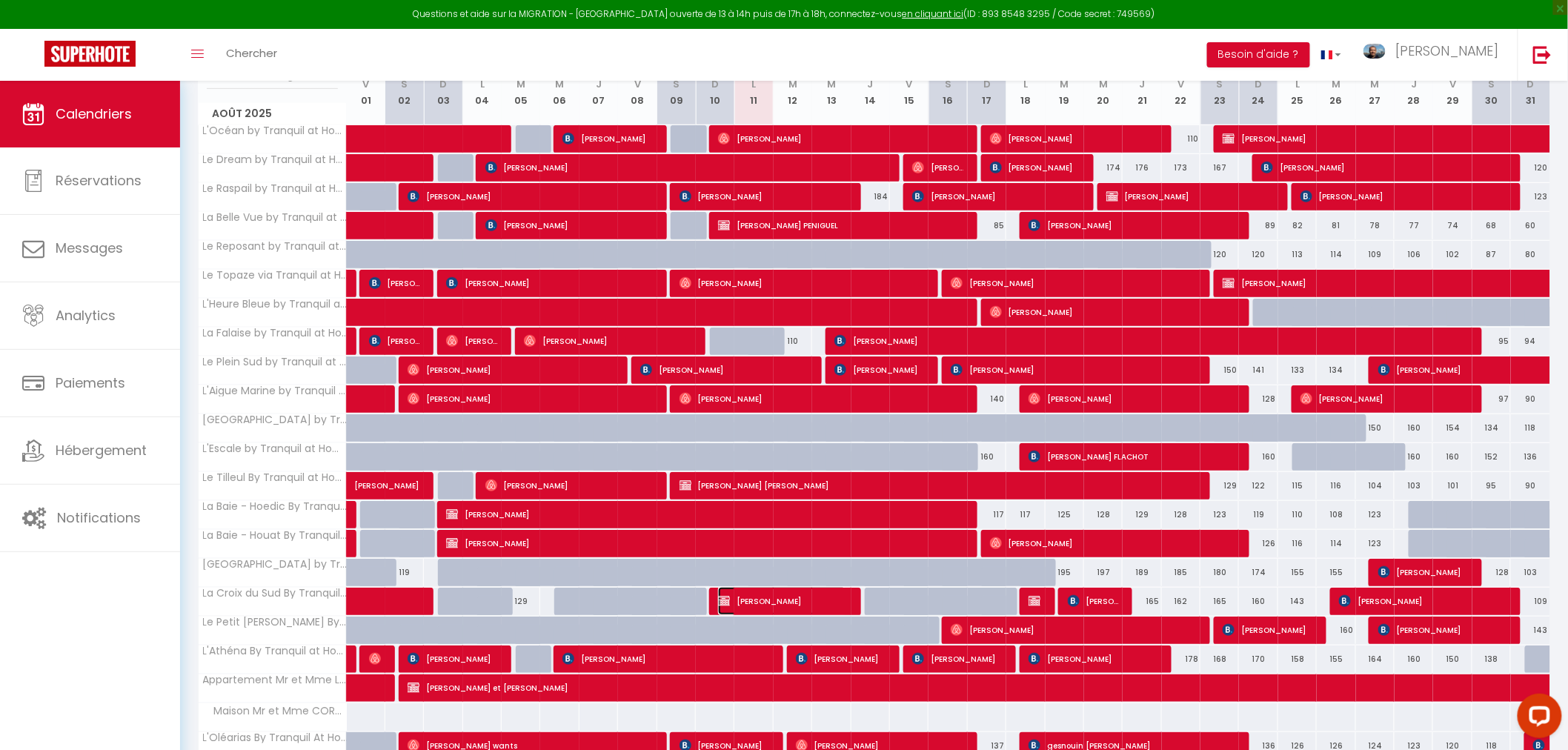
click at [836, 597] on span "[PERSON_NAME]" at bounding box center [782, 601] width 128 height 28
